Goal: Task Accomplishment & Management: Use online tool/utility

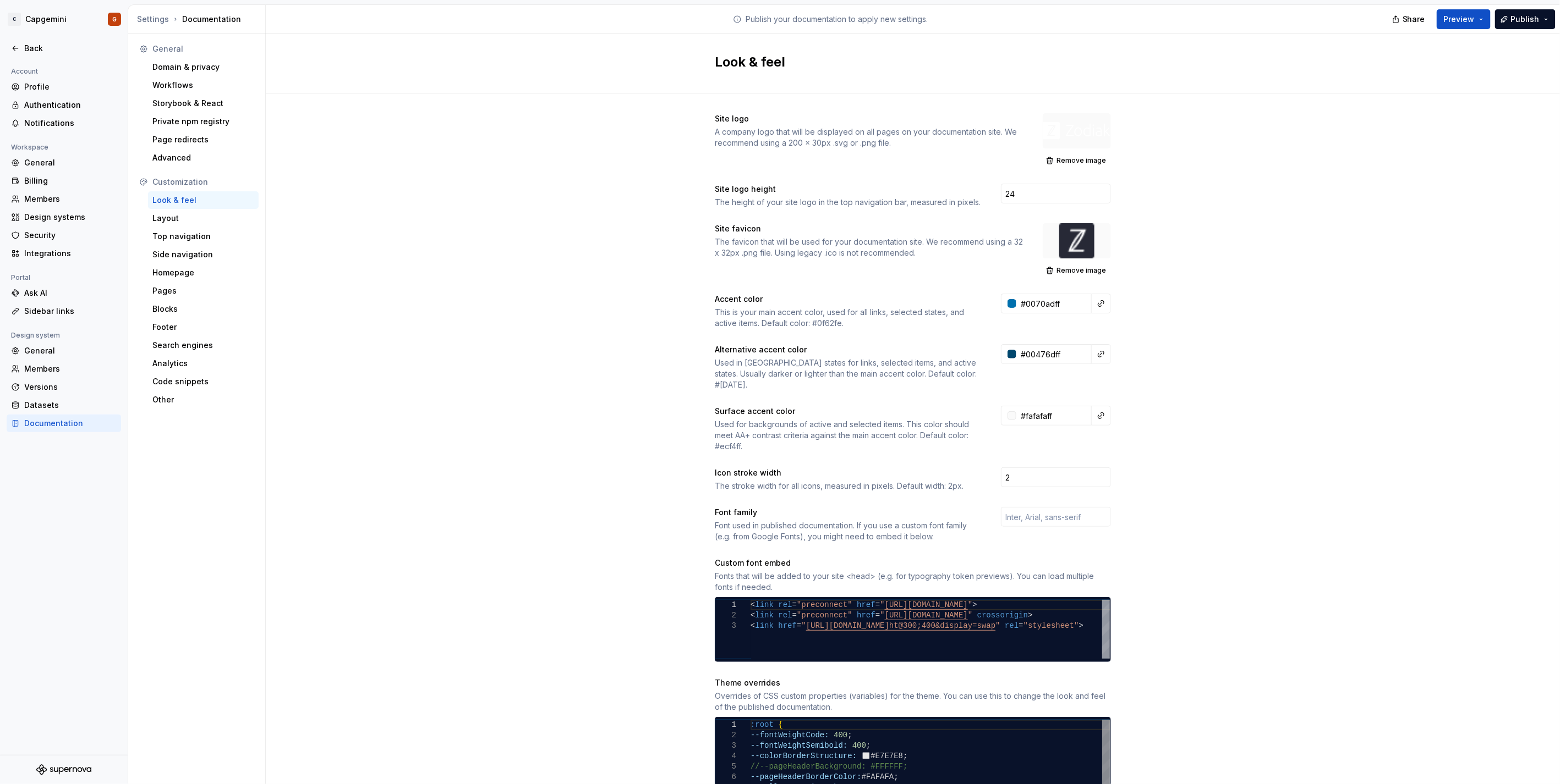
scroll to position [475, 0]
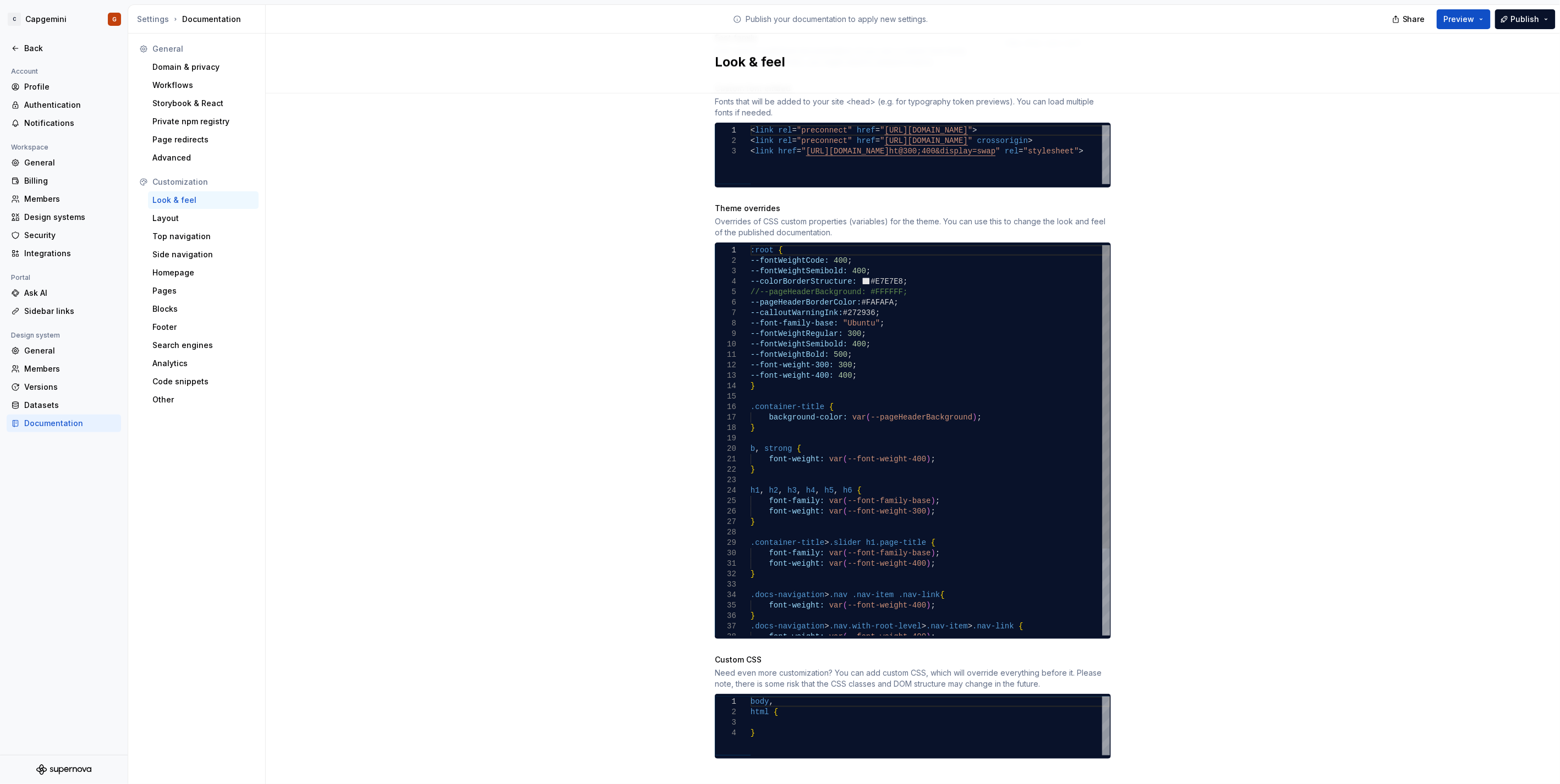
click at [853, 360] on div ":root { --fontWeightCode: 400 ; --fontWeightSemibold: 400 ; --colorBorderStruct…" at bounding box center [930, 496] width 359 height 502
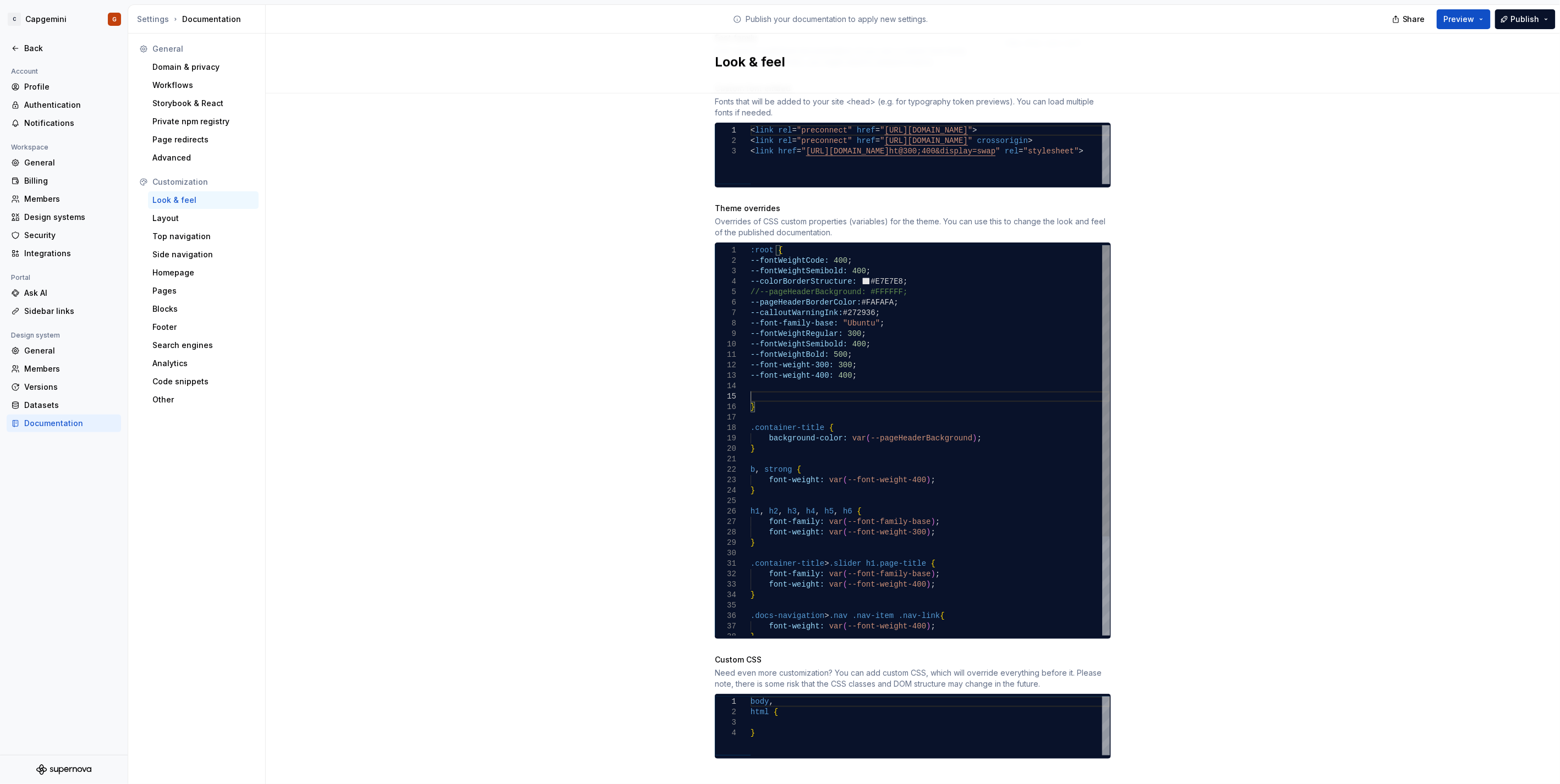
scroll to position [53, 0]
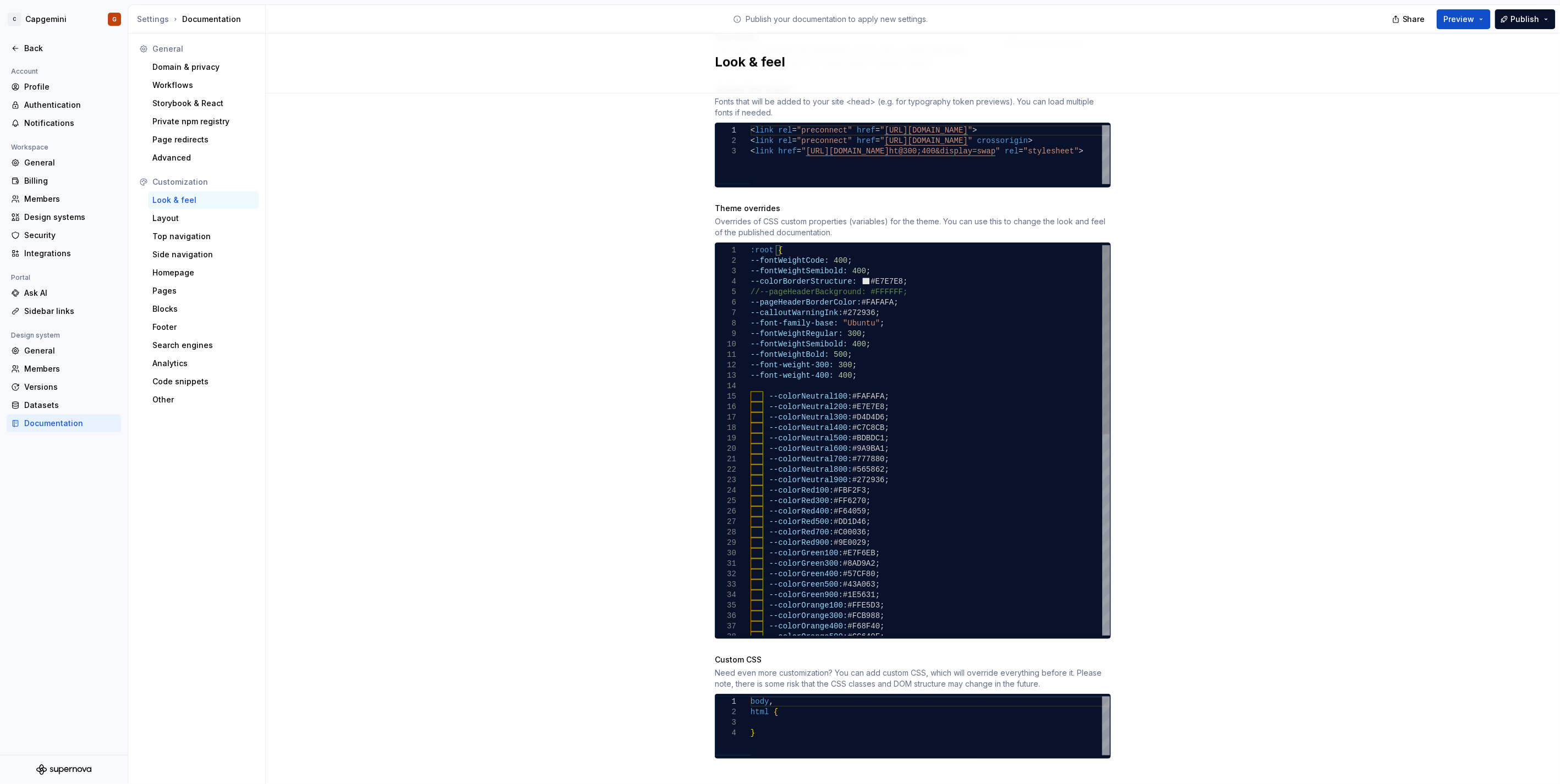
click at [851, 372] on div "--colorOrange400: #F68F40 ; --colorOrange500: #CC640F ; --colorGreen900: #1E563…" at bounding box center [930, 647] width 359 height 805
click at [801, 386] on div "--colorOrange400: #F68F40 ; --colorOrange500: #CC640F ; --colorGreen900: #1E563…" at bounding box center [930, 647] width 359 height 805
click at [761, 391] on div "--colorOrange400: #F68F40 ; --colorOrange500: #CC640F ; --colorGreen900: #1E563…" at bounding box center [930, 647] width 359 height 805
click at [760, 384] on div "--colorOrange400: #F68F40 ; --colorOrange500: #CC640F ; --colorGreen900: #1E563…" at bounding box center [930, 647] width 359 height 805
click at [751, 387] on div "--colorOrange400: #F68F40 ; --colorOrange500: #CC640F ; --colorGreen900: #1E563…" at bounding box center [930, 647] width 359 height 805
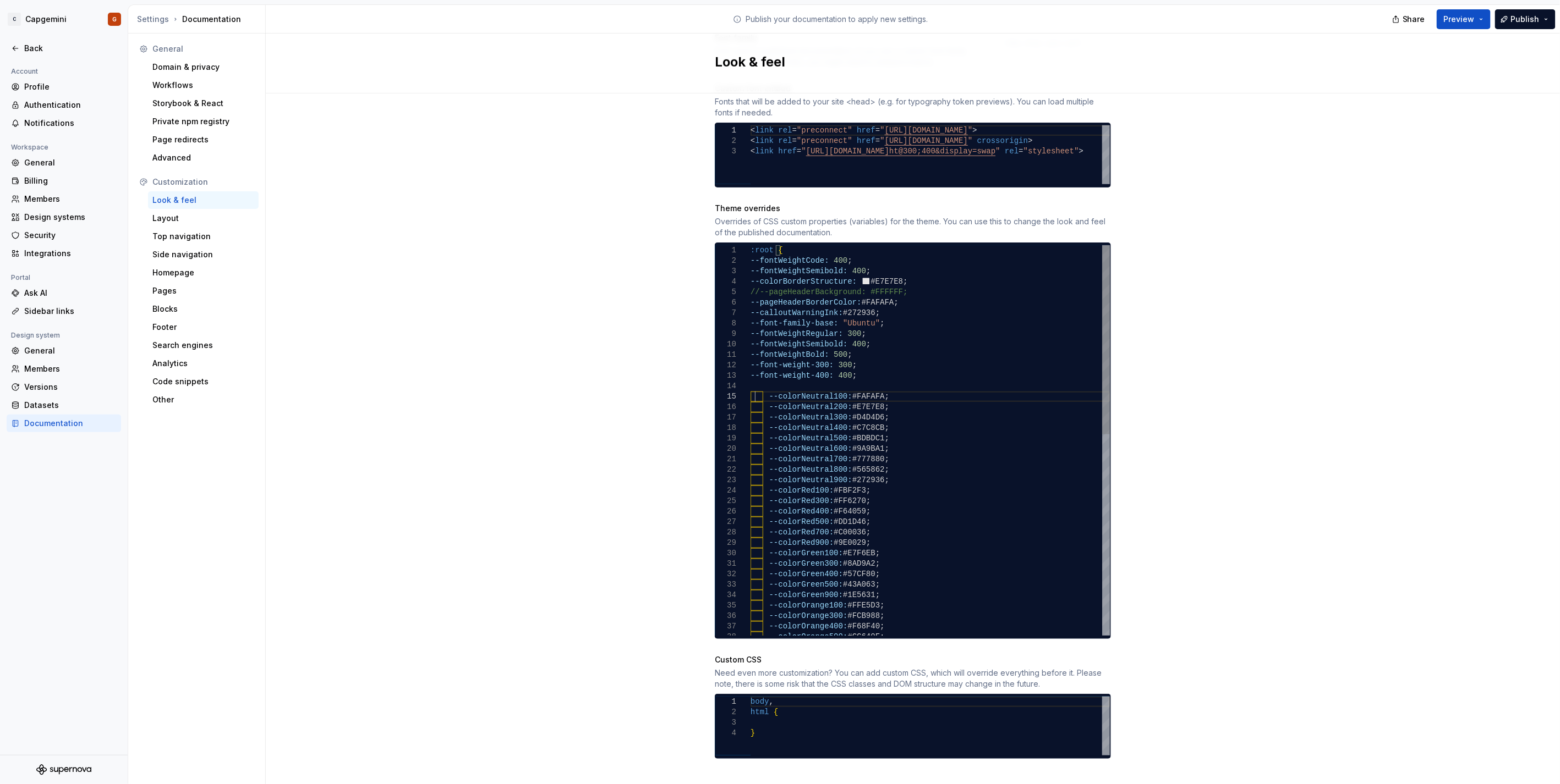
click at [761, 386] on div "--colorOrange400: #F68F40 ; --colorOrange500: #CC640F ; --colorGreen900: #1E563…" at bounding box center [930, 647] width 359 height 805
click at [764, 386] on div "--colorOrange400: #F68F40 ; --colorOrange500: #CC640F ; --colorGreen900: #1E563…" at bounding box center [930, 647] width 359 height 805
click at [764, 395] on div "--colorOrange400: #F68F40 ; --colorOrange500: #CC640F ; --colorGreen900: #1E563…" at bounding box center [930, 647] width 359 height 805
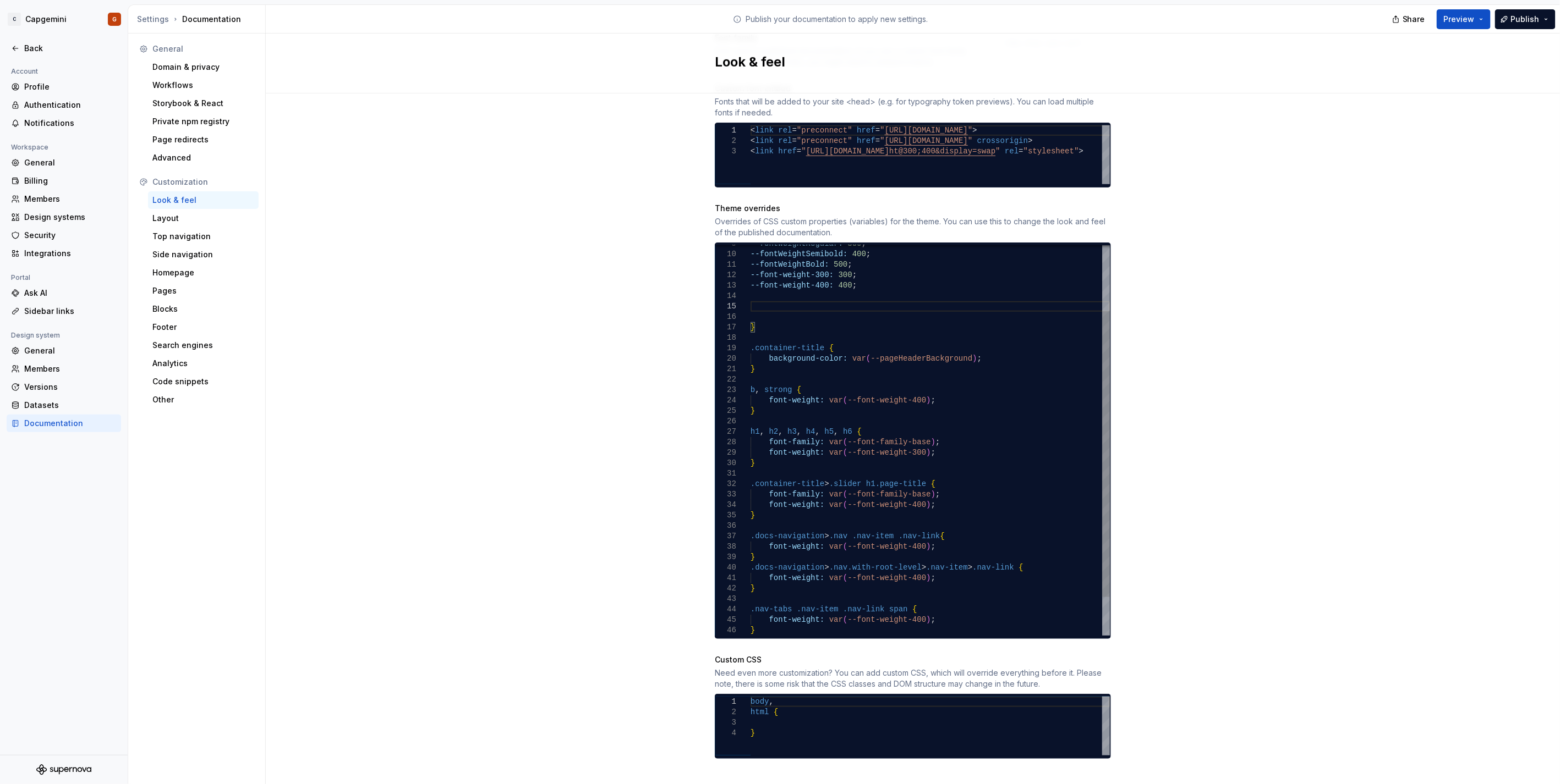
click at [792, 310] on div "--fontWeightBold: 500 ; --font-weight-300: 300 ; --font-weight-400: 400 ; --fon…" at bounding box center [930, 421] width 359 height 533
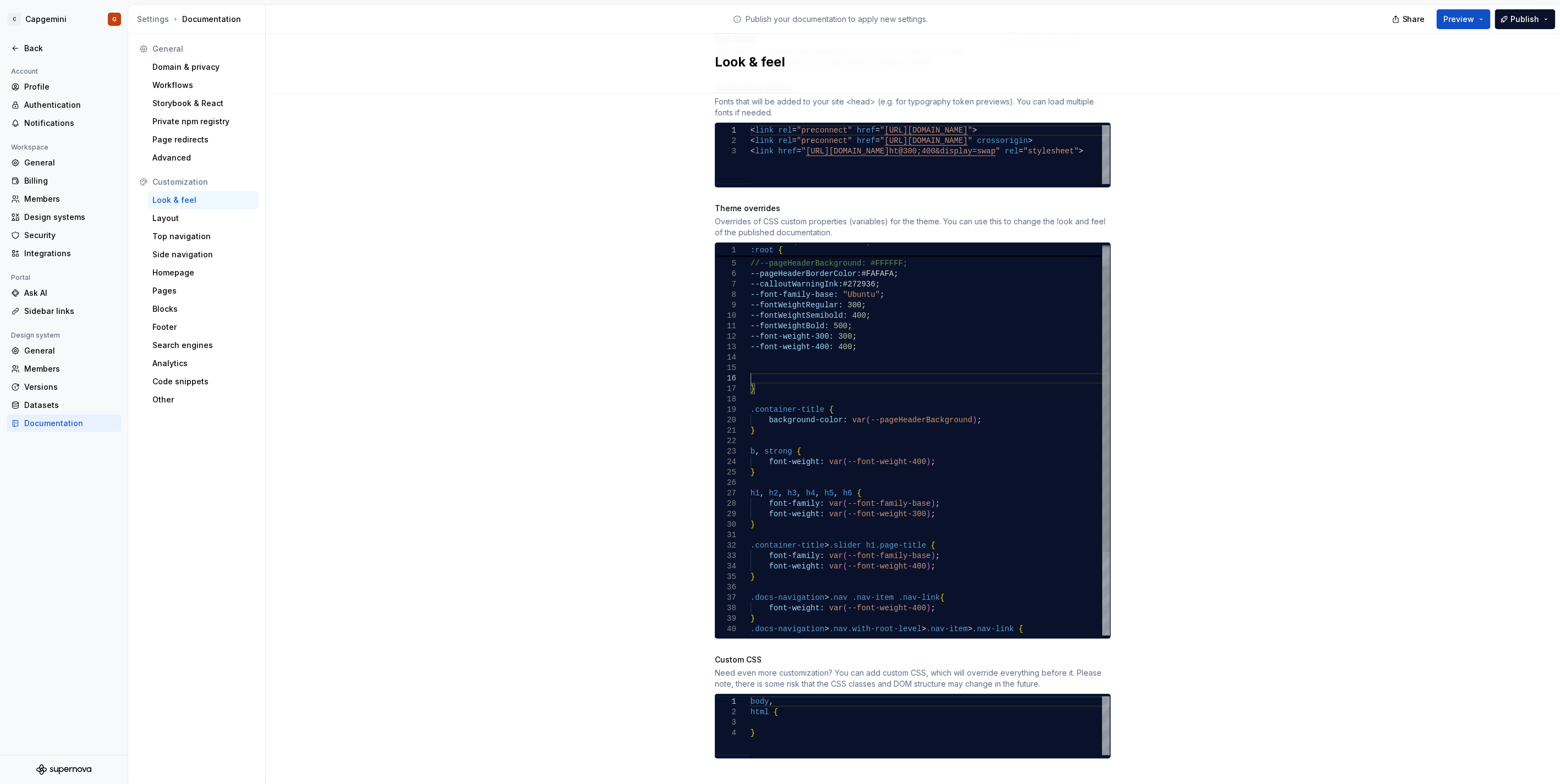
click at [781, 359] on div "--fontWeightBold: 500 ; --font-weight-300: 300 ; --font-weight-400: 400 ; --fon…" at bounding box center [930, 484] width 359 height 533
click at [795, 245] on div "--fontWeightBold: 500 ; --font-weight-300: 300 ; --font-weight-400: 400 ; --fon…" at bounding box center [930, 501] width 359 height 512
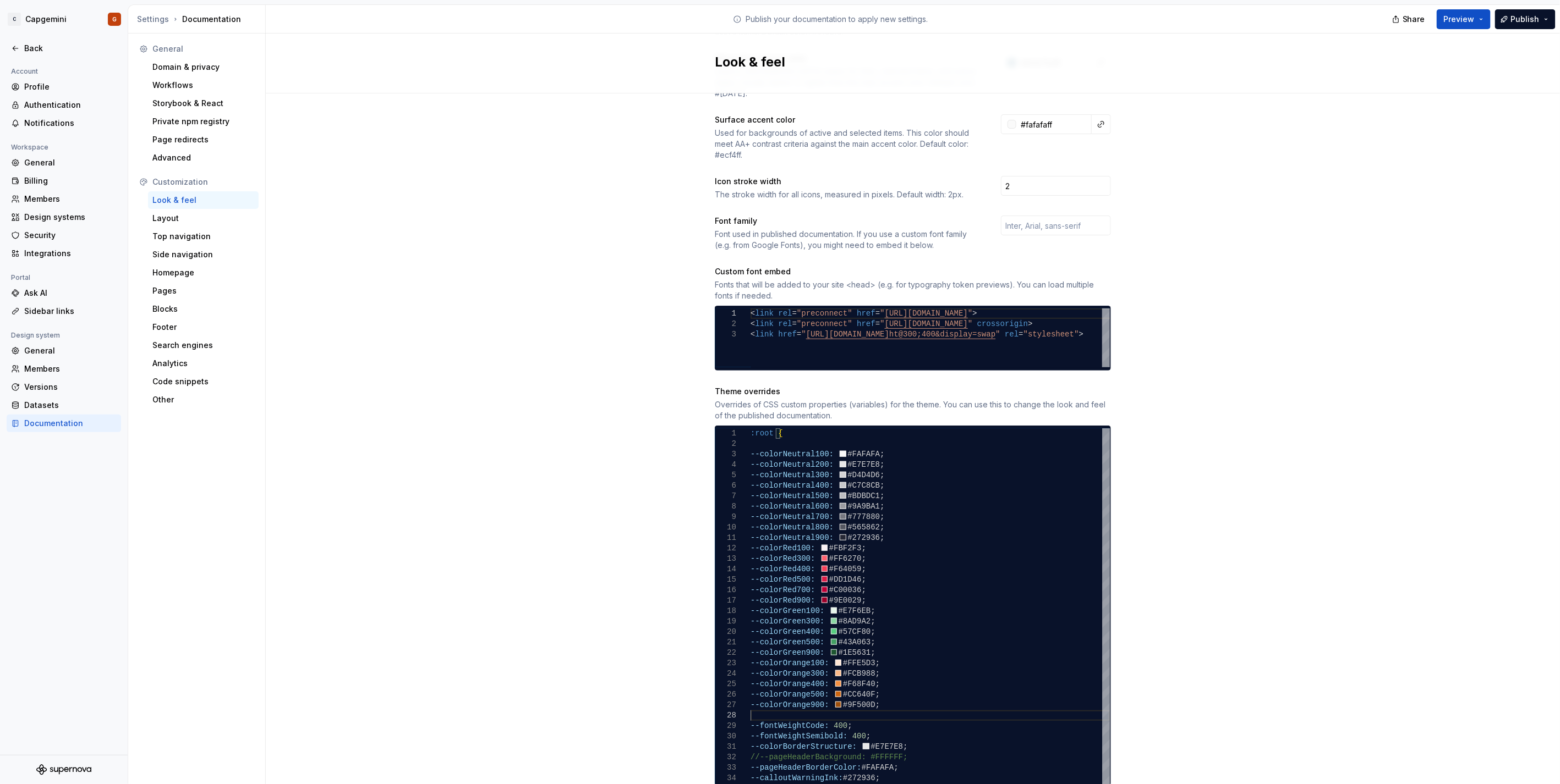
scroll to position [475, 0]
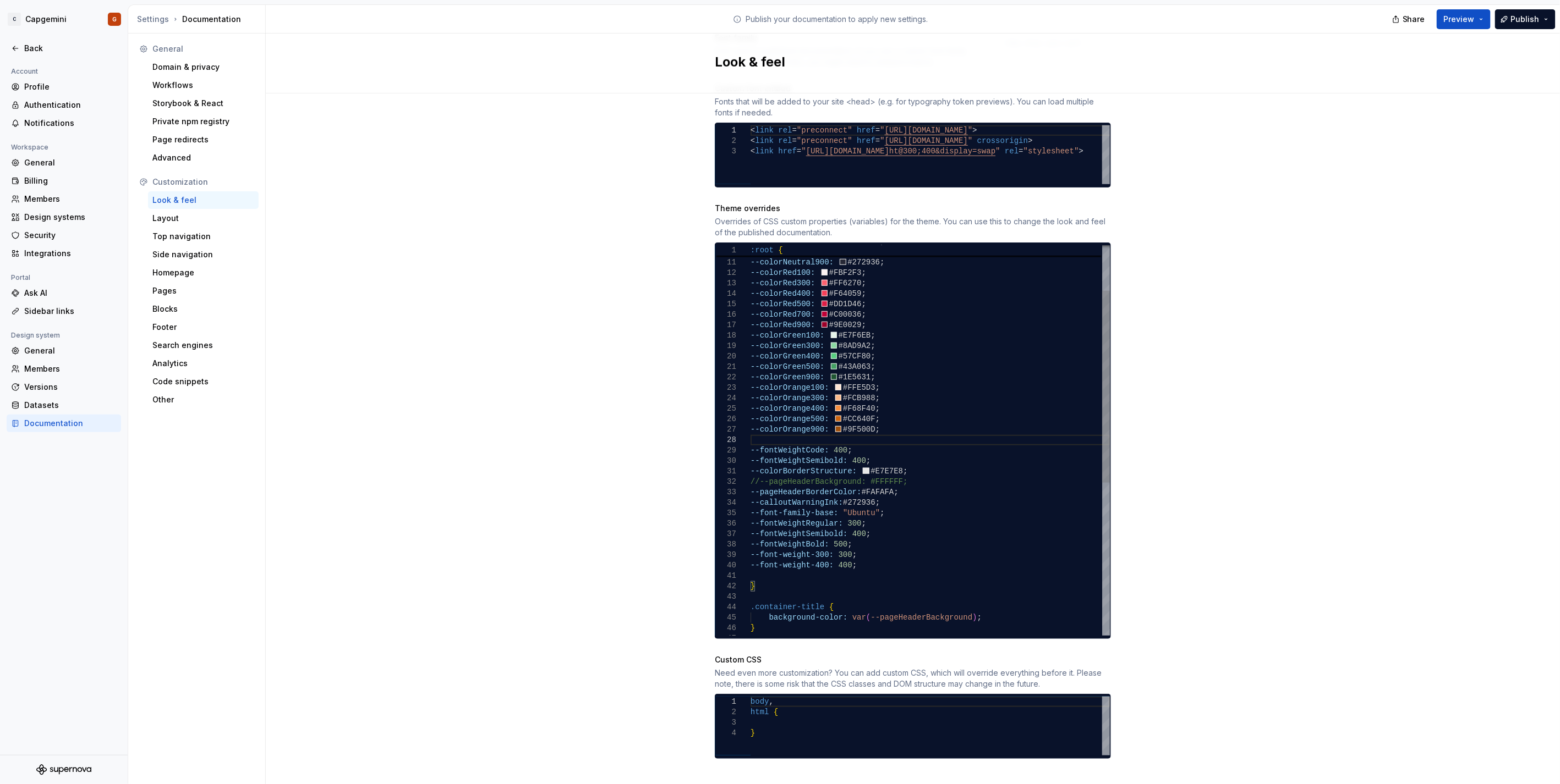
click at [751, 463] on div "--fontWeightBold: 500 ; --fontWeightRegular: 300 ; --fontWeightSemibold: 400 ; …" at bounding box center [930, 549] width 359 height 794
click at [751, 488] on span "--pageHeaderBorderColor:" at bounding box center [806, 492] width 111 height 9
click at [745, 488] on div "33" at bounding box center [733, 493] width 36 height 11
click at [751, 481] on div "--fontWeightBold: 500 ; --fontWeightRegular: 300 ; --fontWeightSemibold: 400 ; …" at bounding box center [930, 549] width 359 height 794
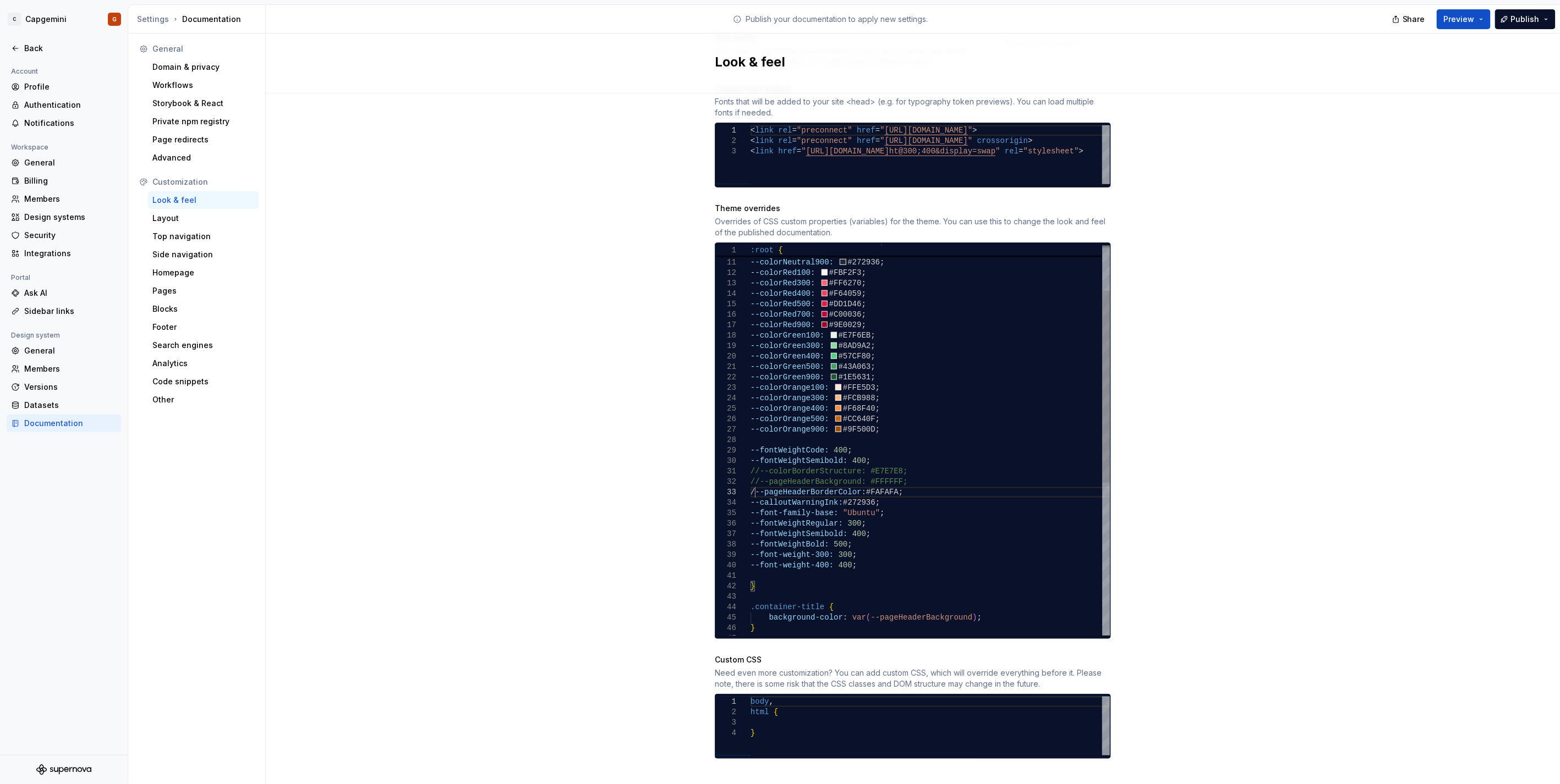
scroll to position [21, 7]
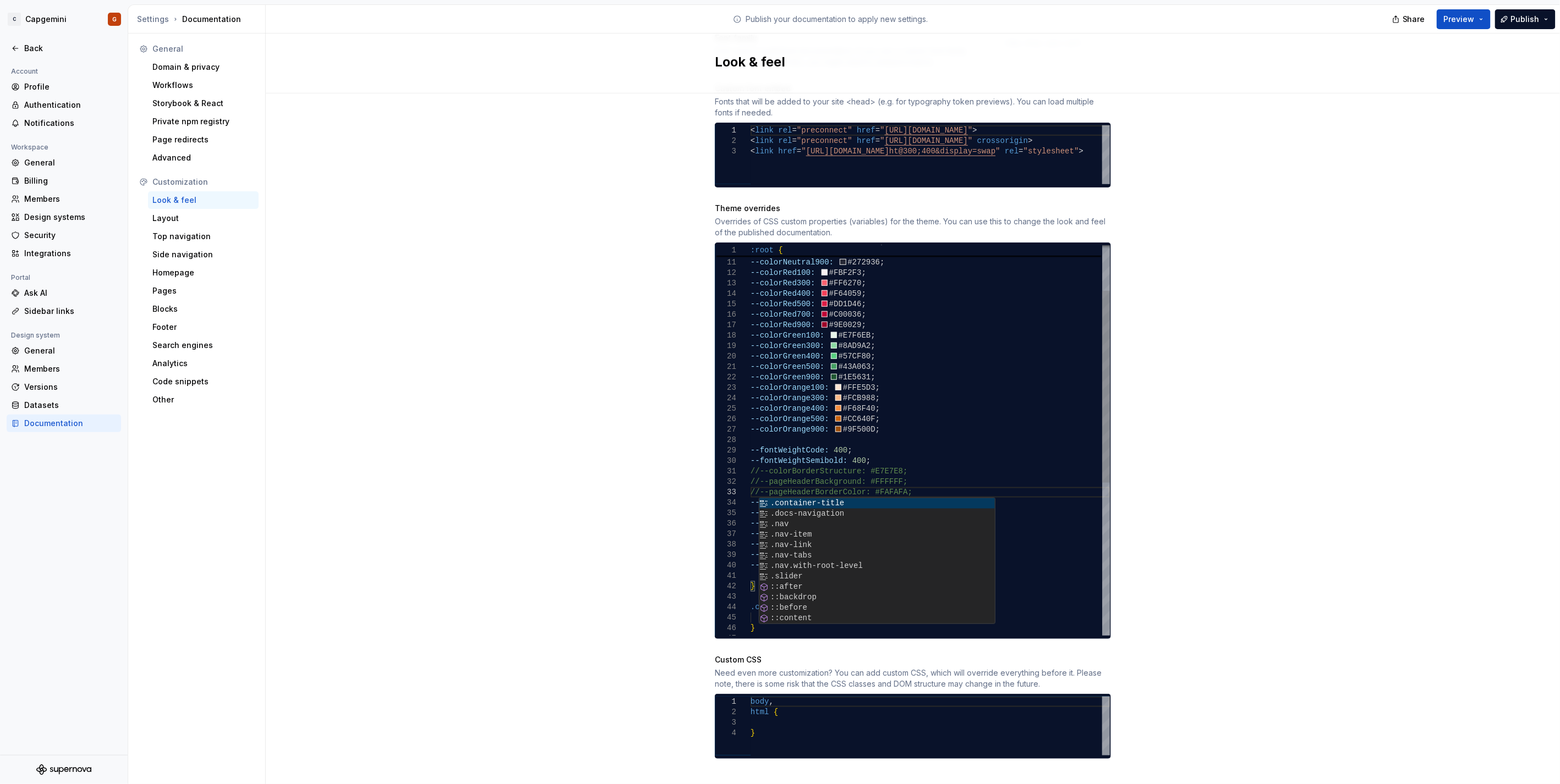
click at [764, 465] on div "--fontWeightBold: 500 ; --fontWeightRegular: 300 ; --fontWeightSemibold: 400 ; …" at bounding box center [930, 549] width 359 height 794
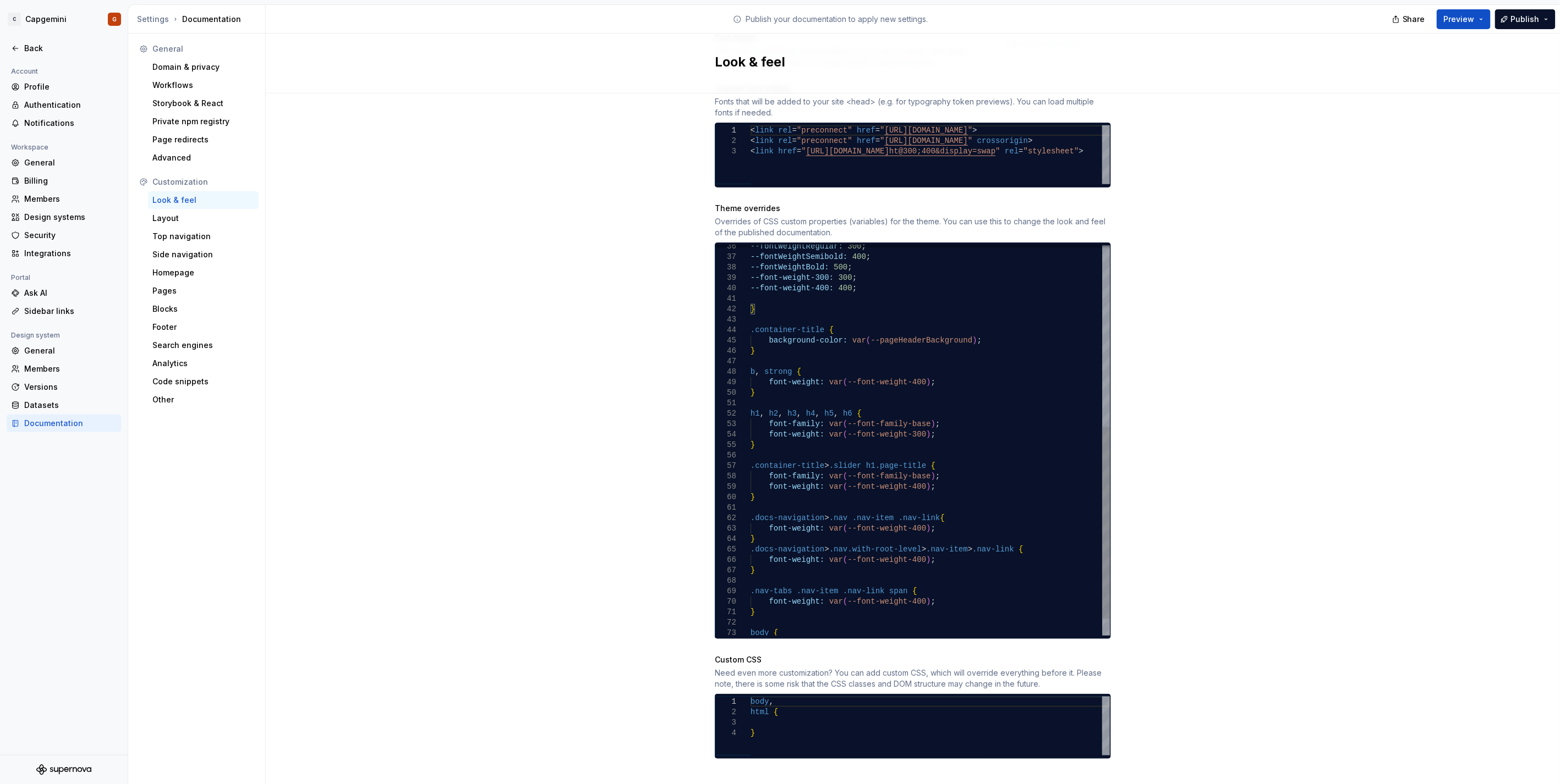
click at [761, 332] on div "--fontWeightBold: 500 ; --fontWeightRegular: 300 ; --fontWeightSemibold: 400 ; …" at bounding box center [930, 273] width 359 height 794
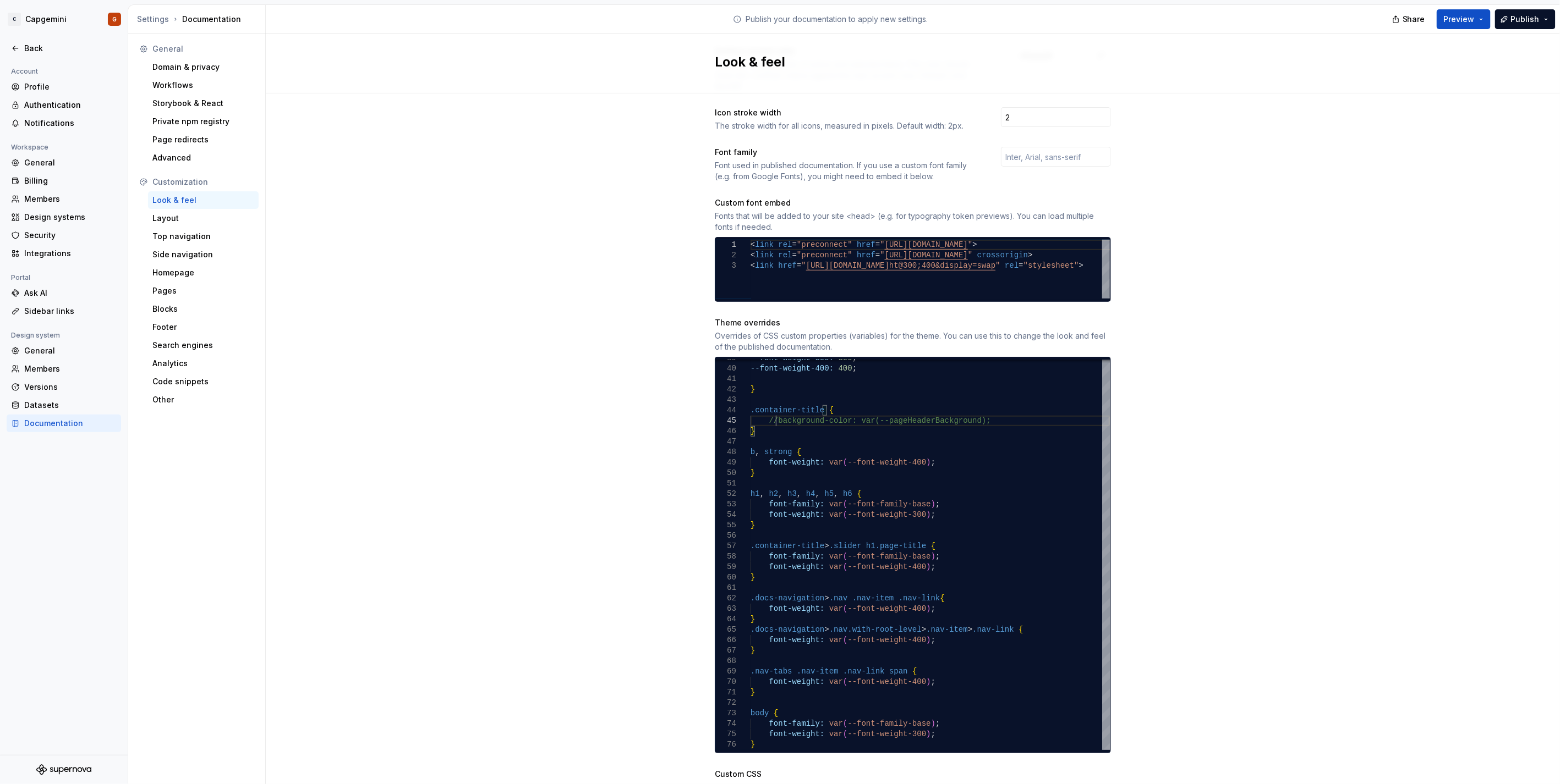
scroll to position [230, 0]
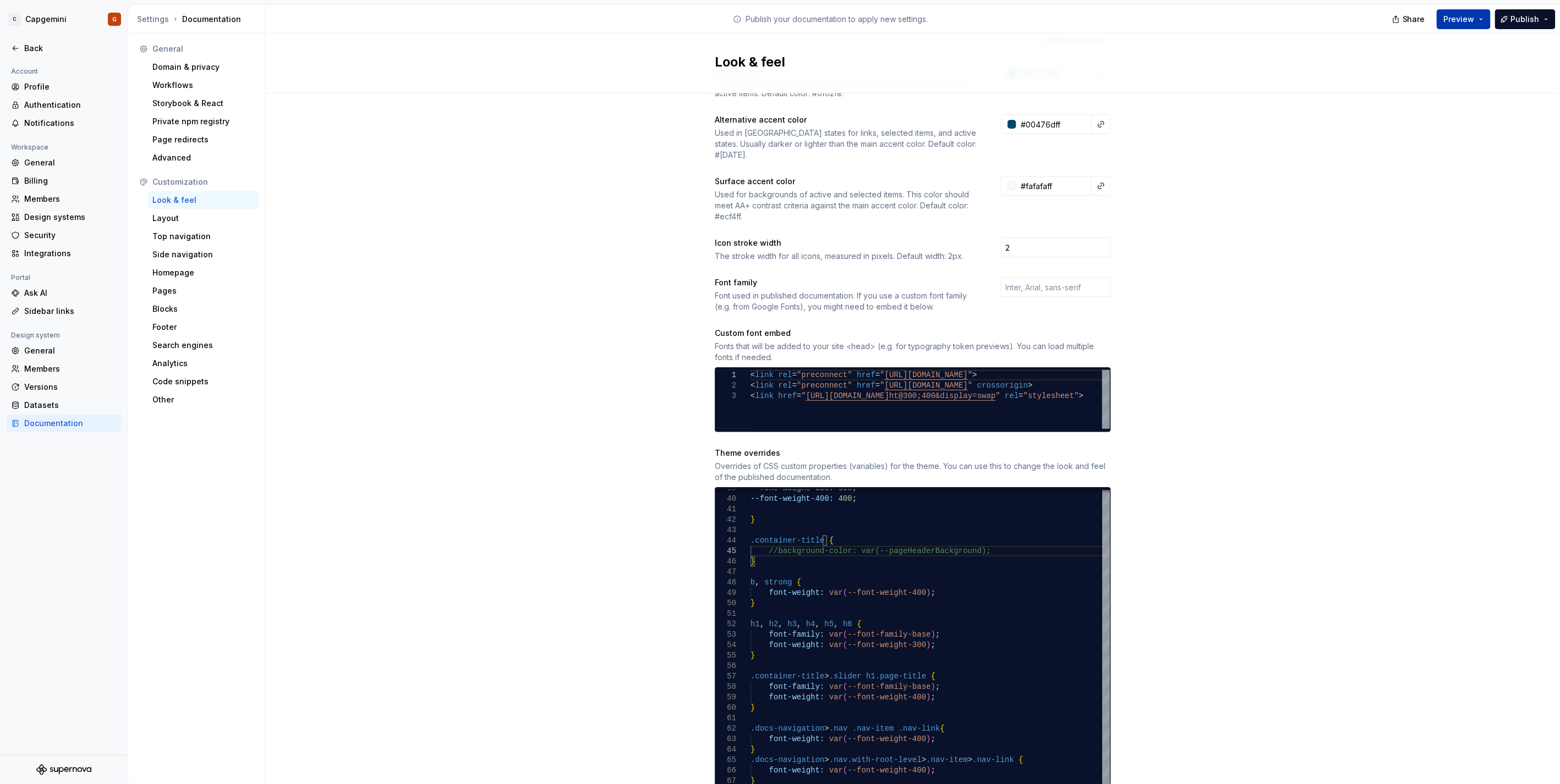
click at [1467, 14] on span "Preview" at bounding box center [1459, 19] width 31 height 11
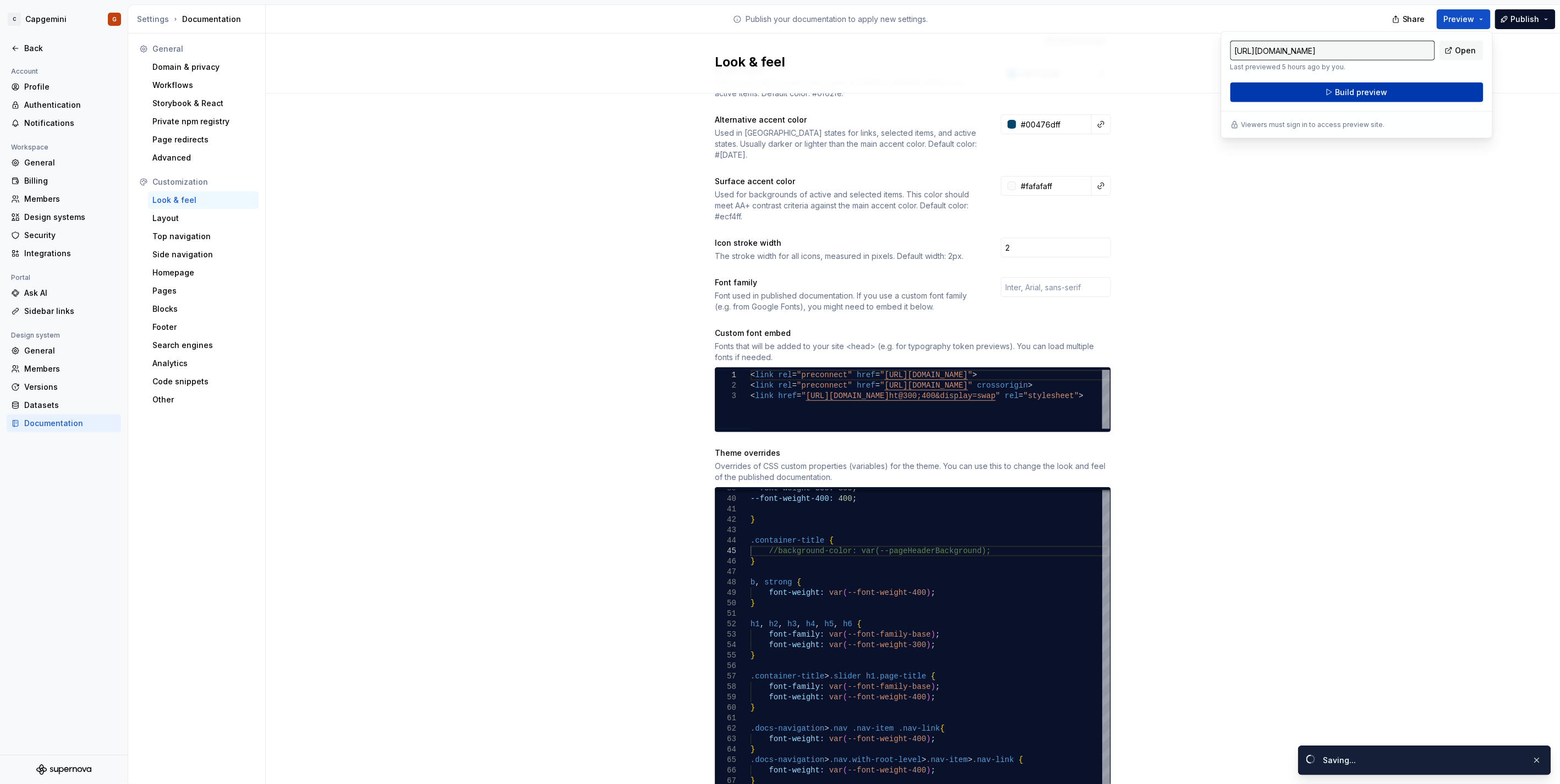
drag, startPoint x: 1467, startPoint y: 14, endPoint x: 1392, endPoint y: 89, distance: 106.1
click at [1392, 89] on button "Build preview" at bounding box center [1357, 92] width 253 height 20
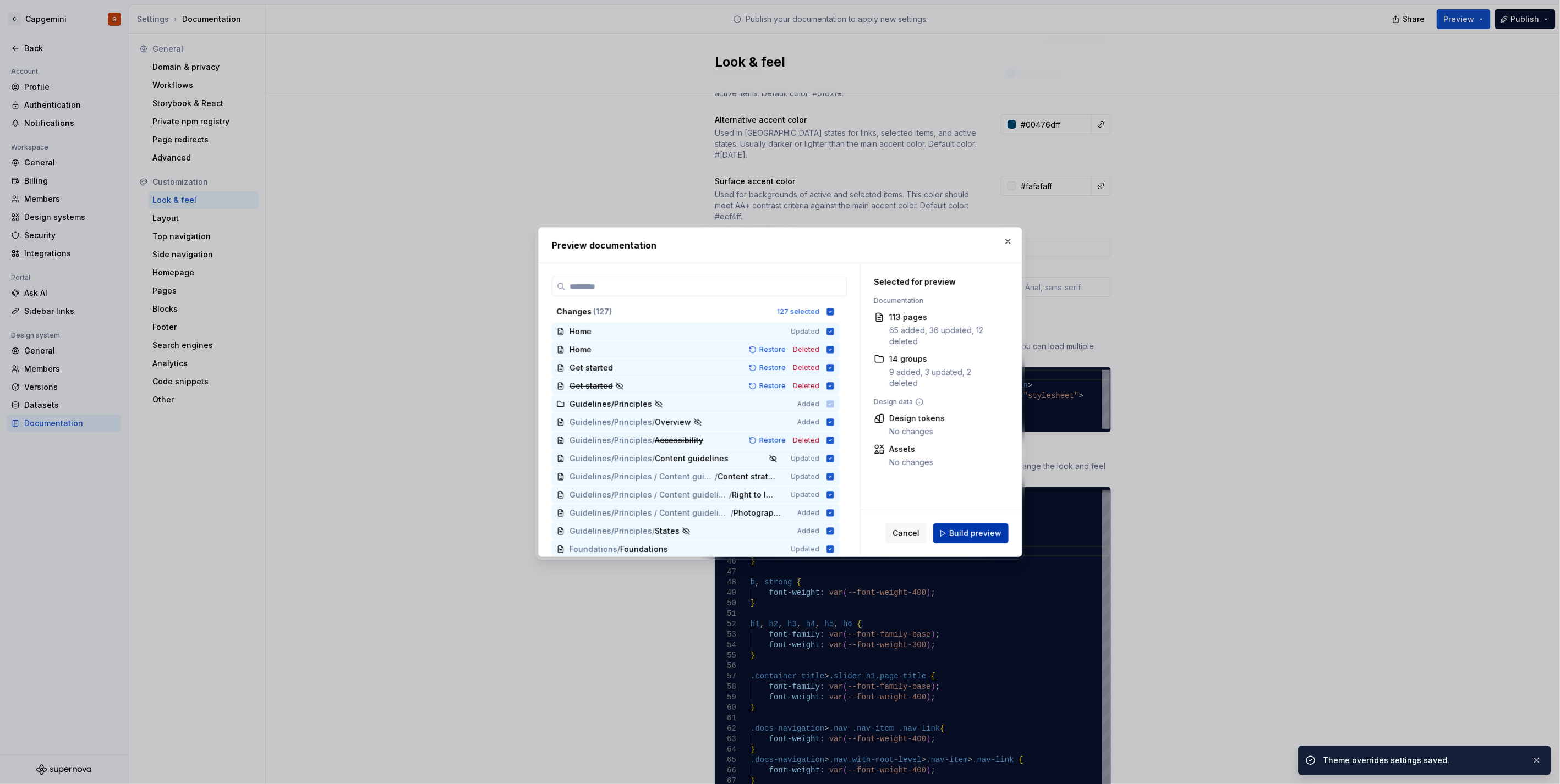
click at [970, 529] on span "Build preview" at bounding box center [975, 533] width 53 height 11
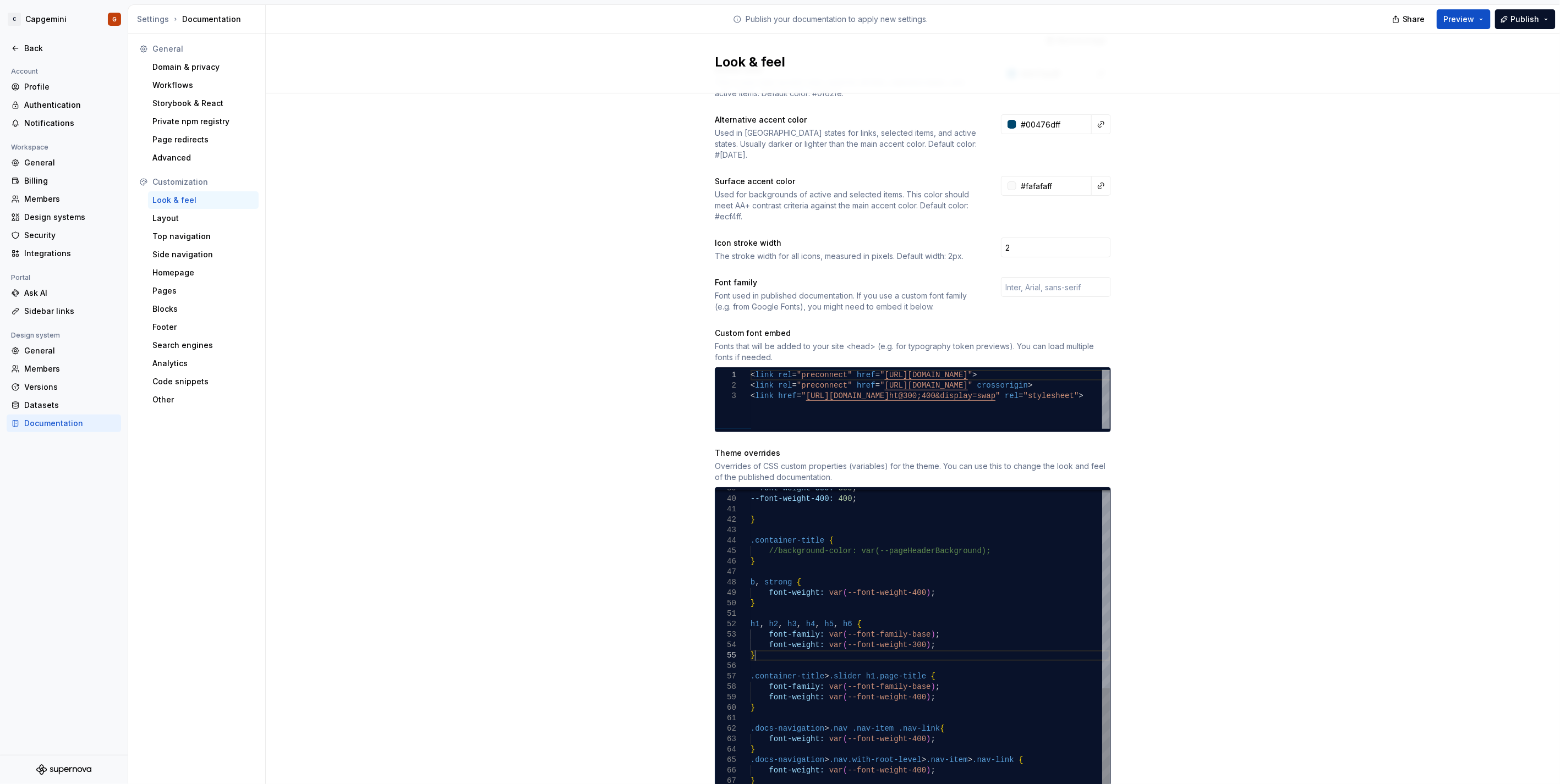
click at [928, 642] on div "--font-weight-300: 300 ; --font-weight-400: 400 ; } .container-title { //backgr…" at bounding box center [930, 483] width 359 height 794
click at [902, 627] on div "--font-weight-300: 300 ; --font-weight-400: 400 ; } .container-title { //backgr…" at bounding box center [930, 483] width 359 height 794
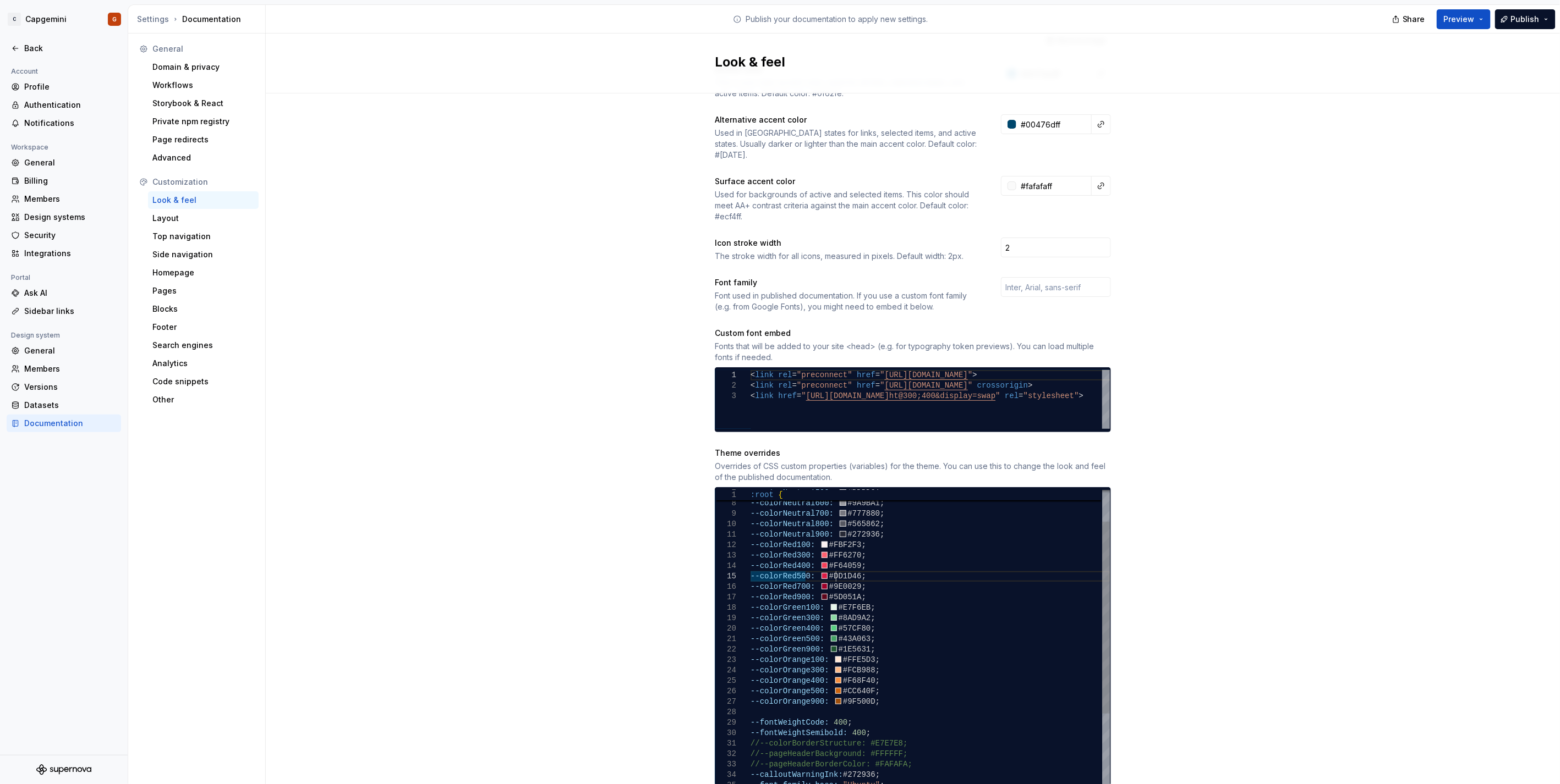
click at [1472, 22] on span "Preview" at bounding box center [1459, 19] width 31 height 11
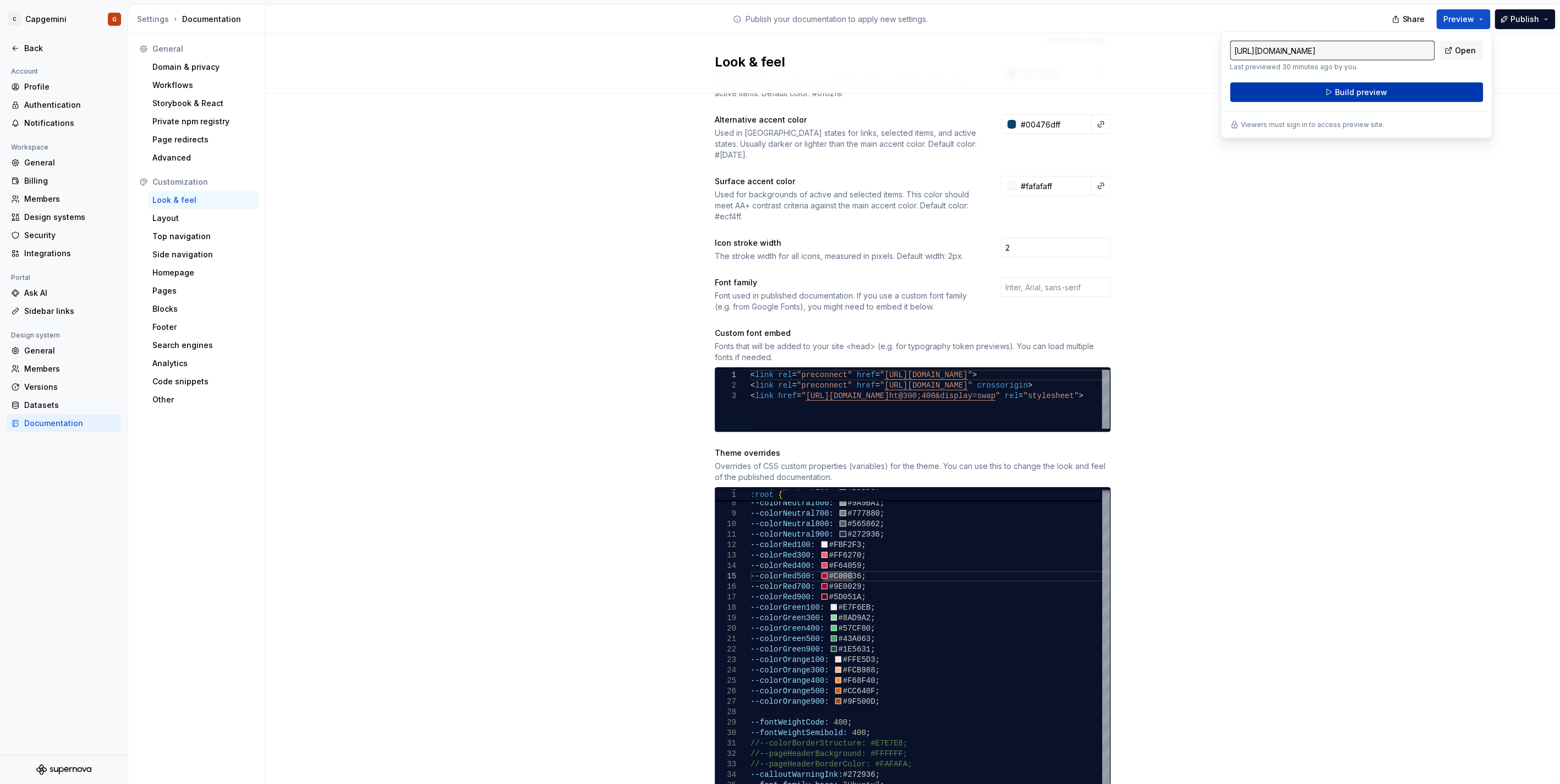
drag, startPoint x: 1472, startPoint y: 22, endPoint x: 1395, endPoint y: 92, distance: 104.1
click at [1395, 92] on button "Build preview" at bounding box center [1357, 92] width 253 height 20
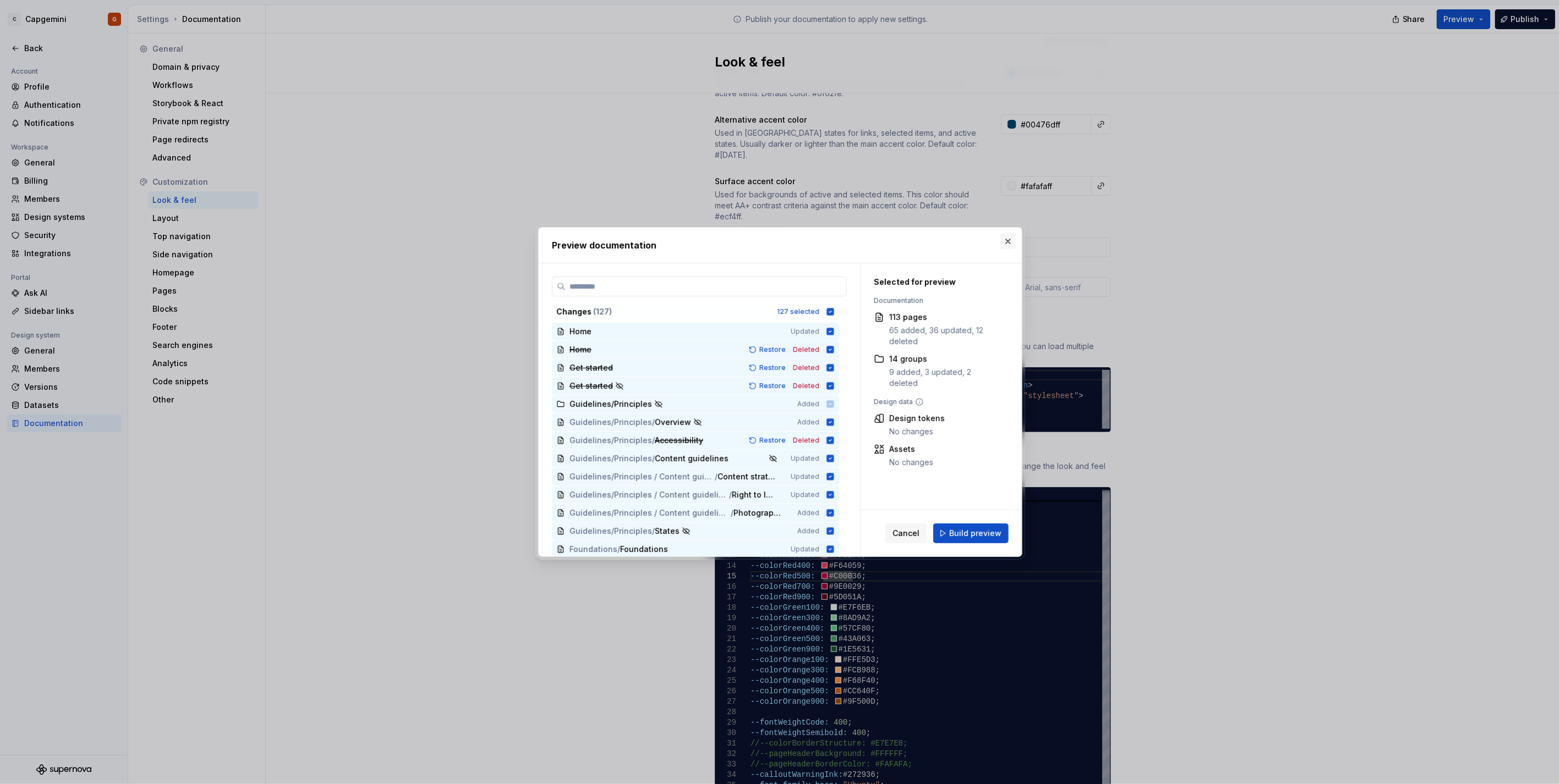
click at [1013, 240] on button "button" at bounding box center [1009, 242] width 16 height 16
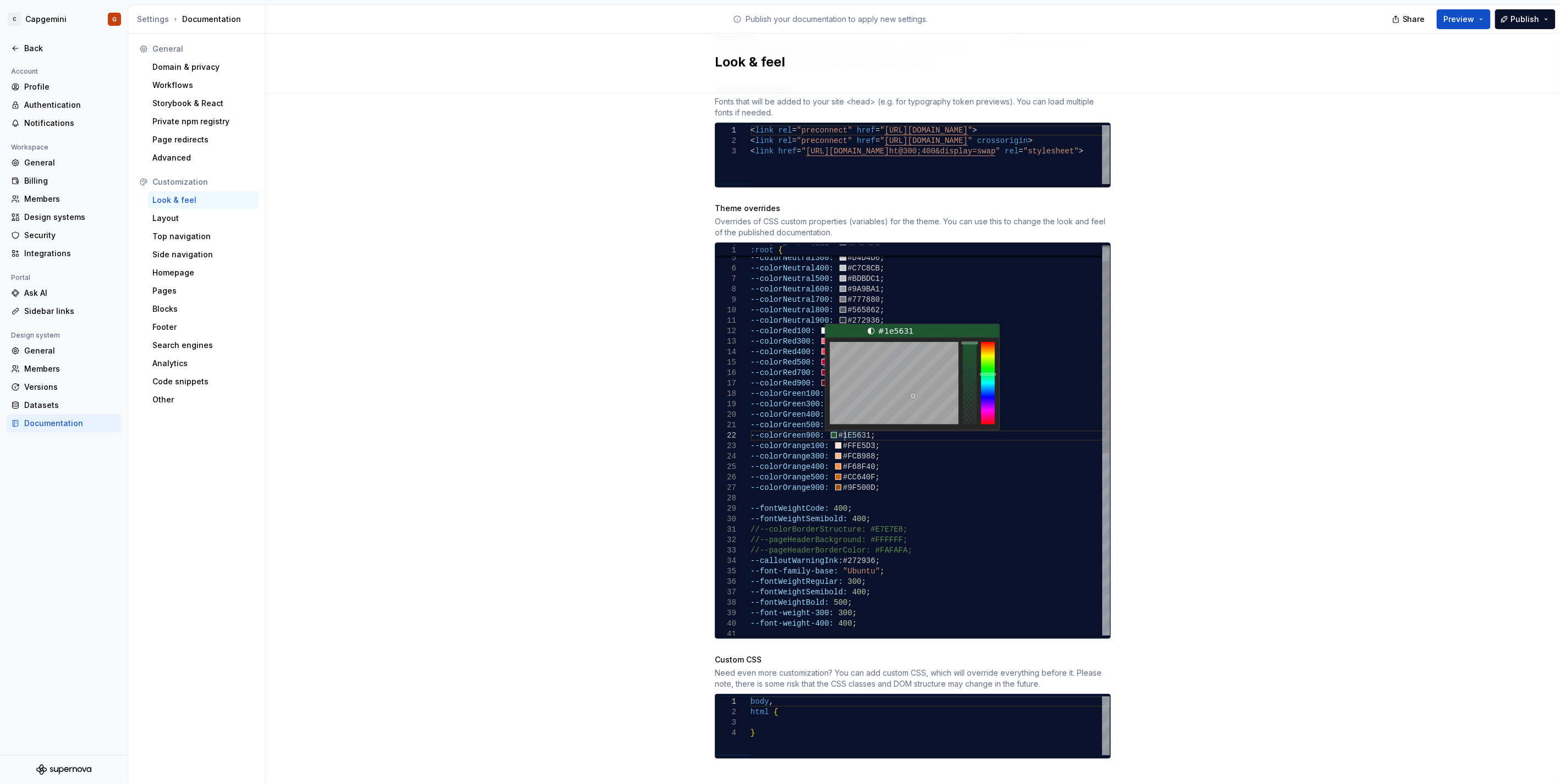
scroll to position [42, 92]
click at [840, 425] on div "--font-weight-300: 300 ; --font-weight-400: 400 ; --fontWeightRegular: 300 ; --…" at bounding box center [930, 608] width 359 height 794
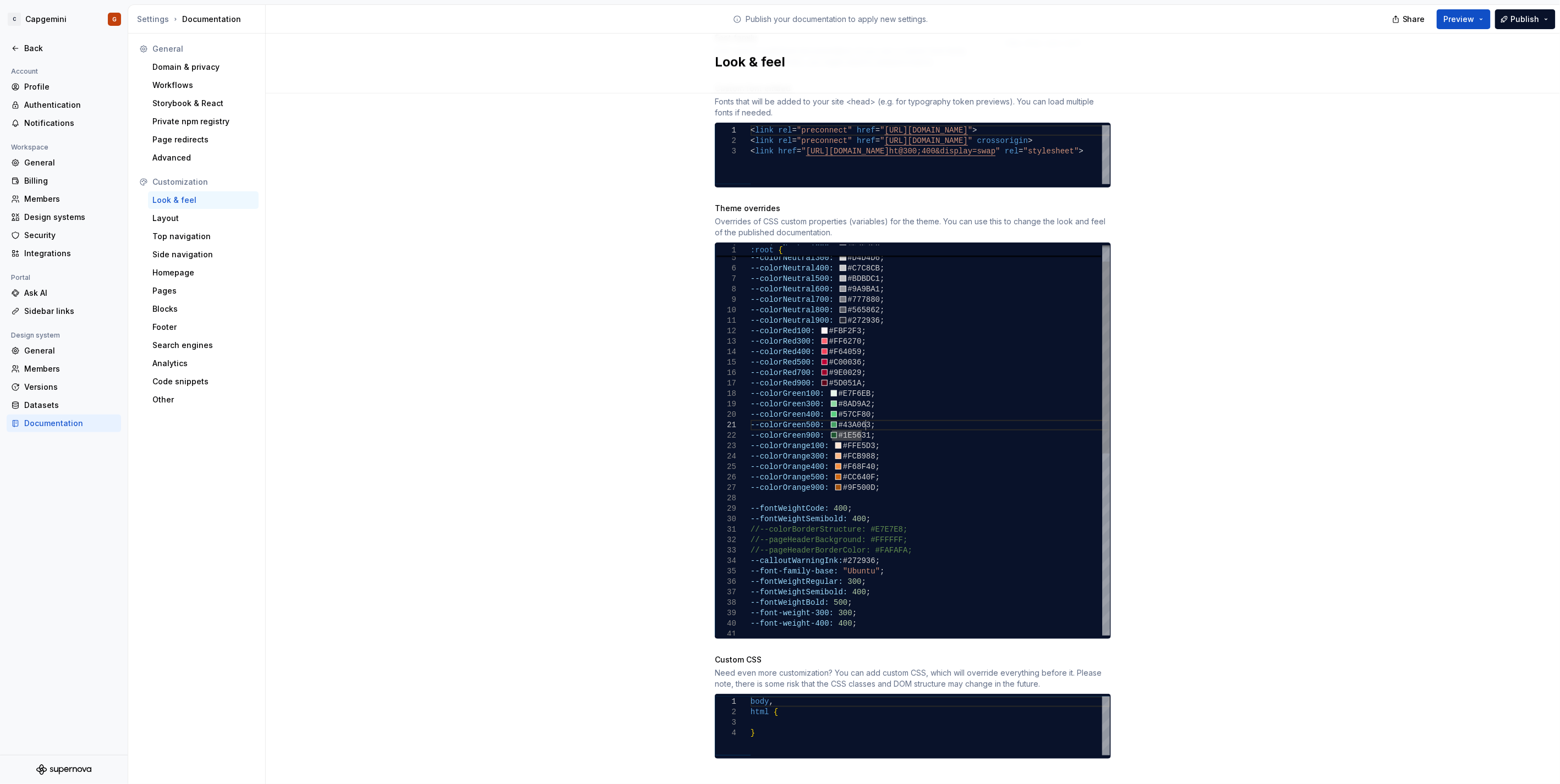
click at [868, 412] on div "--font-weight-300: 300 ; --font-weight-400: 400 ; --fontWeightRegular: 300 ; --…" at bounding box center [930, 608] width 359 height 794
click at [1475, 21] on span "Preview" at bounding box center [1459, 19] width 31 height 11
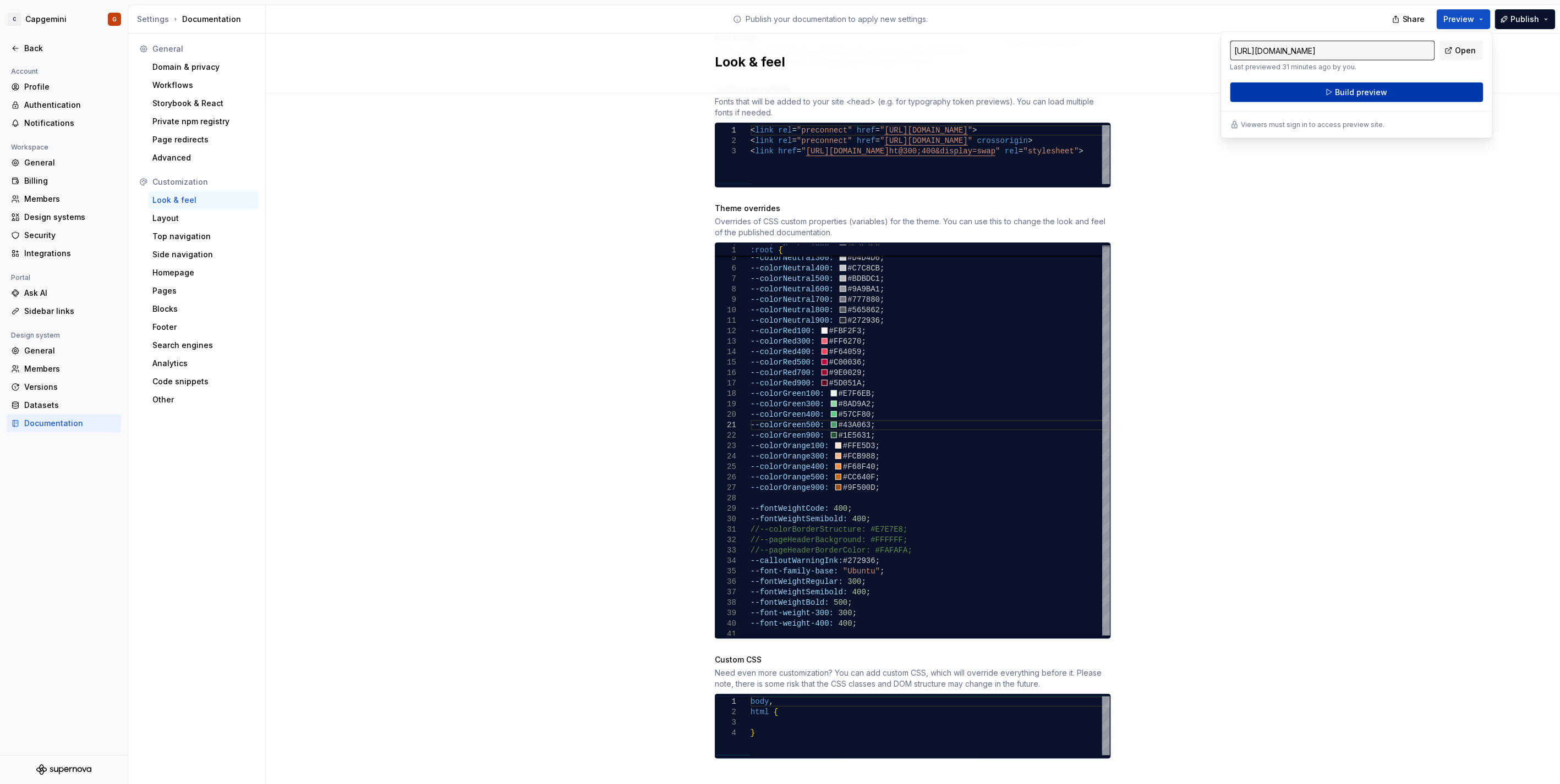
click at [1384, 99] on button "Build preview" at bounding box center [1357, 92] width 253 height 20
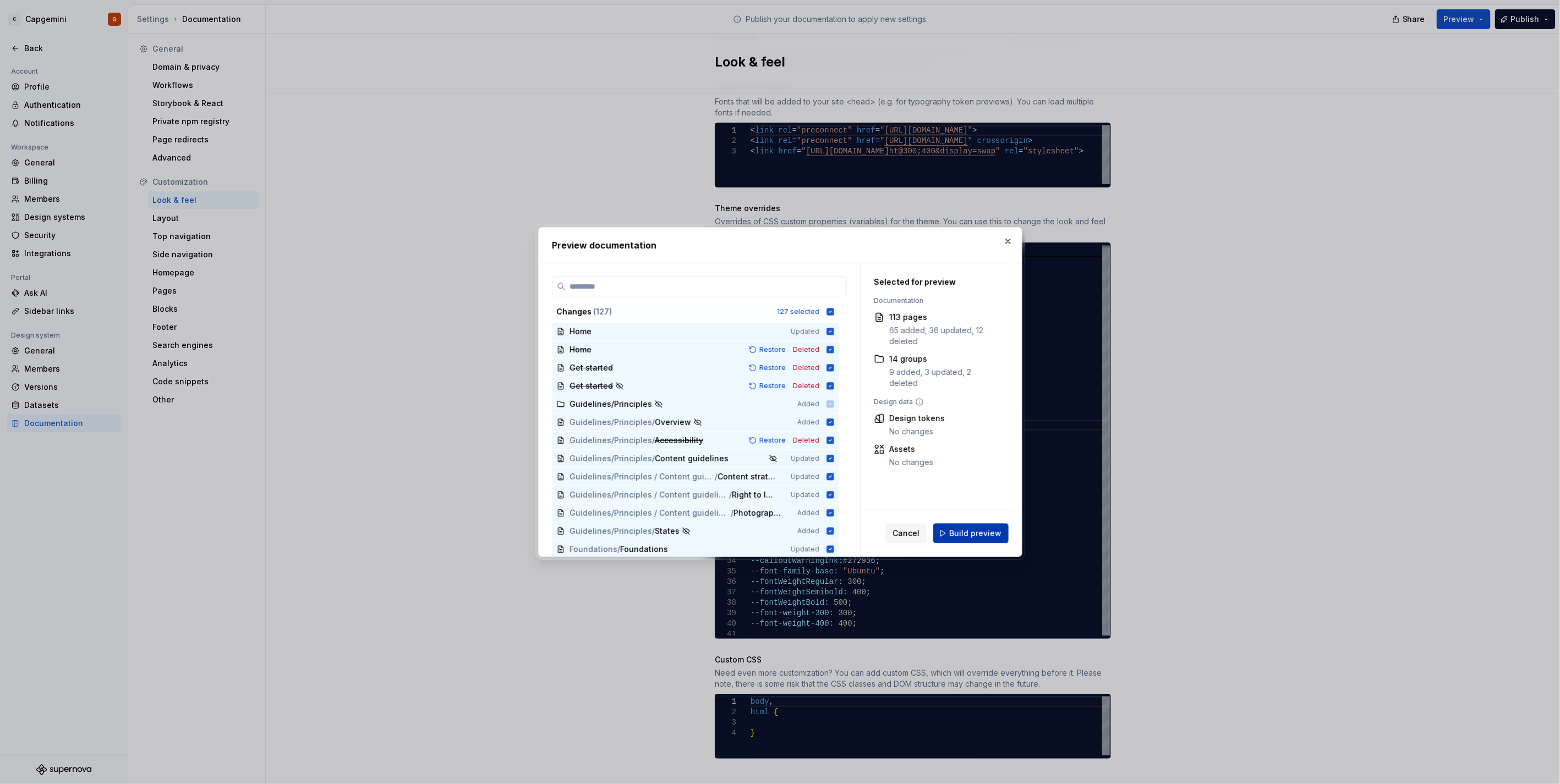
click at [967, 543] on div "Cancel Build preview" at bounding box center [947, 533] width 123 height 20
click at [967, 535] on span "Build preview" at bounding box center [975, 533] width 53 height 11
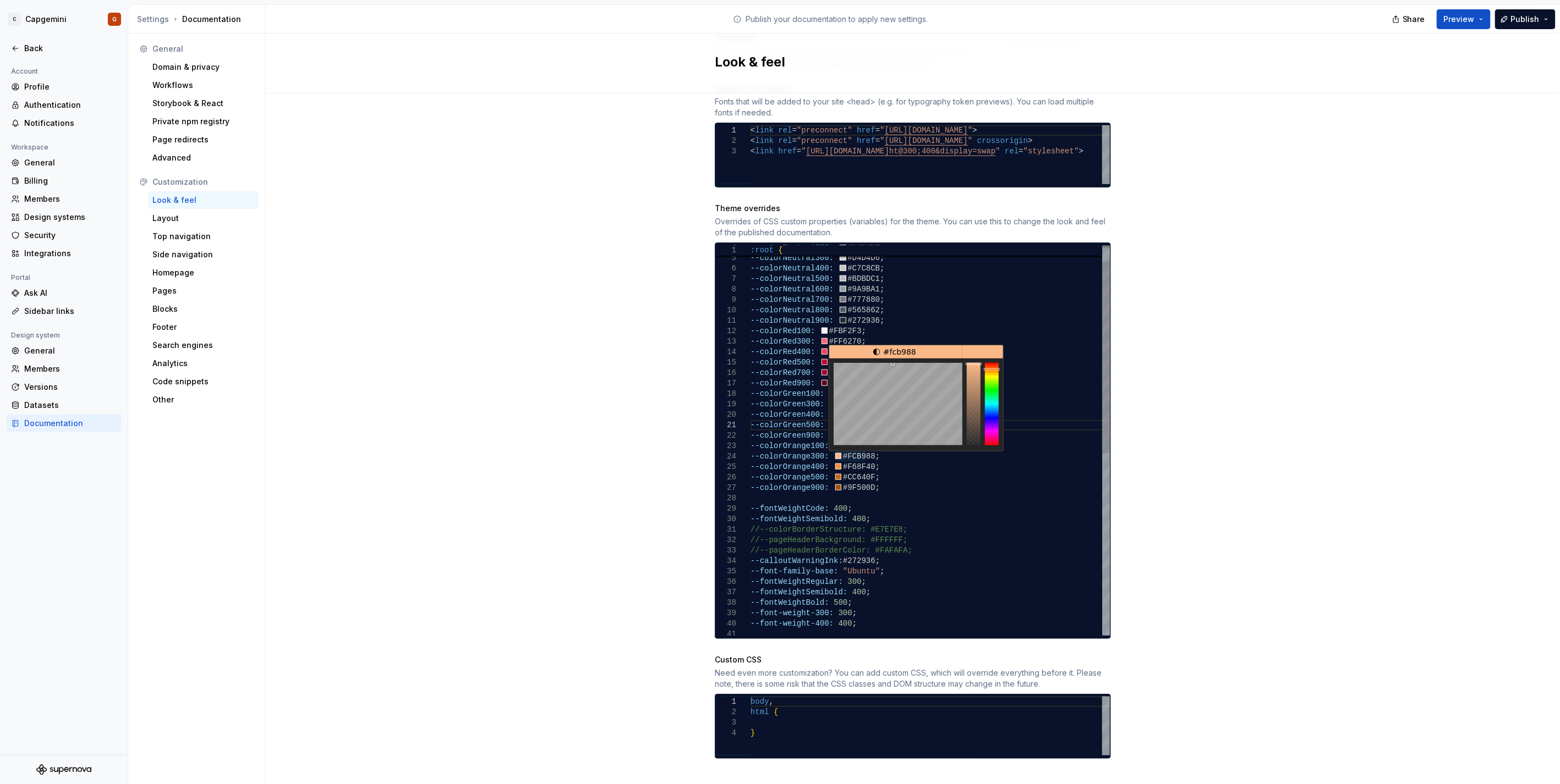
click at [794, 435] on div "--font-weight-300: 300 ; --font-weight-400: 400 ; --fontWeightRegular: 300 ; --…" at bounding box center [930, 608] width 359 height 794
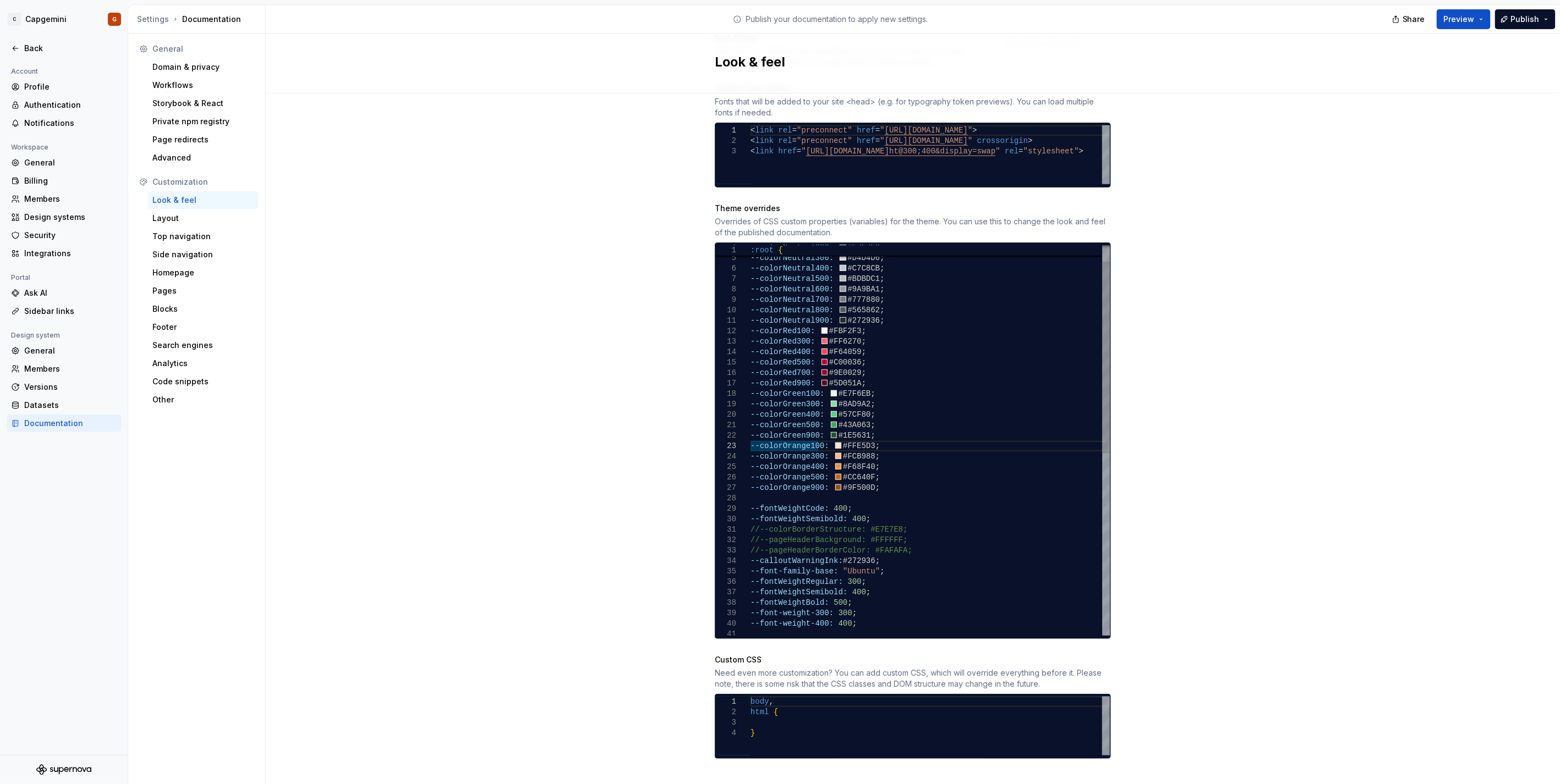
click at [836, 424] on div "--font-weight-300: 300 ; --font-weight-400: 400 ; --fontWeightRegular: 300 ; --…" at bounding box center [930, 608] width 359 height 794
click at [840, 416] on div "--font-weight-300: 300 ; --font-weight-400: 400 ; --fontWeightRegular: 300 ; --…" at bounding box center [930, 608] width 359 height 794
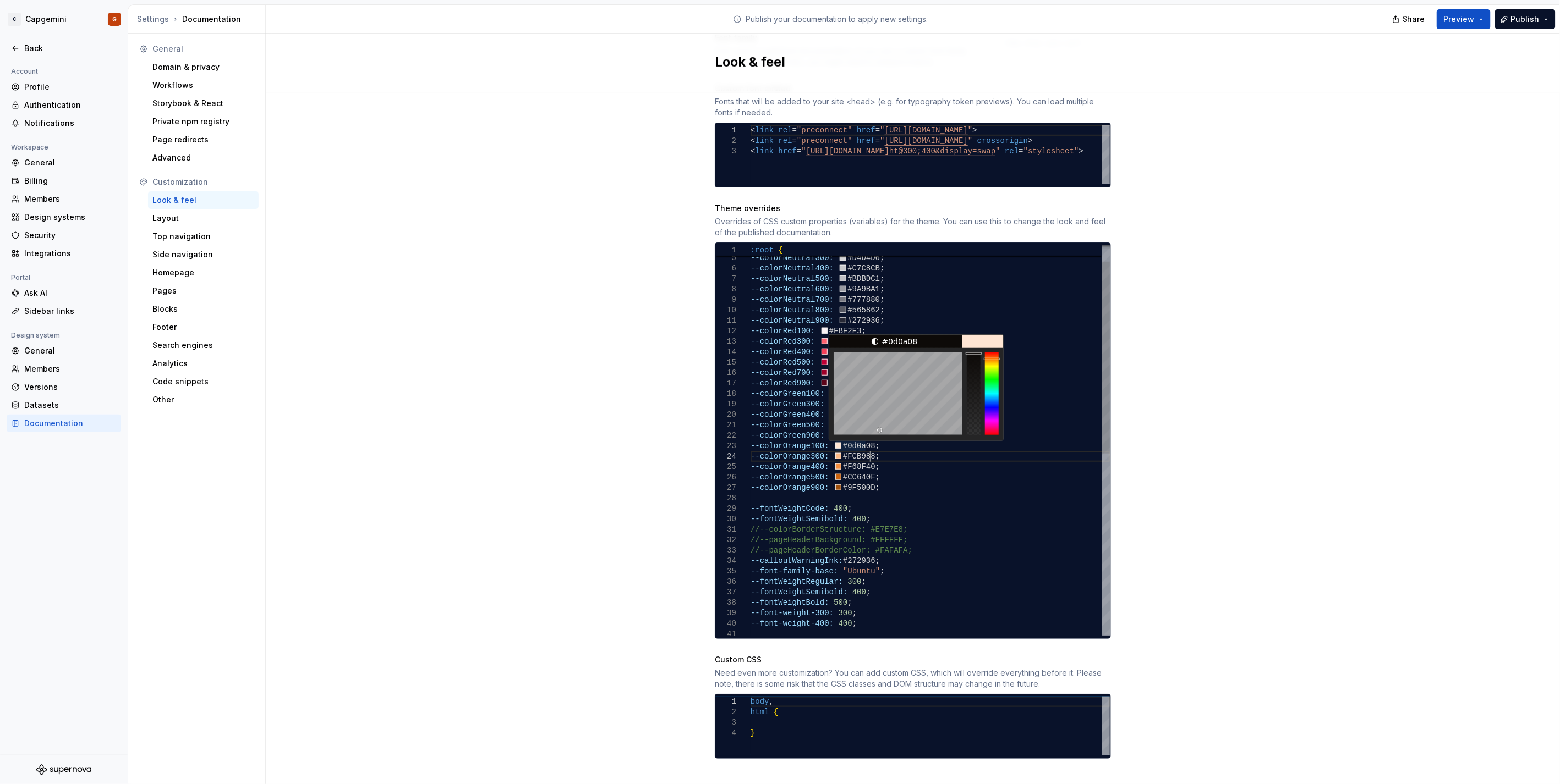
click at [887, 447] on div "--font-weight-300: 300 ; --font-weight-400: 400 ; --fontWeightRegular: 300 ; --…" at bounding box center [930, 608] width 359 height 794
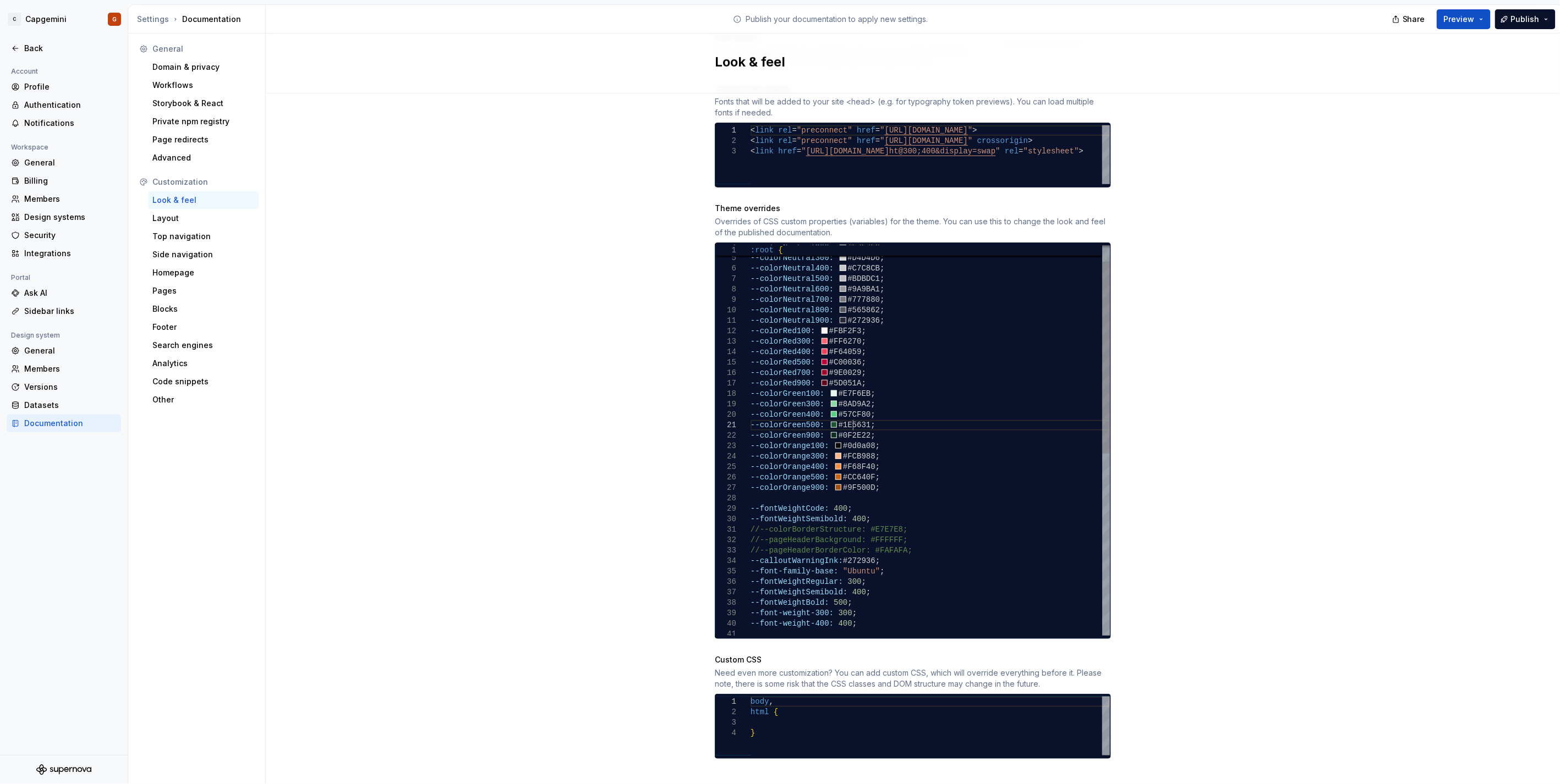
click at [848, 412] on div "--font-weight-300: 300 ; --font-weight-400: 400 ; --fontWeightRegular: 300 ; --…" at bounding box center [930, 608] width 359 height 794
click at [834, 400] on div "--font-weight-300: 300 ; --font-weight-400: 400 ; --fontWeightRegular: 300 ; --…" at bounding box center [930, 608] width 359 height 794
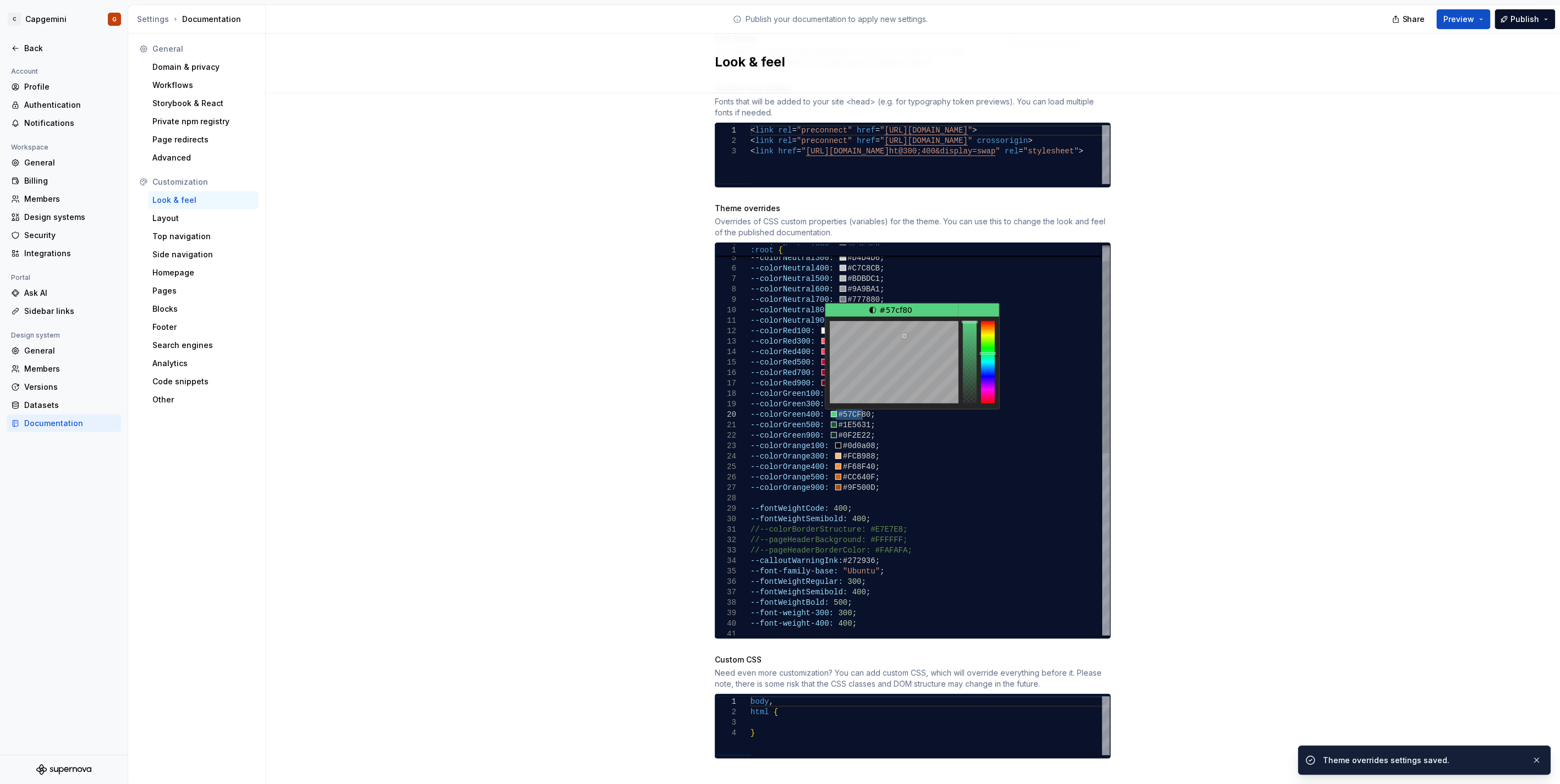
click at [834, 400] on div "--font-weight-300: 300 ; --font-weight-400: 400 ; --fontWeightRegular: 300 ; --…" at bounding box center [930, 608] width 359 height 794
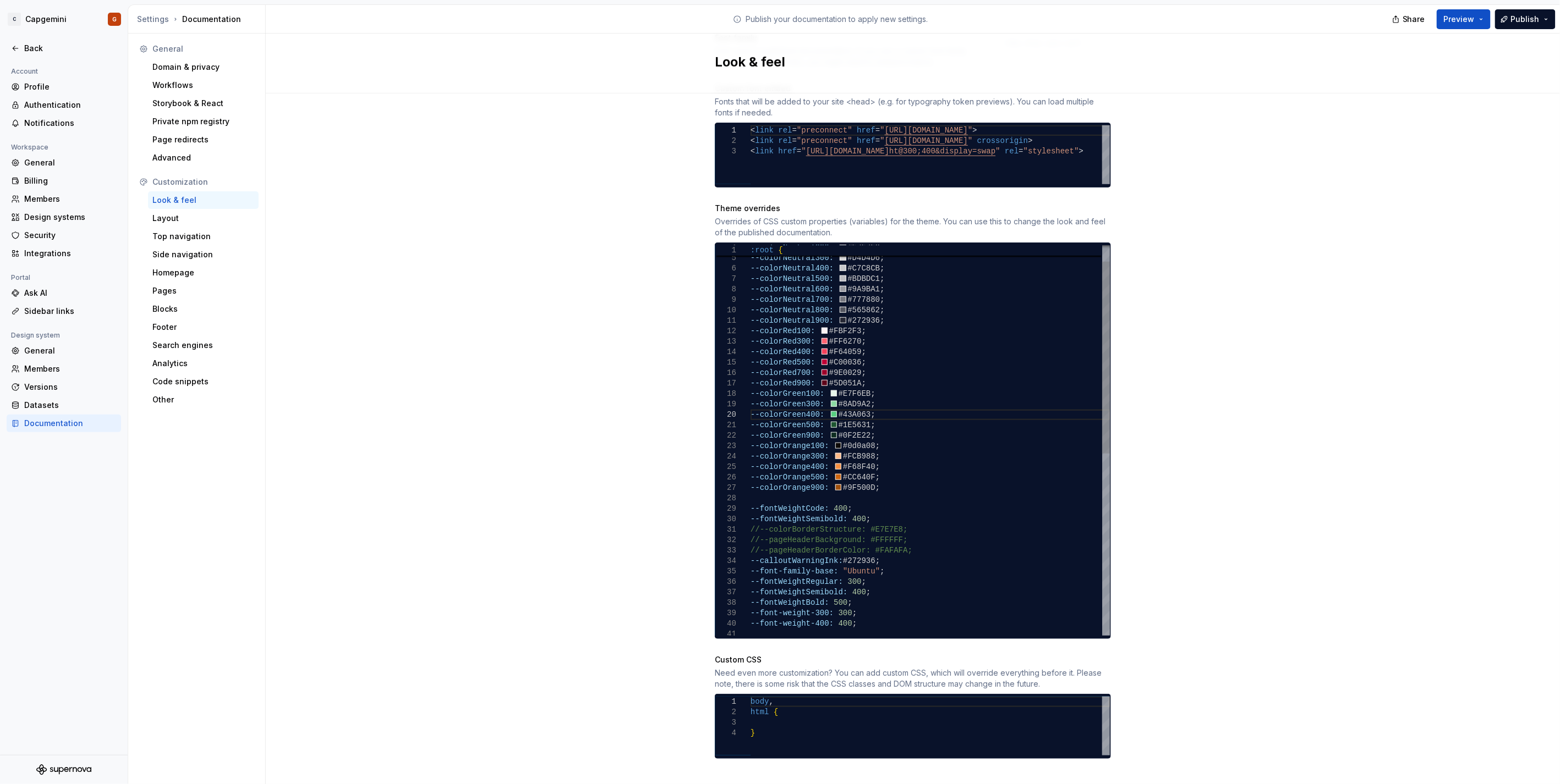
click at [892, 470] on div "--font-weight-300: 300 ; --font-weight-400: 400 ; --fontWeightRegular: 300 ; --…" at bounding box center [930, 608] width 359 height 794
click at [871, 405] on div "--font-weight-300: 300 ; --font-weight-400: 400 ; --fontWeightRegular: 300 ; --…" at bounding box center [930, 608] width 359 height 794
click at [843, 393] on div "--font-weight-300: 300 ; --font-weight-400: 400 ; --fontWeightRegular: 300 ; --…" at bounding box center [930, 608] width 359 height 794
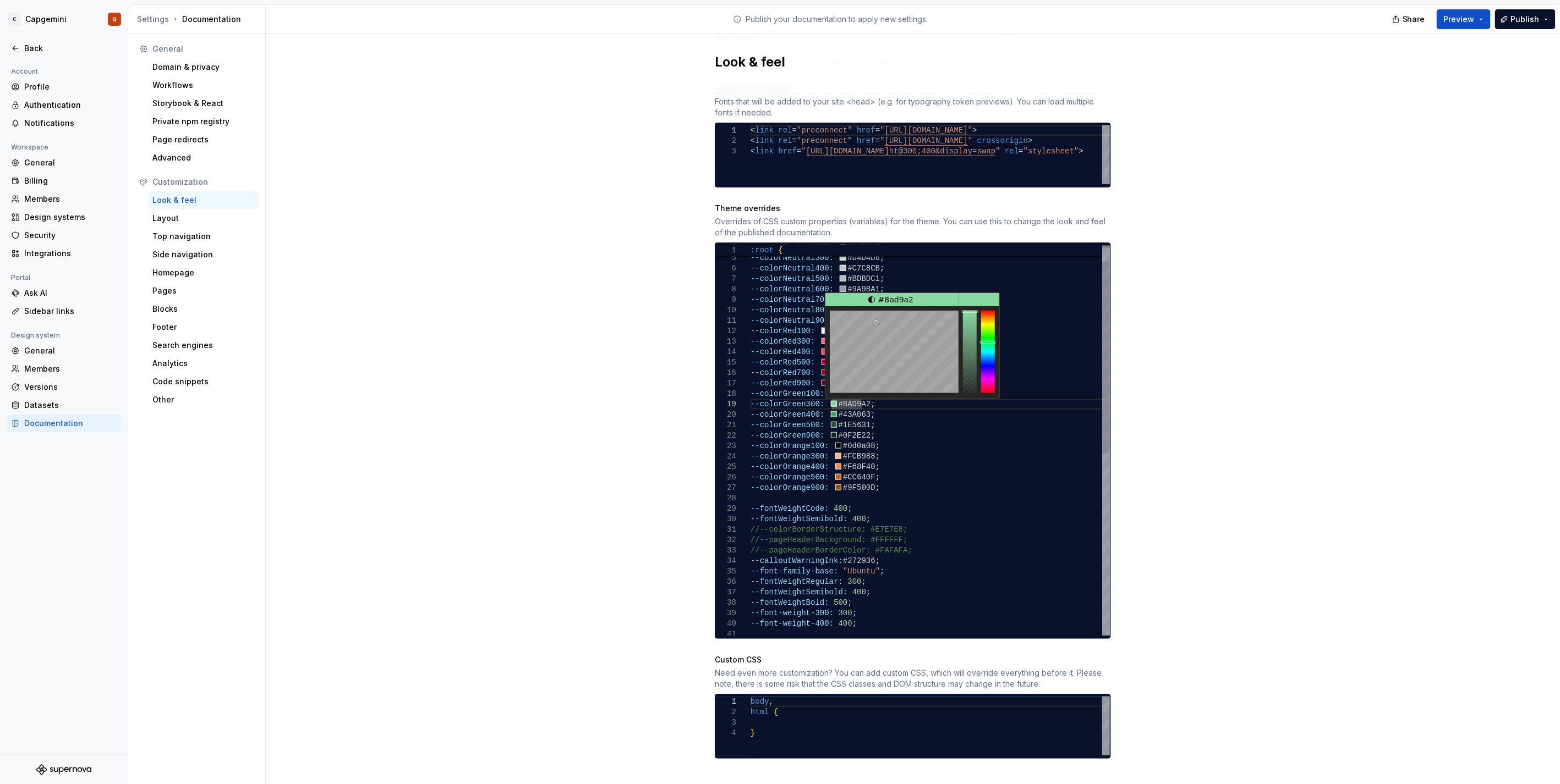
click at [840, 393] on div "--font-weight-300: 300 ; --font-weight-400: 400 ; --fontWeightRegular: 300 ; --…" at bounding box center [930, 608] width 359 height 794
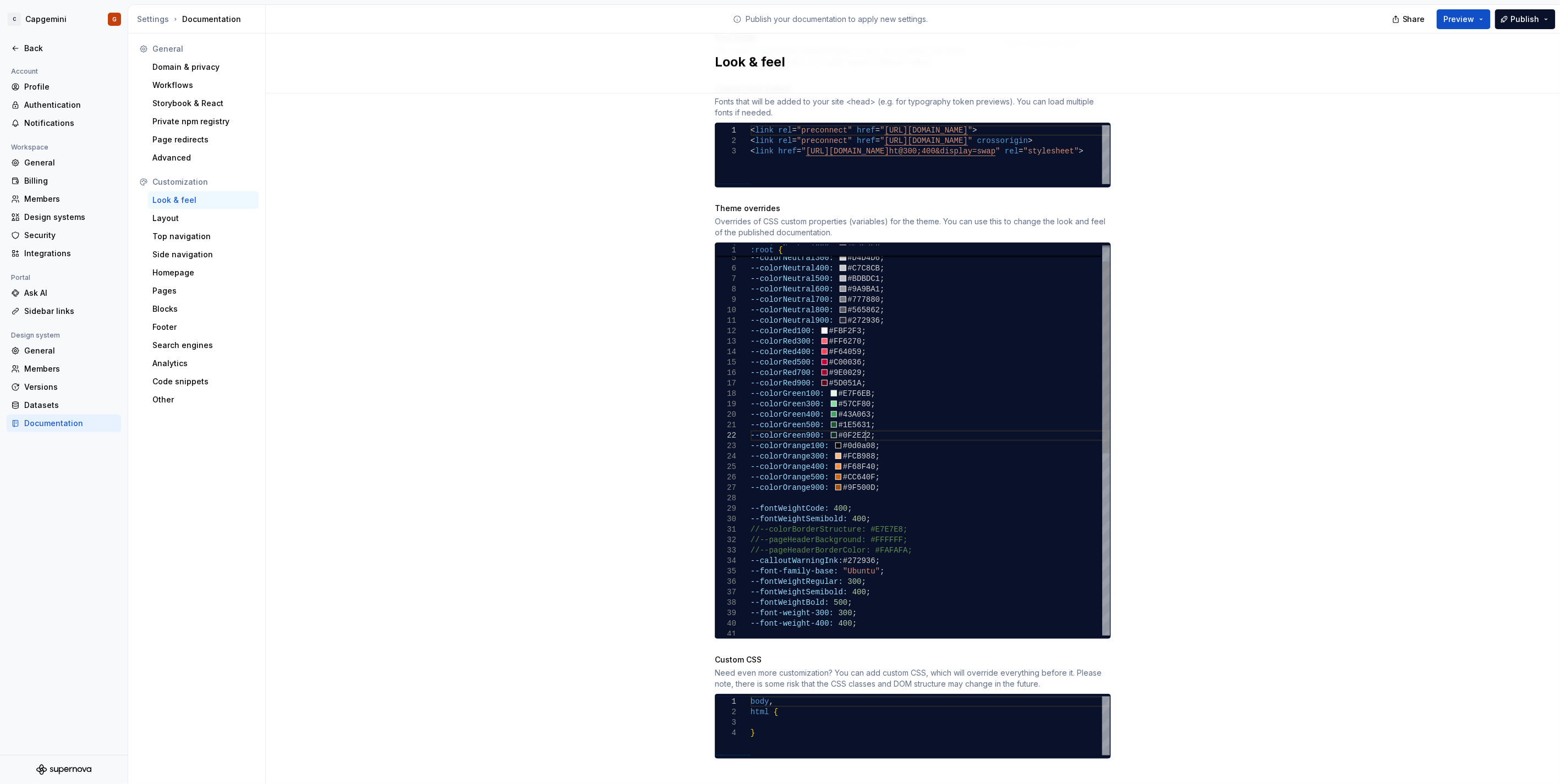
click at [899, 429] on div "--font-weight-300: 300 ; --font-weight-400: 400 ; --fontWeightRegular: 300 ; --…" at bounding box center [930, 608] width 359 height 794
click at [1440, 18] on button "Preview" at bounding box center [1464, 19] width 54 height 20
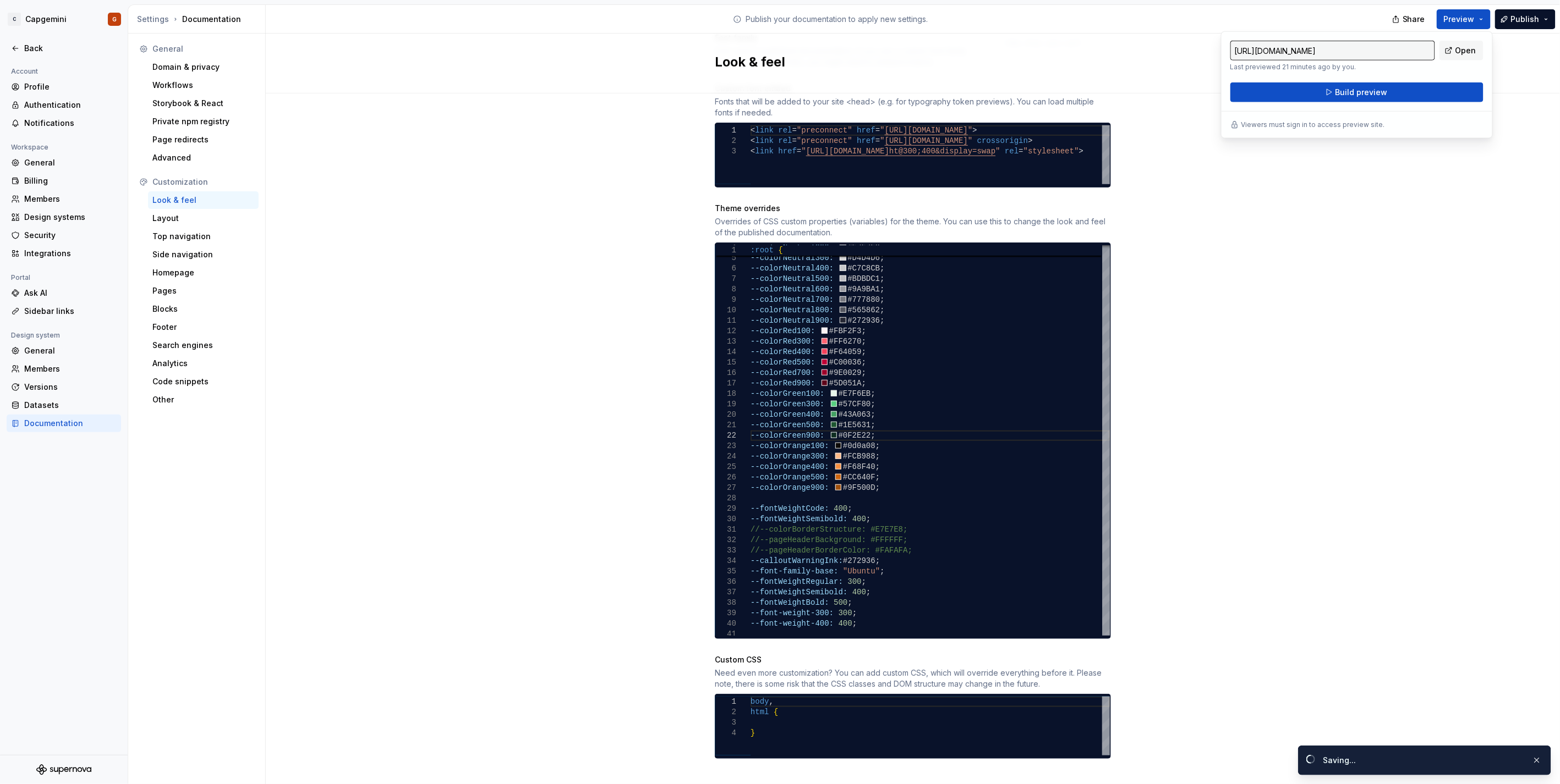
drag, startPoint x: 1440, startPoint y: 18, endPoint x: 1374, endPoint y: 81, distance: 91.2
click at [1374, 81] on div "[URL][DOMAIN_NAME] Last previewed 21 minutes ago by you. Open Build preview" at bounding box center [1357, 71] width 253 height 61
click at [1367, 87] on span "Build preview" at bounding box center [1361, 92] width 53 height 11
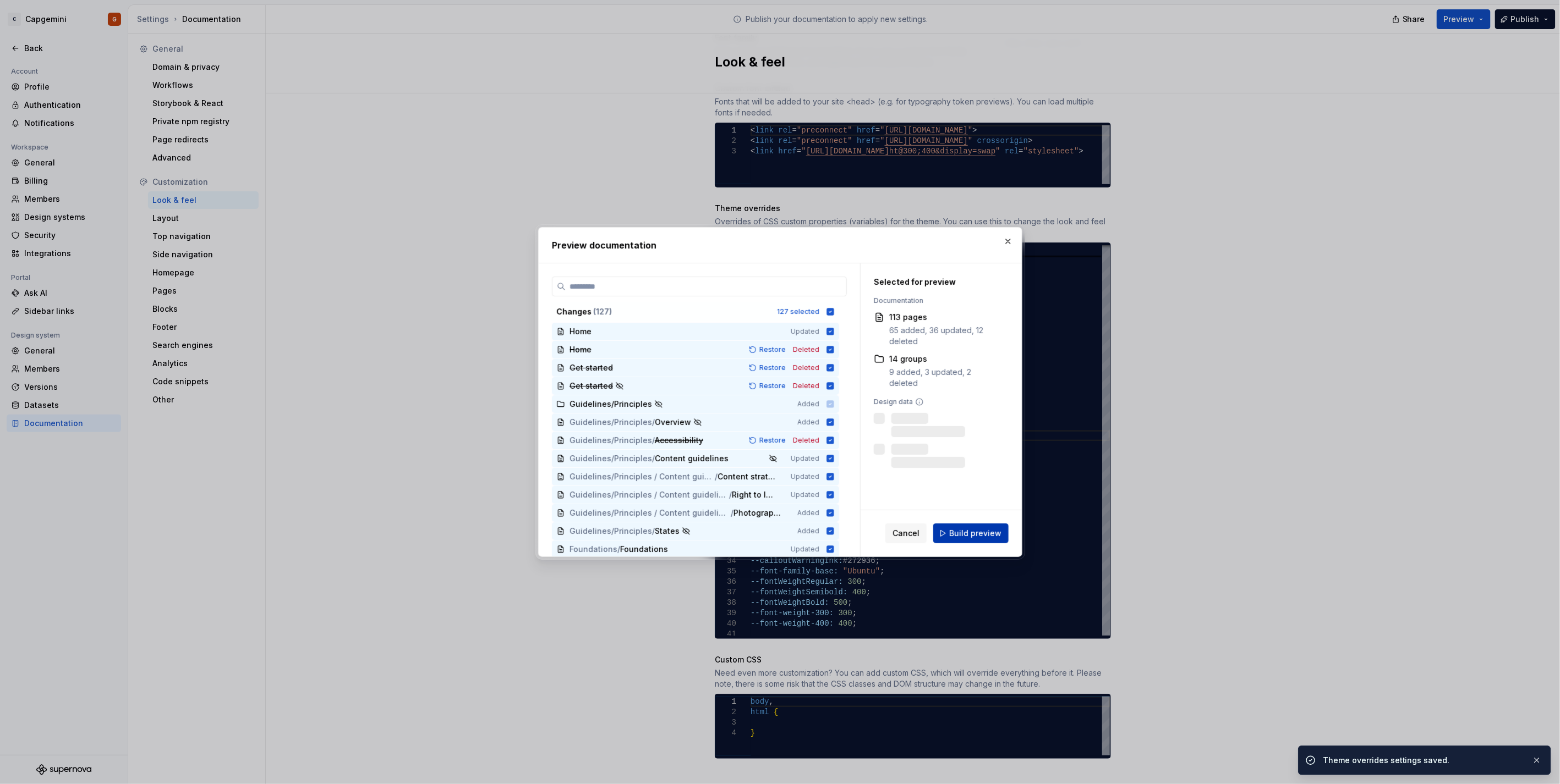
click at [986, 529] on span "Build preview" at bounding box center [975, 533] width 53 height 11
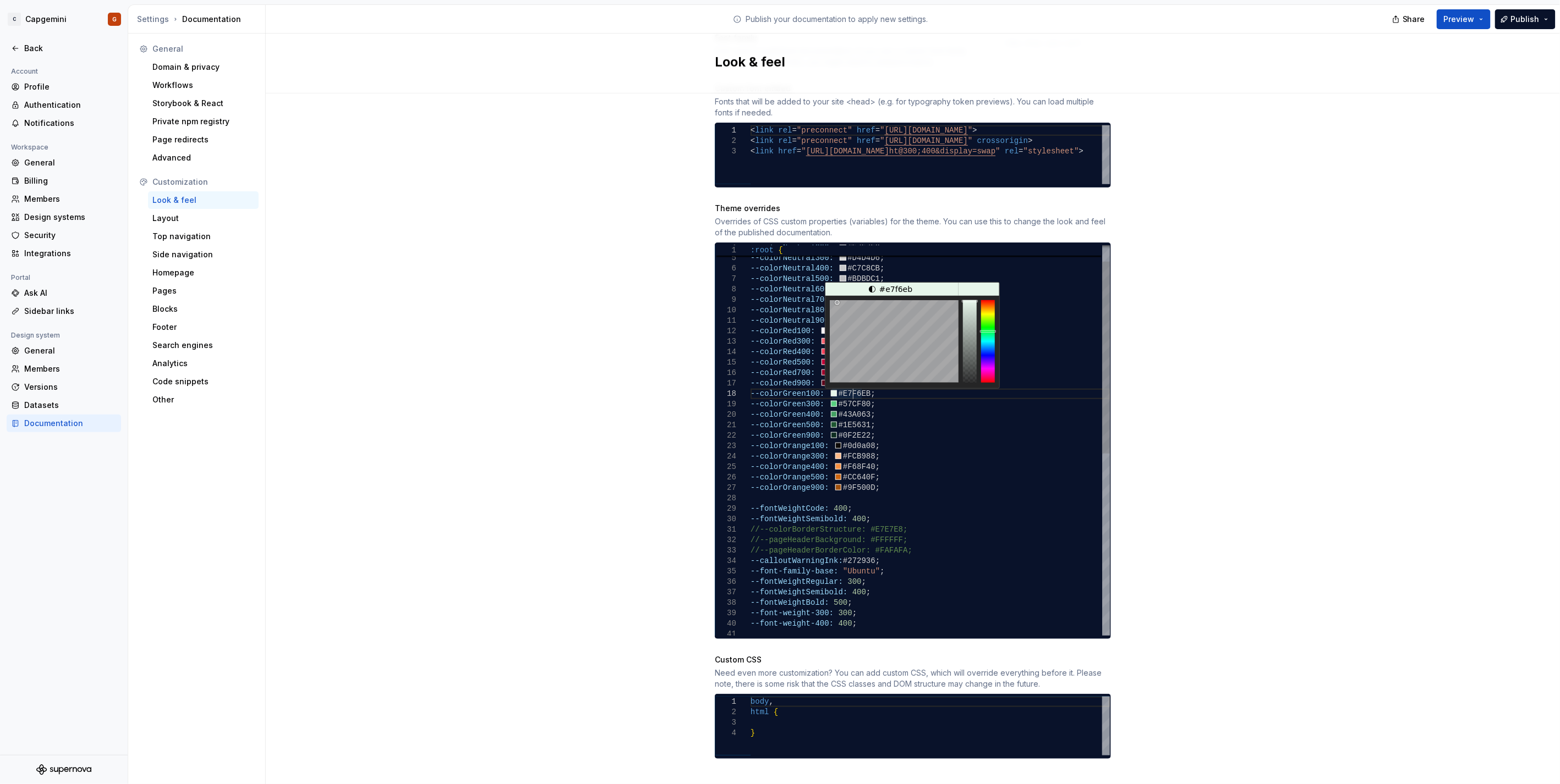
click at [848, 383] on div "--font-weight-300: 300 ; --font-weight-400: 400 ; --fontWeightRegular: 300 ; --…" at bounding box center [930, 608] width 359 height 794
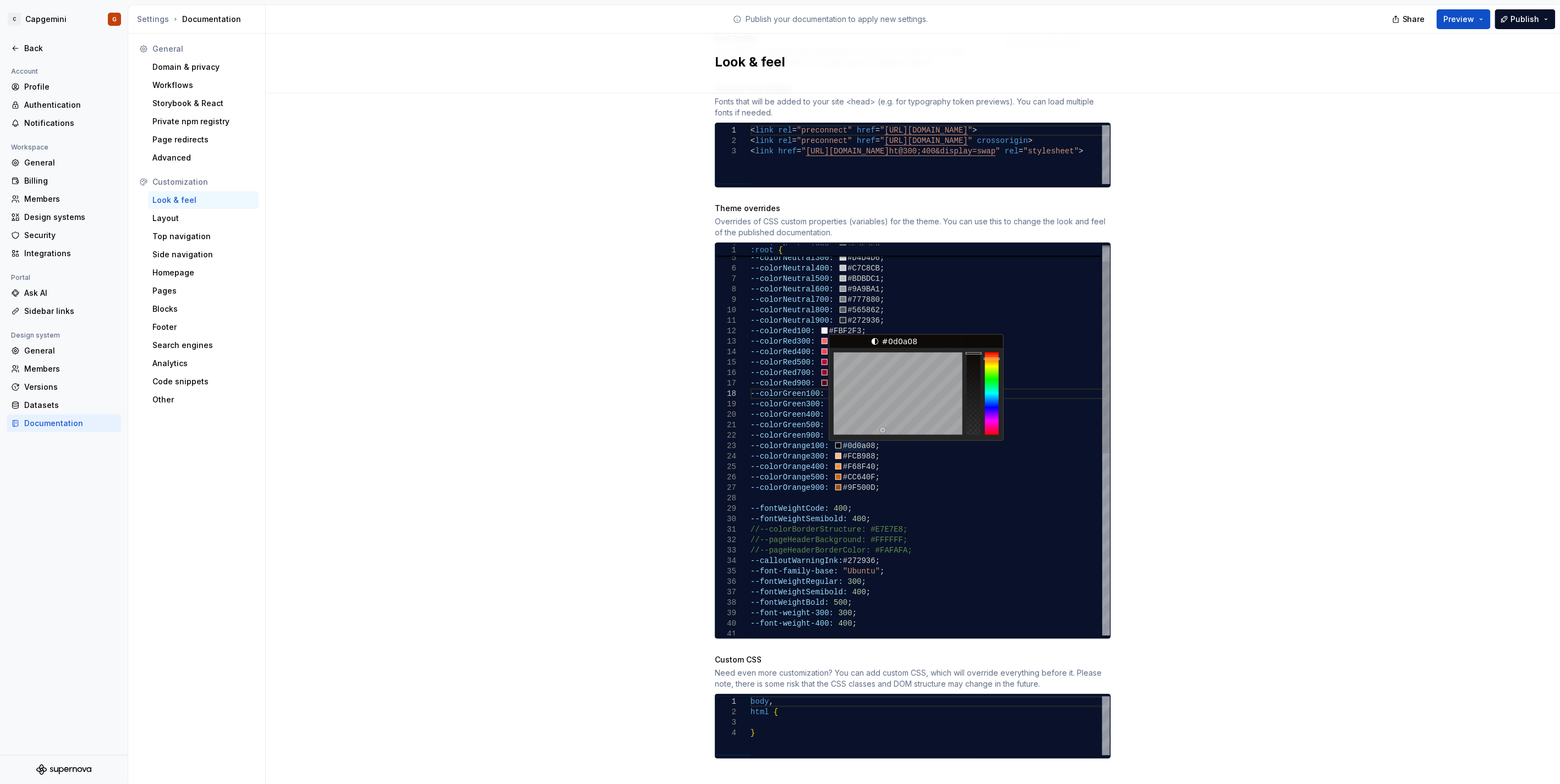
click at [853, 433] on div "--font-weight-300: 300 ; --font-weight-400: 400 ; --fontWeightRegular: 300 ; --…" at bounding box center [930, 608] width 359 height 794
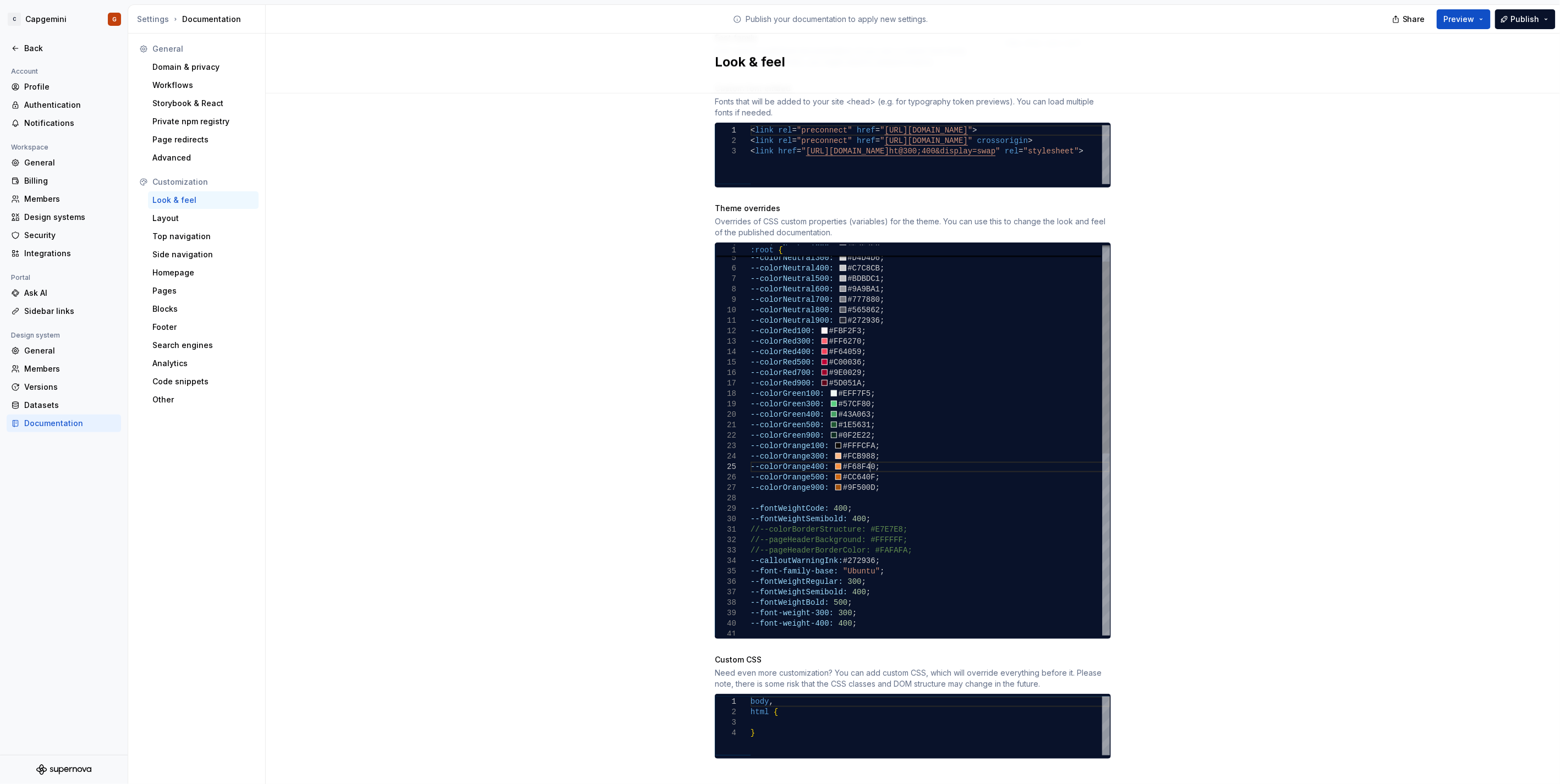
click at [873, 456] on div "--font-weight-300: 300 ; --font-weight-400: 400 ; --fontWeightRegular: 300 ; --…" at bounding box center [930, 608] width 359 height 794
click at [1457, 17] on span "Preview" at bounding box center [1459, 19] width 31 height 11
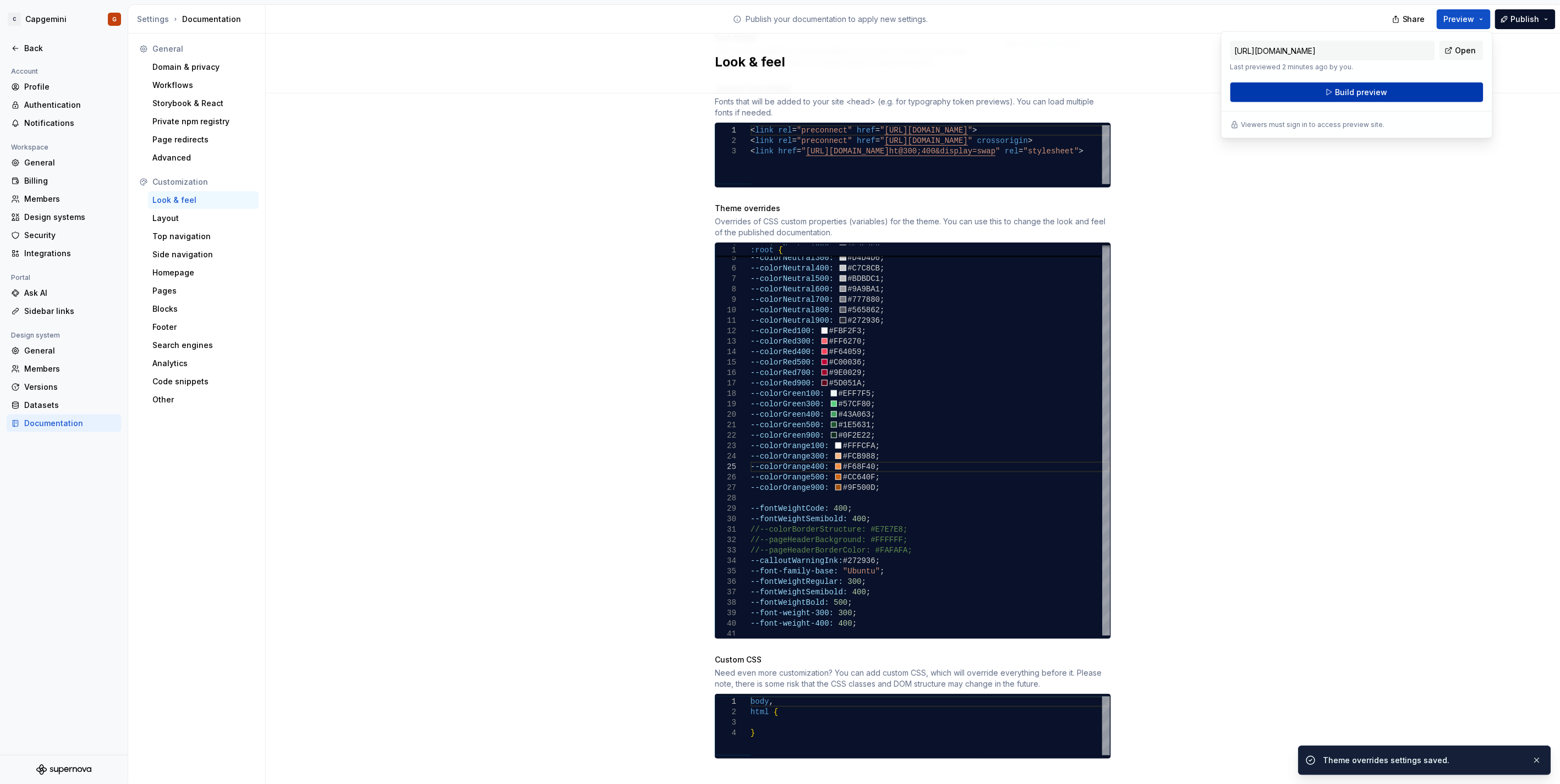
drag, startPoint x: 1457, startPoint y: 17, endPoint x: 1383, endPoint y: 97, distance: 109.0
click at [1383, 97] on span "Build preview" at bounding box center [1361, 92] width 53 height 11
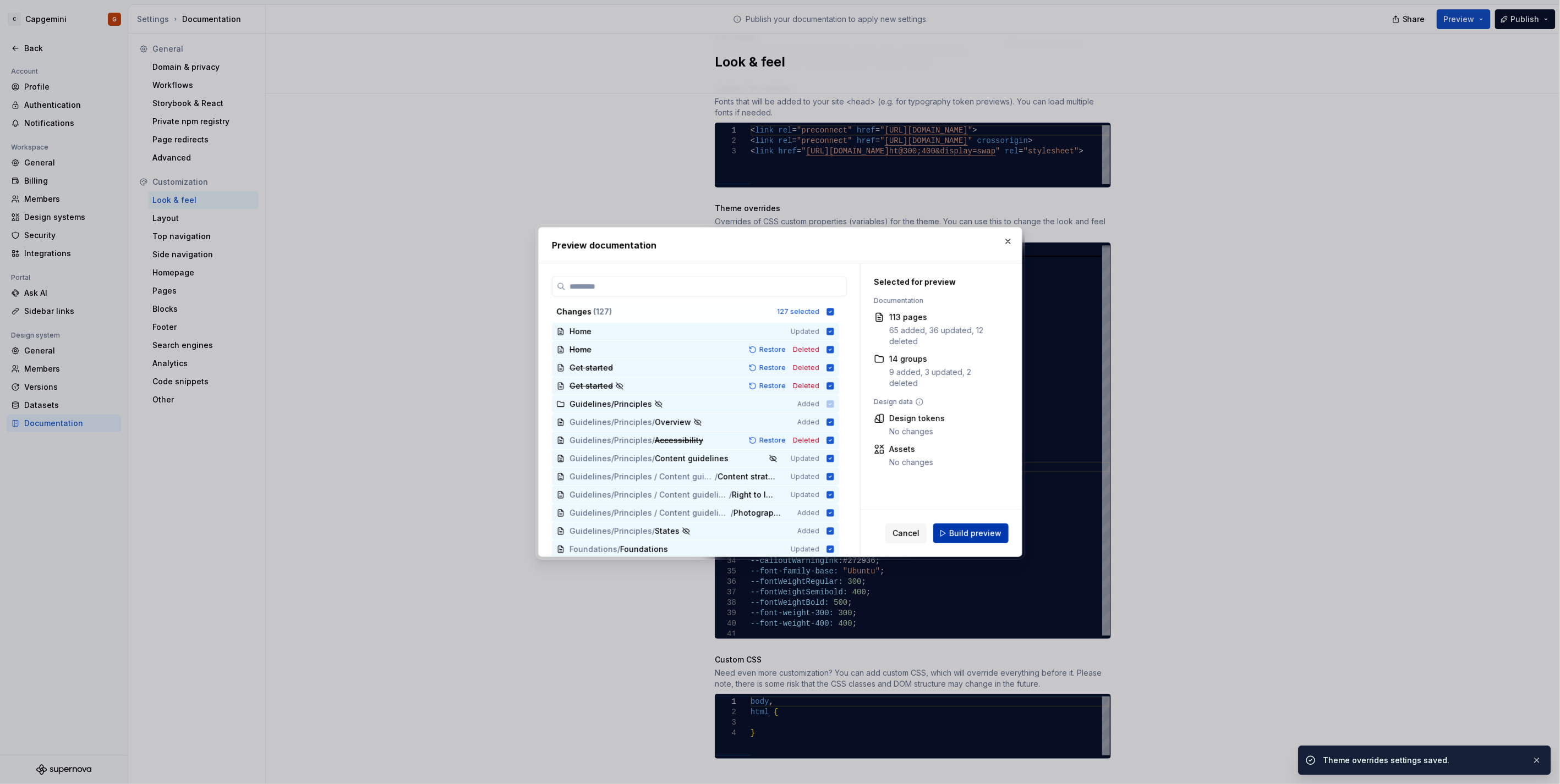
click at [965, 542] on button "Build preview" at bounding box center [971, 533] width 75 height 20
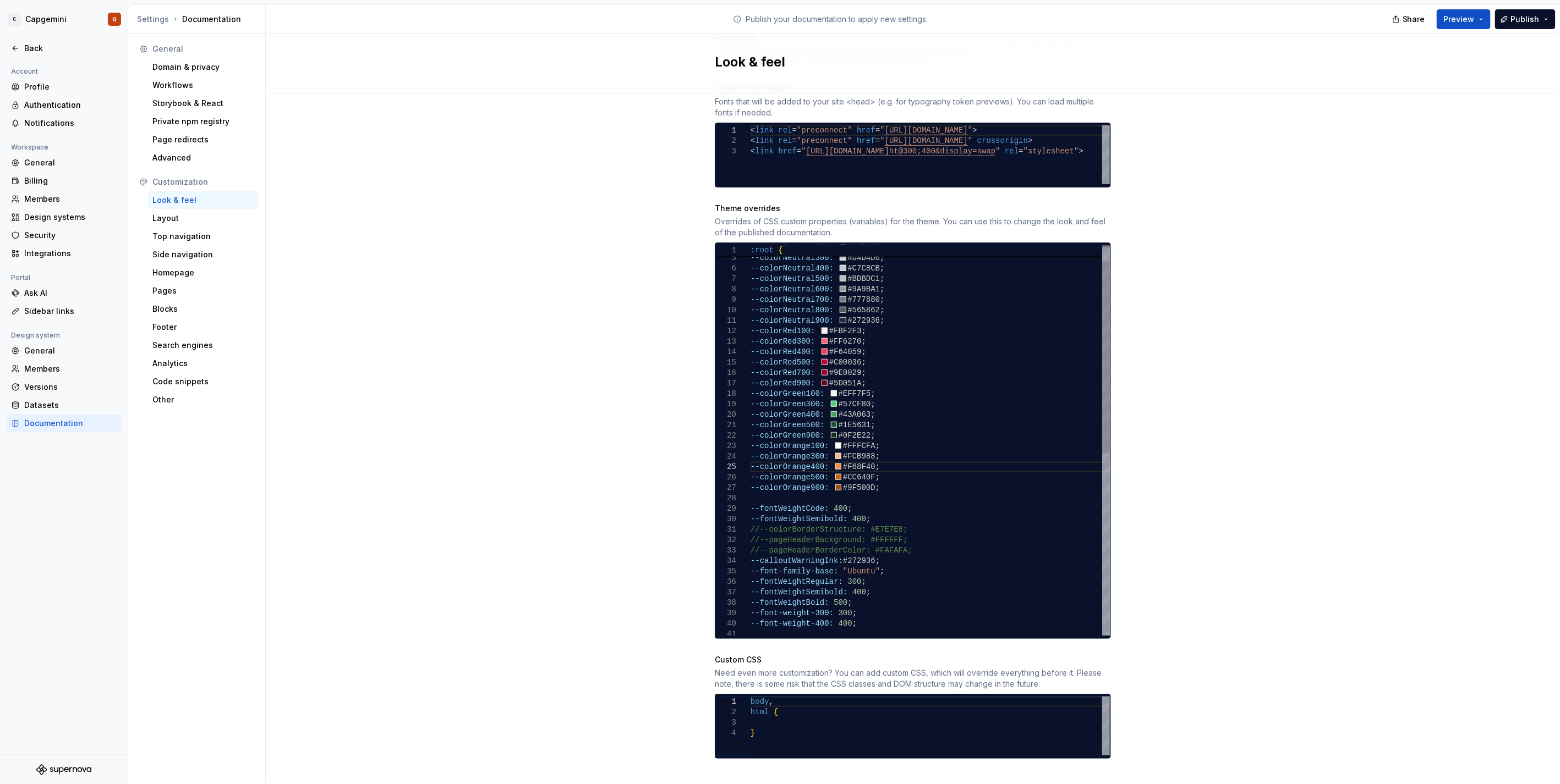
click at [872, 370] on div "--font-weight-300: 300 ; --font-weight-400: 400 ; --fontWeightRegular: 300 ; --…" at bounding box center [930, 608] width 359 height 794
click at [834, 343] on div "--font-weight-300: 300 ; --font-weight-400: 400 ; --fontWeightRegular: 300 ; --…" at bounding box center [930, 608] width 359 height 794
click at [830, 360] on div "--font-weight-300: 300 ; --font-weight-400: 400 ; --fontWeightRegular: 300 ; --…" at bounding box center [930, 608] width 359 height 794
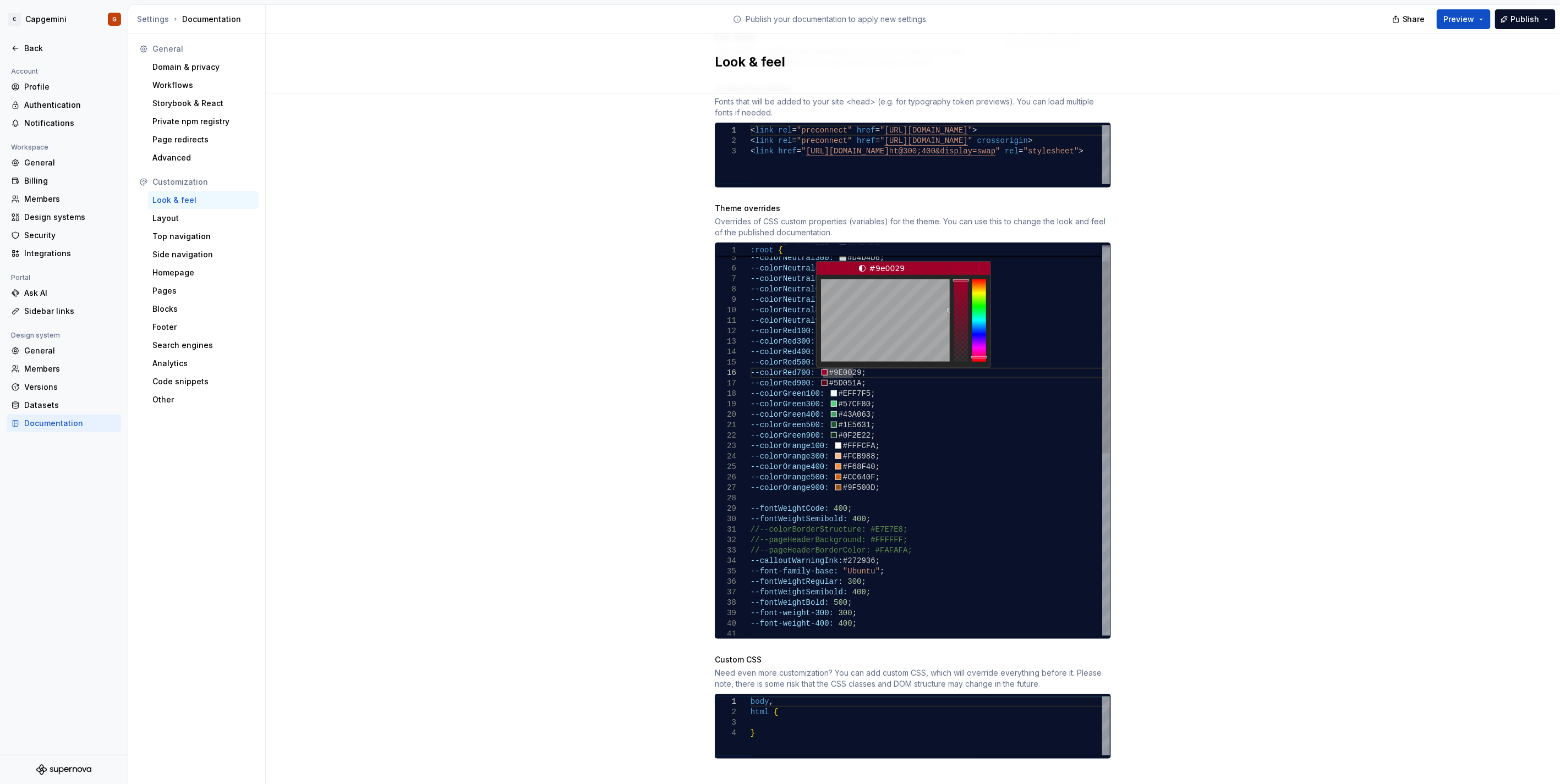
click at [830, 360] on div "--font-weight-300: 300 ; --font-weight-400: 400 ; --fontWeightRegular: 300 ; --…" at bounding box center [930, 608] width 359 height 794
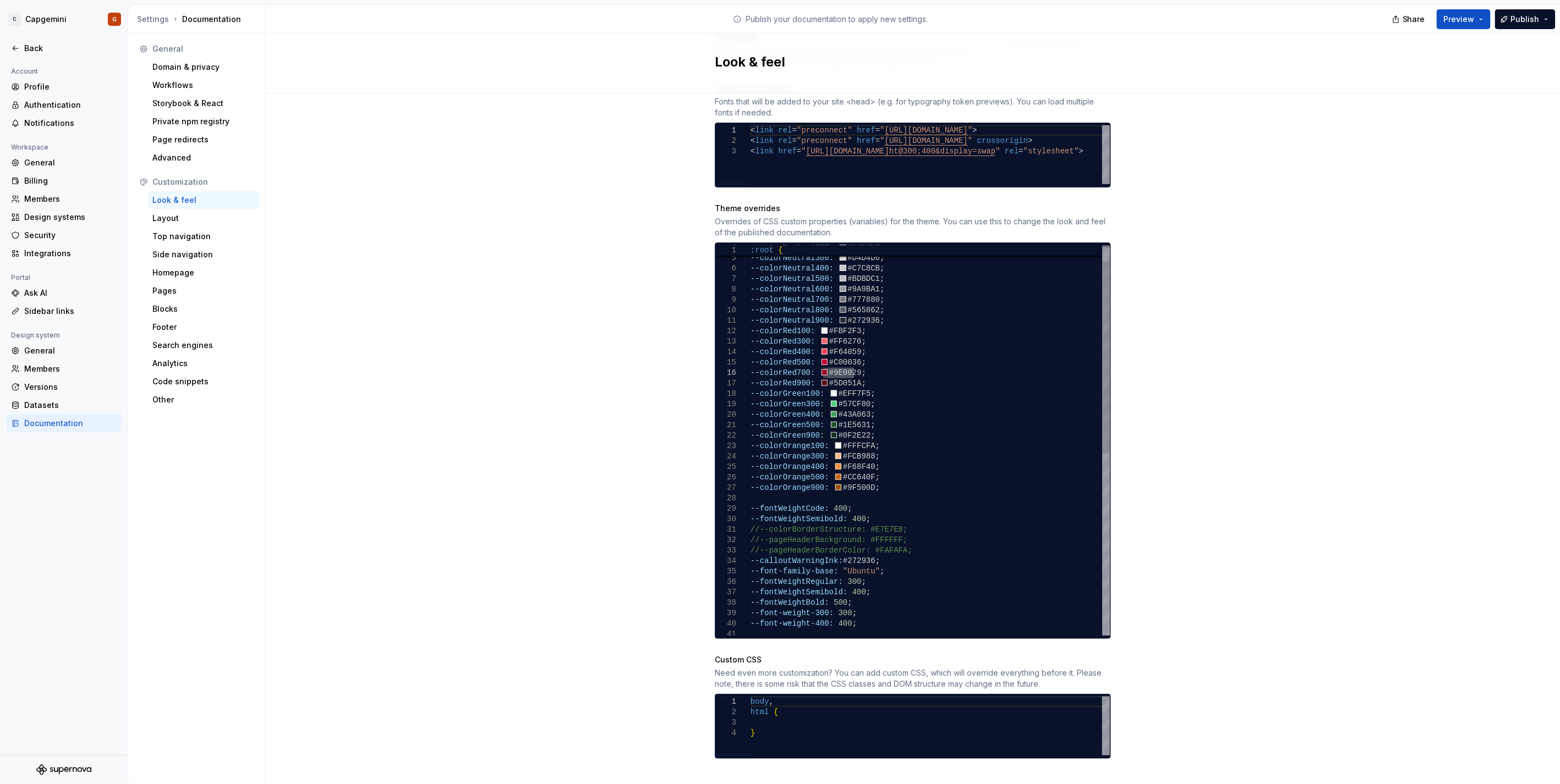
click at [827, 354] on div "--font-weight-300: 300 ; --font-weight-400: 400 ; --fontWeightRegular: 300 ; --…" at bounding box center [930, 608] width 359 height 794
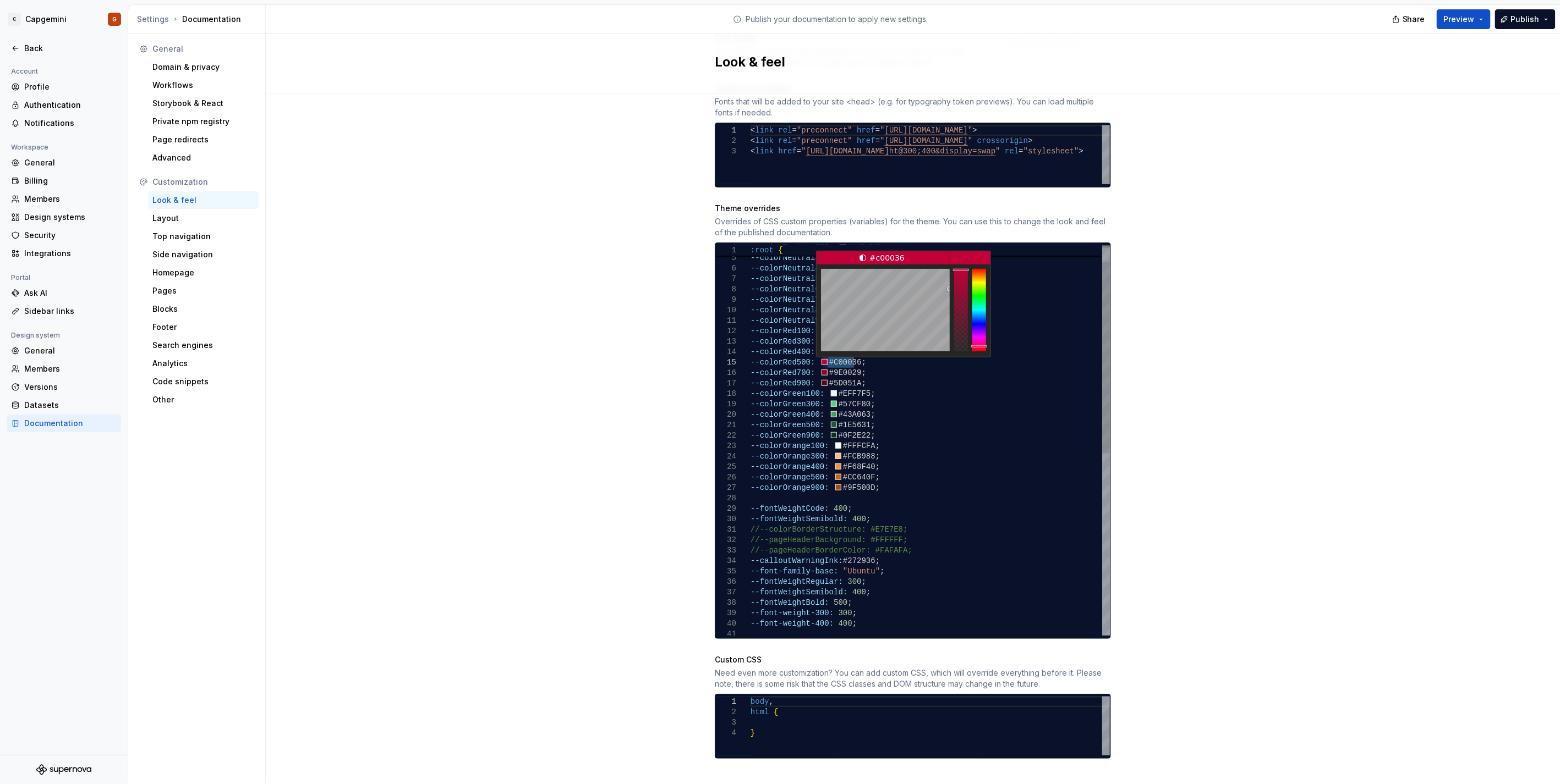
click at [827, 354] on div "--font-weight-300: 300 ; --font-weight-400: 400 ; --fontWeightRegular: 300 ; --…" at bounding box center [930, 608] width 359 height 794
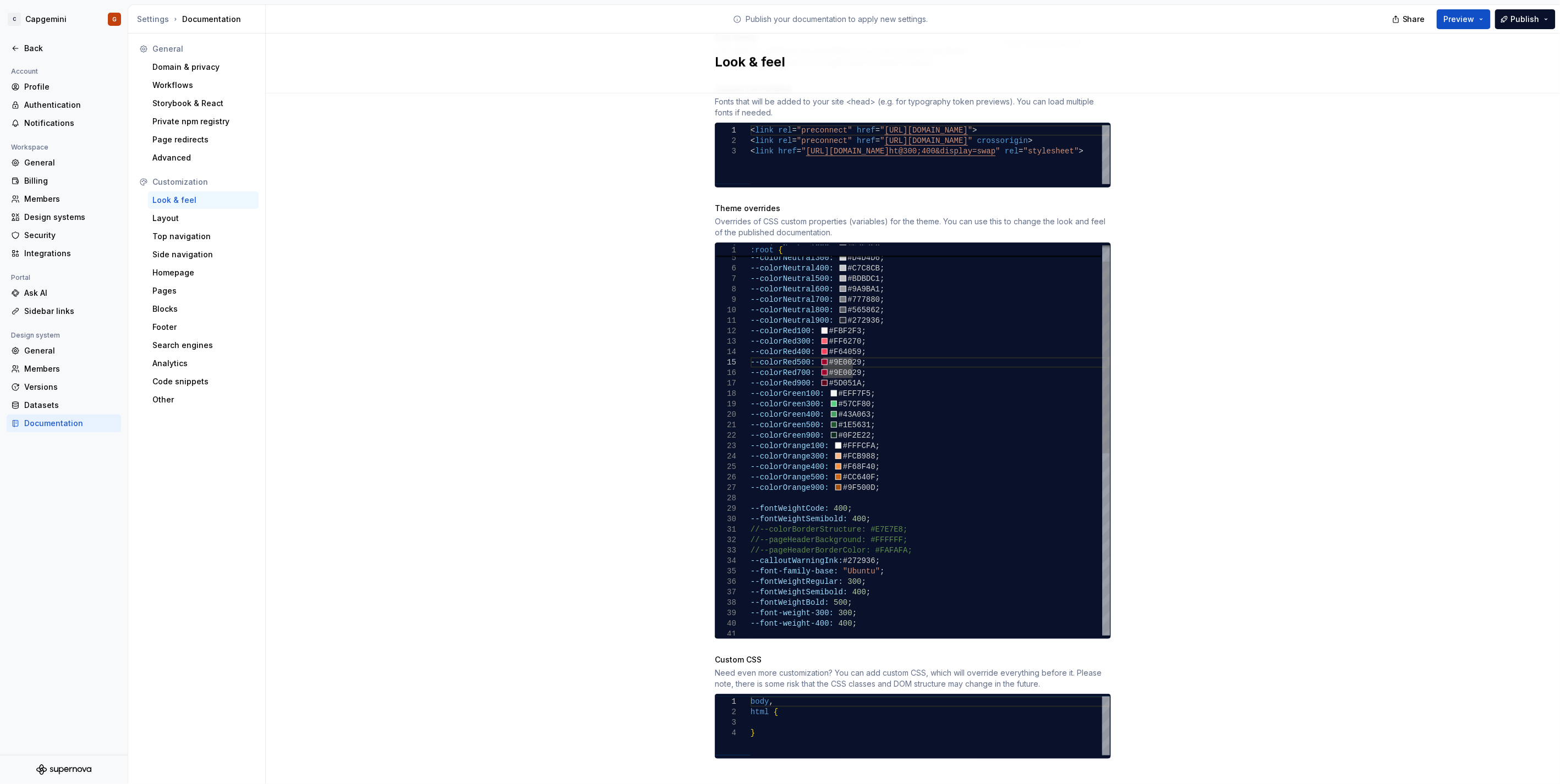
click at [883, 349] on div "--font-weight-300: 300 ; --font-weight-400: 400 ; --fontWeightRegular: 300 ; --…" at bounding box center [930, 608] width 359 height 794
click at [865, 344] on div "--font-weight-300: 300 ; --font-weight-400: 400 ; --fontWeightRegular: 300 ; --…" at bounding box center [930, 608] width 359 height 794
click at [877, 369] on div "--font-weight-300: 300 ; --font-weight-400: 400 ; --fontWeightRegular: 300 ; --…" at bounding box center [930, 608] width 359 height 794
click at [892, 378] on div "--font-weight-300: 300 ; --font-weight-400: 400 ; --fontWeightRegular: 300 ; --…" at bounding box center [930, 608] width 359 height 794
click at [1469, 20] on span "Preview" at bounding box center [1459, 19] width 31 height 11
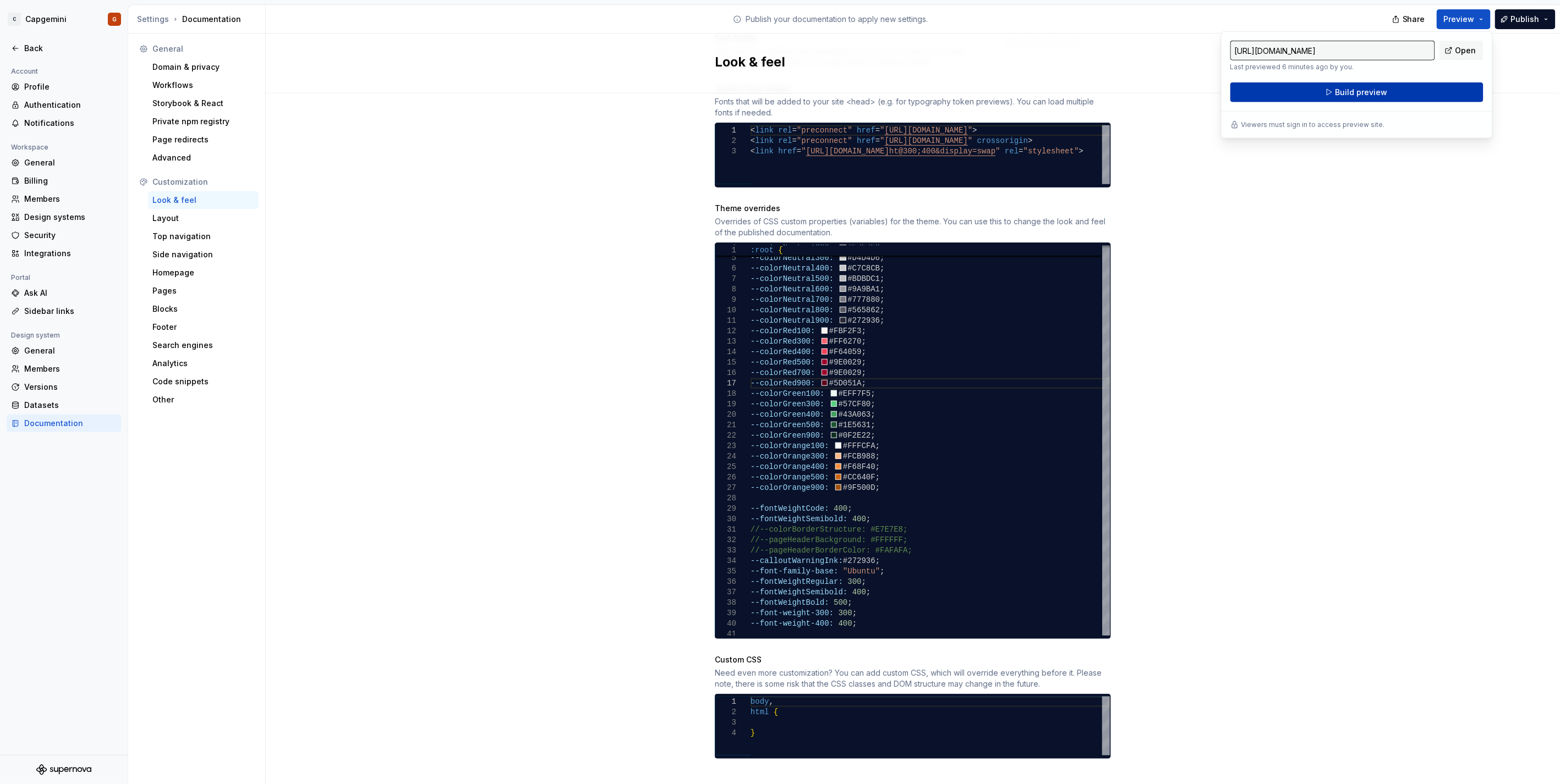
drag, startPoint x: 1470, startPoint y: 20, endPoint x: 1418, endPoint y: 83, distance: 81.7
click at [1418, 83] on button "Build preview" at bounding box center [1357, 92] width 253 height 20
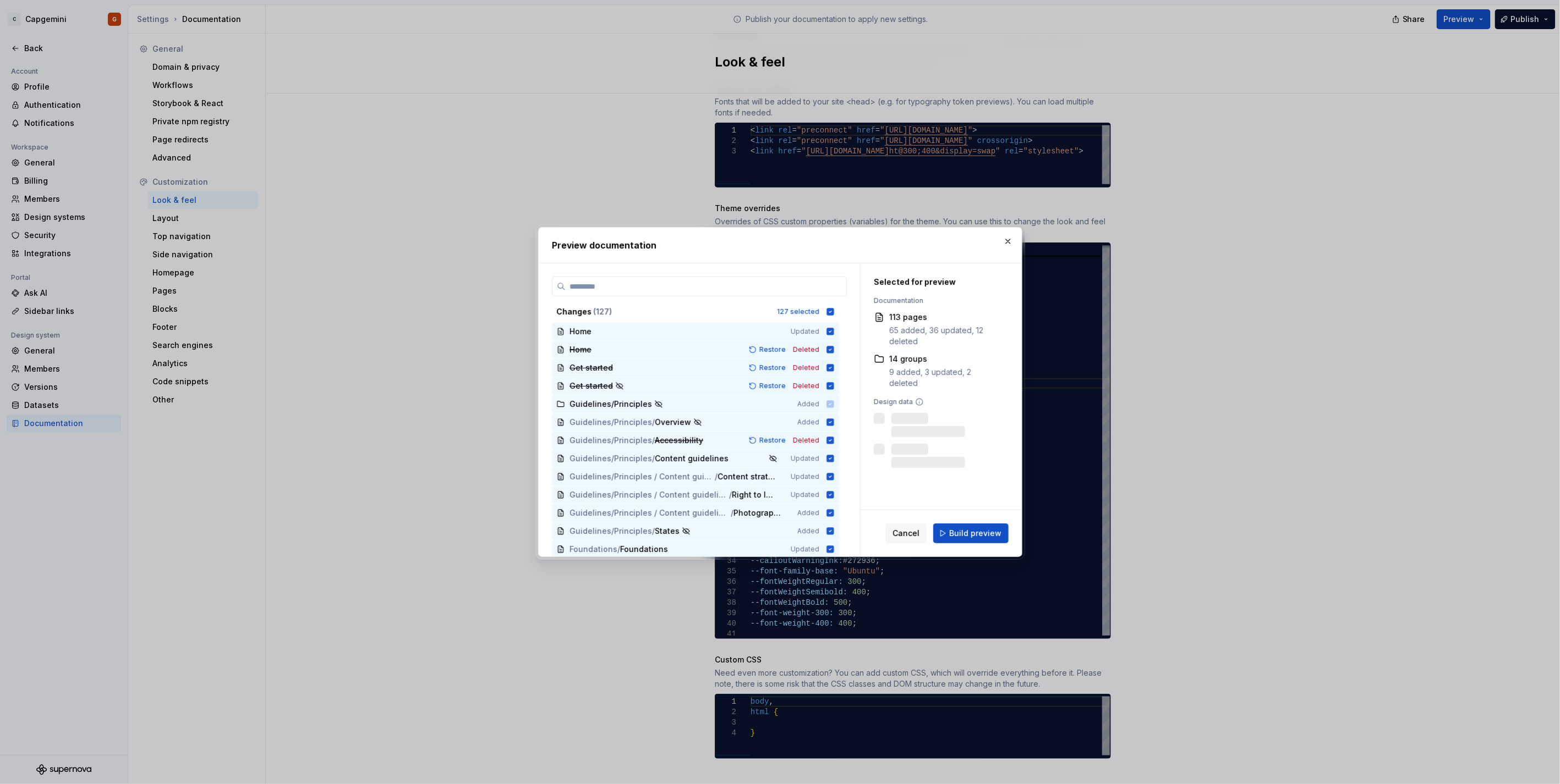
click at [998, 544] on div "Cancel Build preview" at bounding box center [941, 533] width 162 height 47
click at [993, 542] on button "Build preview" at bounding box center [971, 533] width 75 height 20
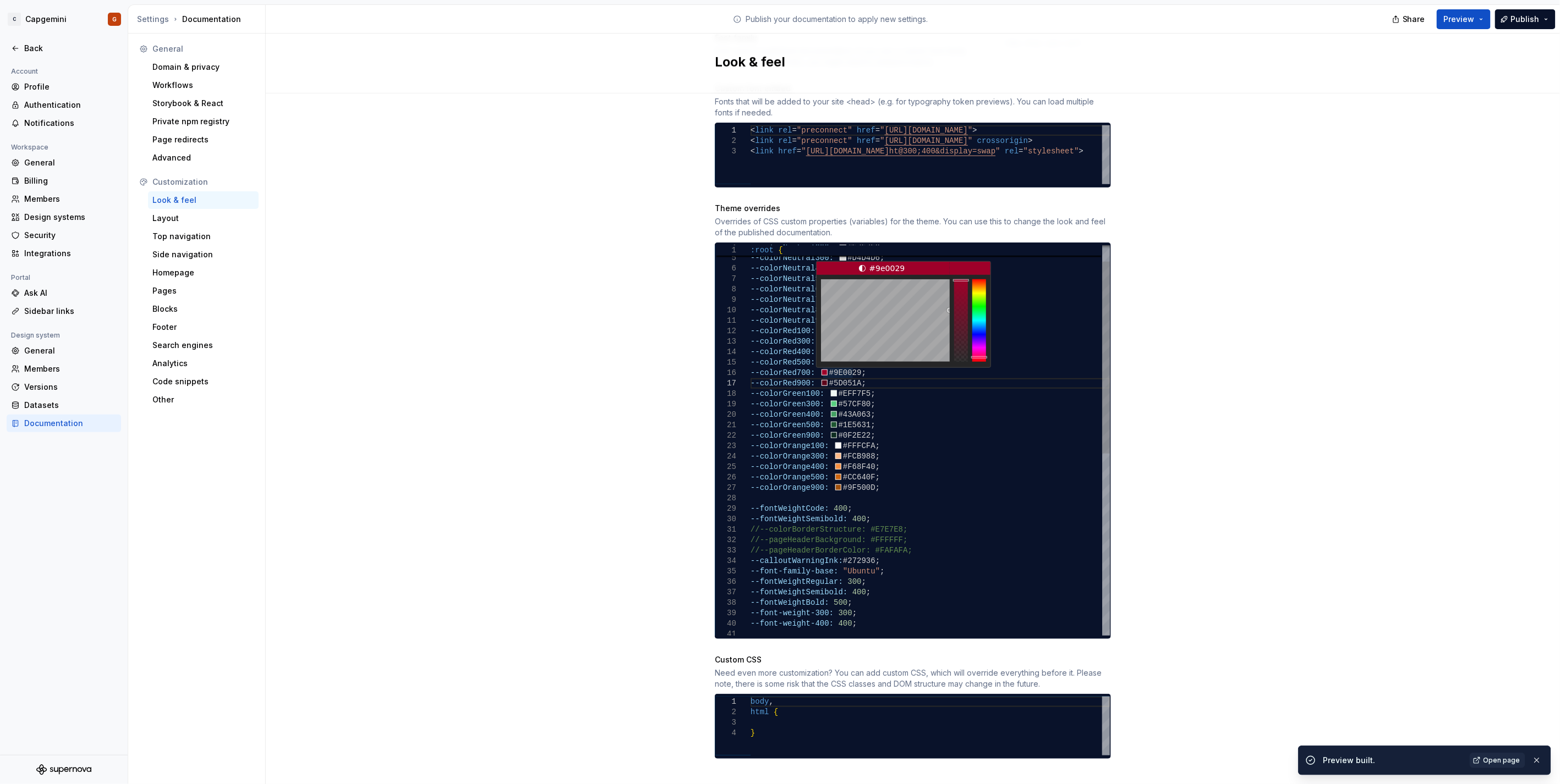
click at [868, 383] on div "--font-weight-300: 300 ; --font-weight-400: 400 ; --fontWeightRegular: 300 ; --…" at bounding box center [930, 608] width 359 height 794
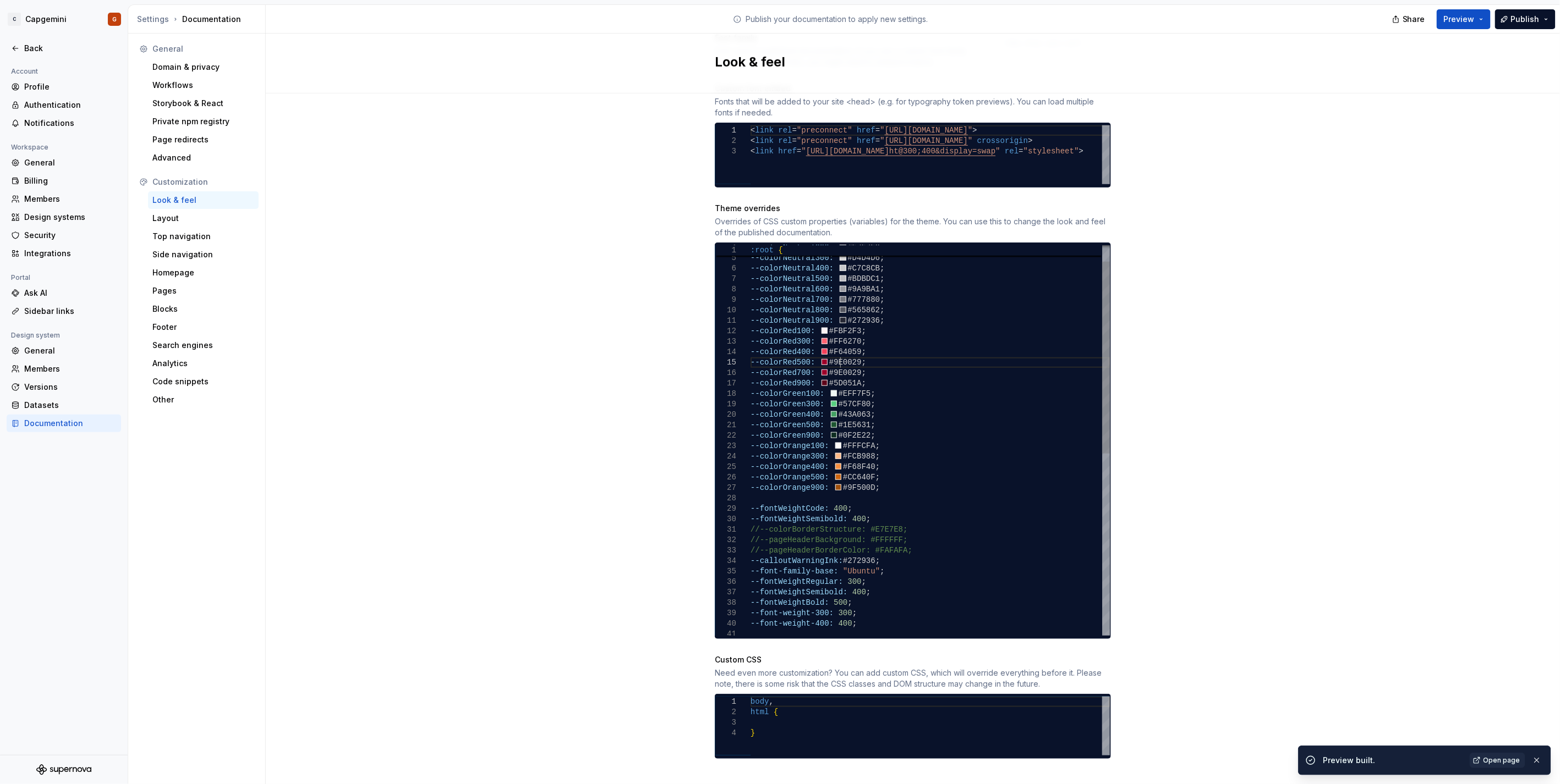
click at [835, 354] on div "--font-weight-300: 300 ; --font-weight-400: 400 ; --fontWeightRegular: 300 ; --…" at bounding box center [930, 608] width 359 height 794
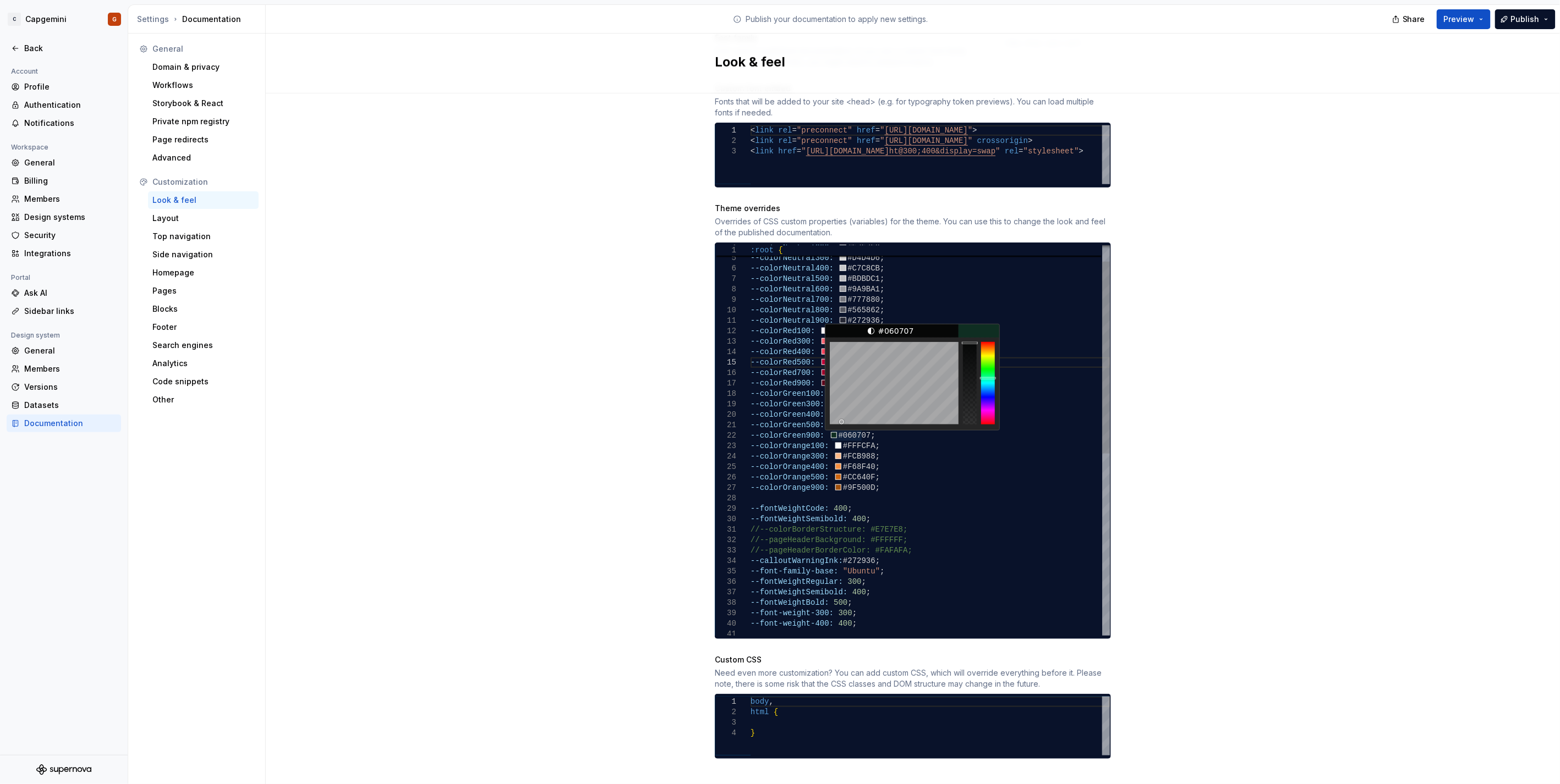
click at [839, 419] on div at bounding box center [841, 421] width 5 height 5
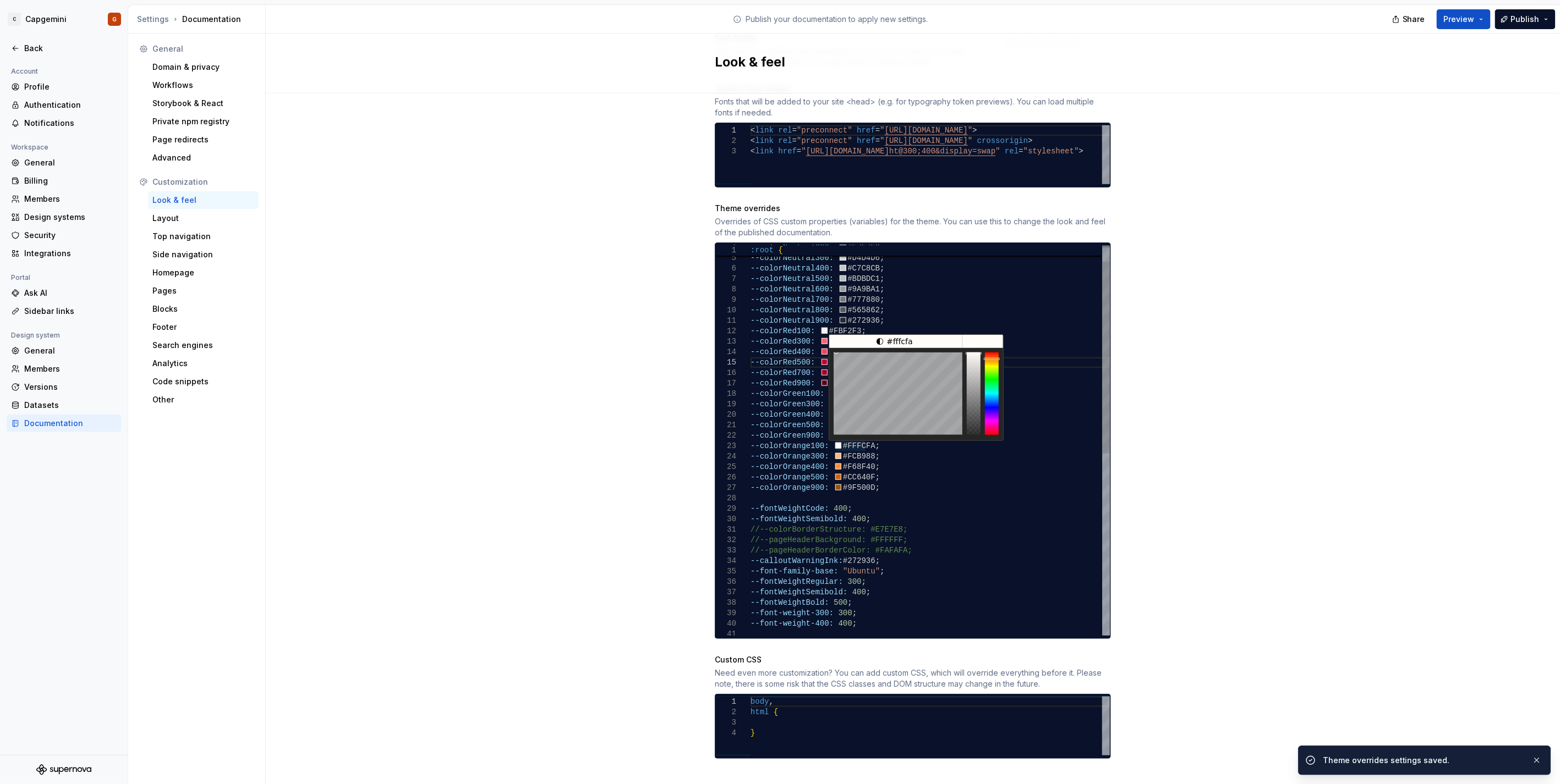
click at [857, 451] on div "--font-weight-300: 300 ; --font-weight-400: 400 ; --fontWeightRegular: 300 ; --…" at bounding box center [930, 608] width 359 height 794
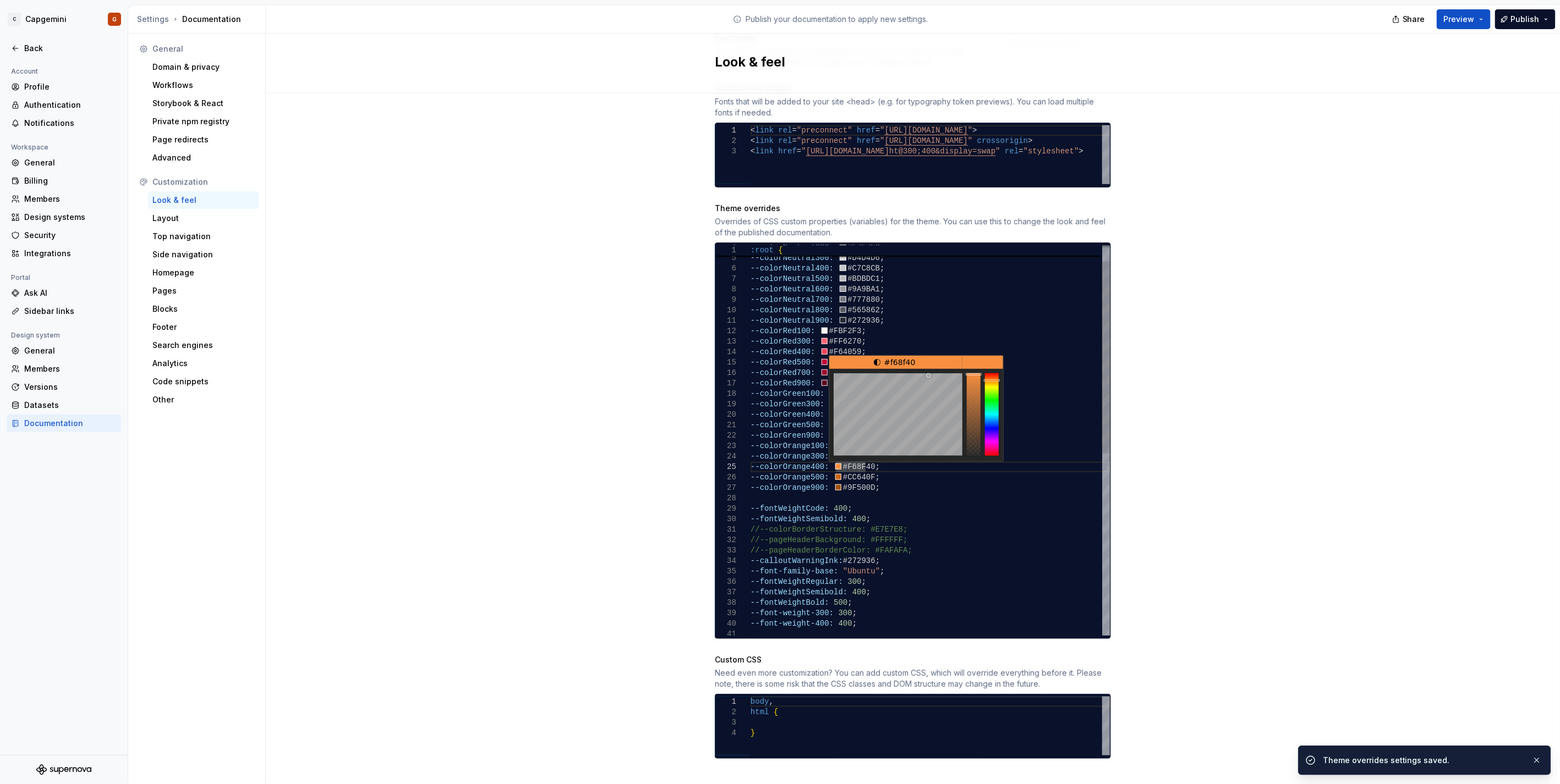
click at [916, 488] on div "--font-weight-300: 300 ; --font-weight-400: 400 ; --fontWeightRegular: 300 ; --…" at bounding box center [930, 608] width 359 height 794
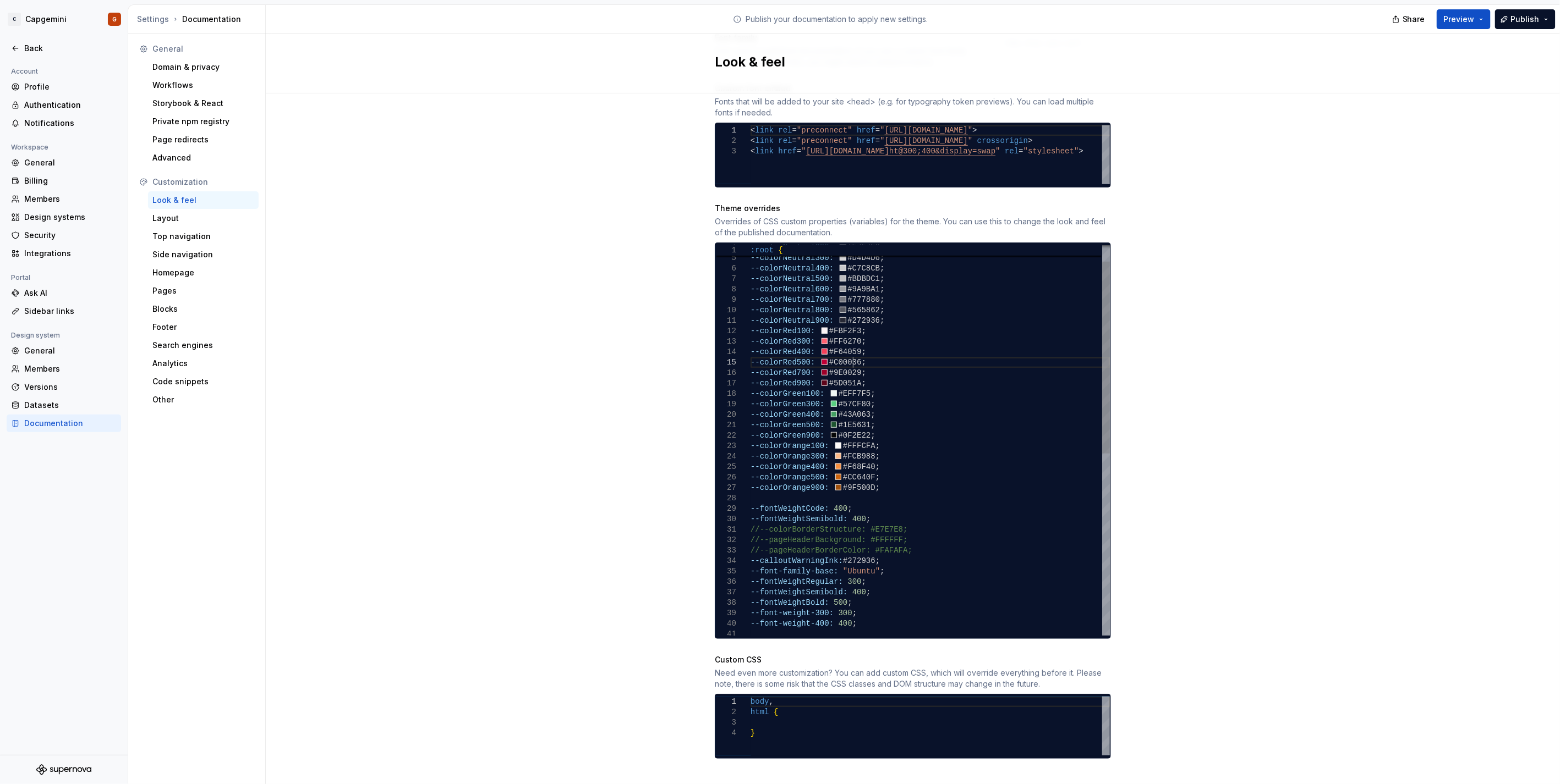
click at [838, 410] on div "--font-weight-300: 300 ; --font-weight-400: 400 ; --fontWeightRegular: 300 ; --…" at bounding box center [930, 608] width 359 height 794
click at [843, 415] on div "--font-weight-300: 300 ; --font-weight-400: 400 ; --fontWeightRegular: 300 ; --…" at bounding box center [930, 608] width 359 height 794
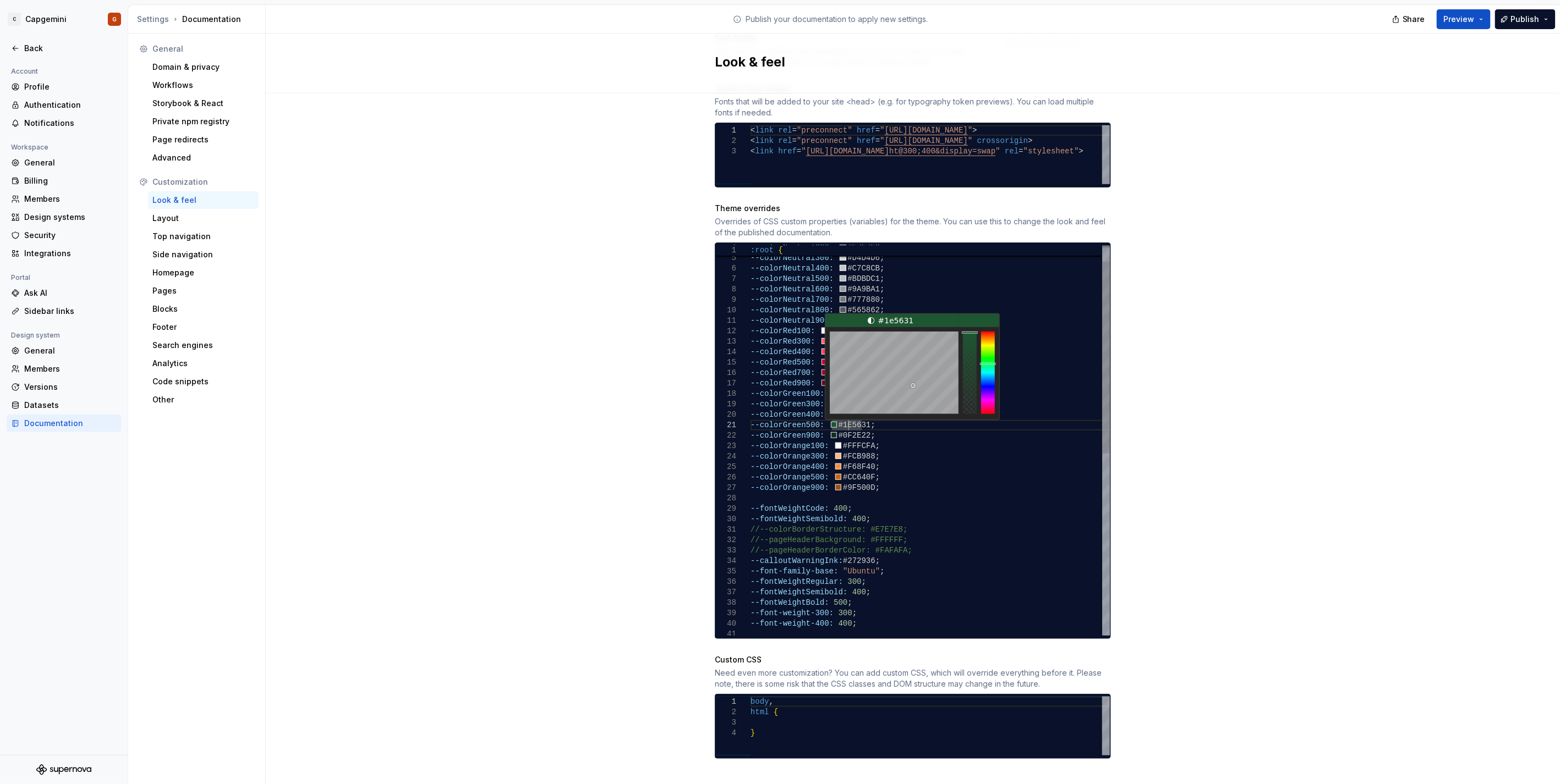
click at [843, 415] on div "--font-weight-300: 300 ; --font-weight-400: 400 ; --fontWeightRegular: 300 ; --…" at bounding box center [930, 608] width 359 height 794
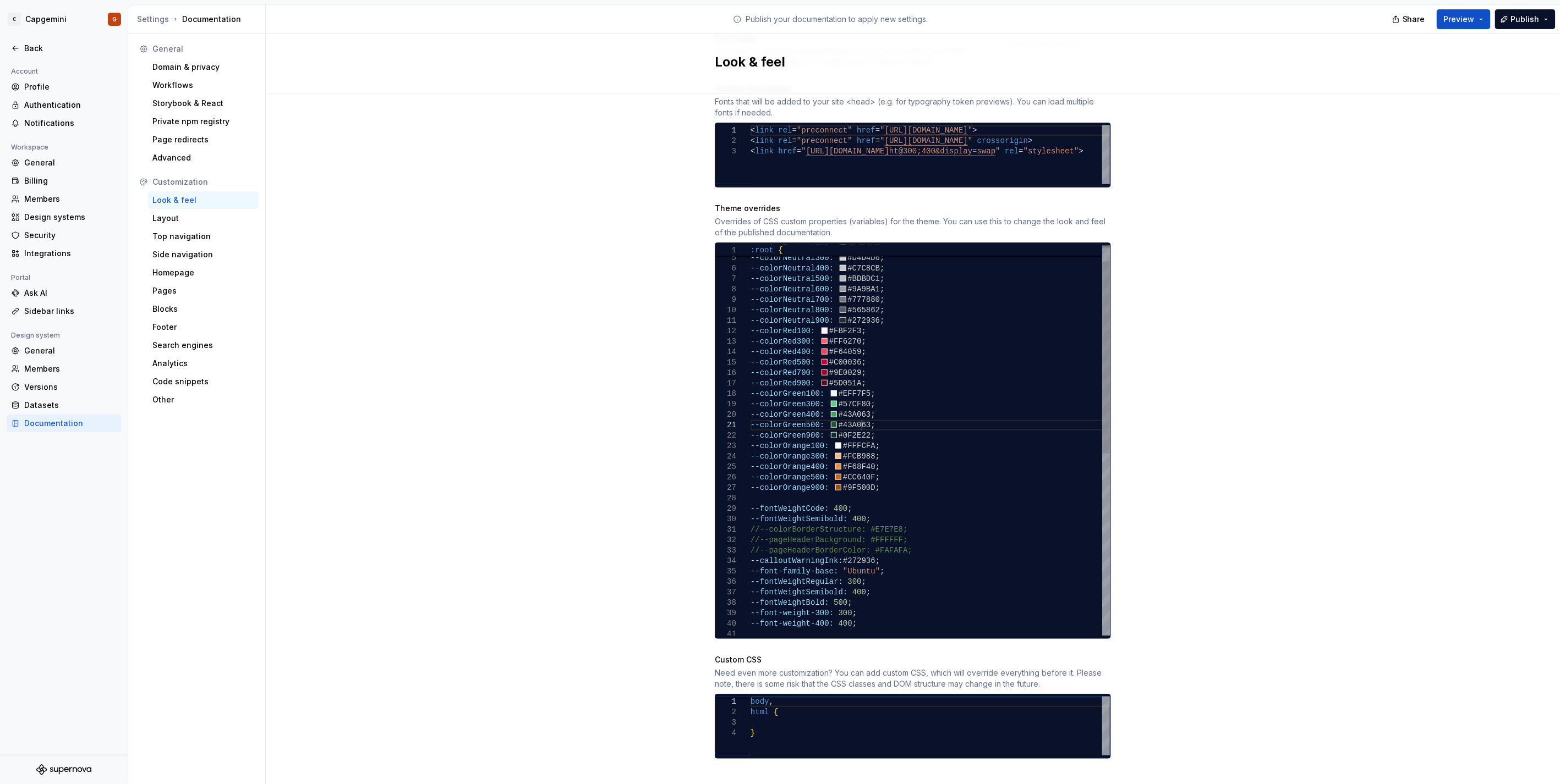
click at [886, 445] on div "--font-weight-300: 300 ; --font-weight-400: 400 ; --fontWeightRegular: 300 ; --…" at bounding box center [930, 608] width 359 height 794
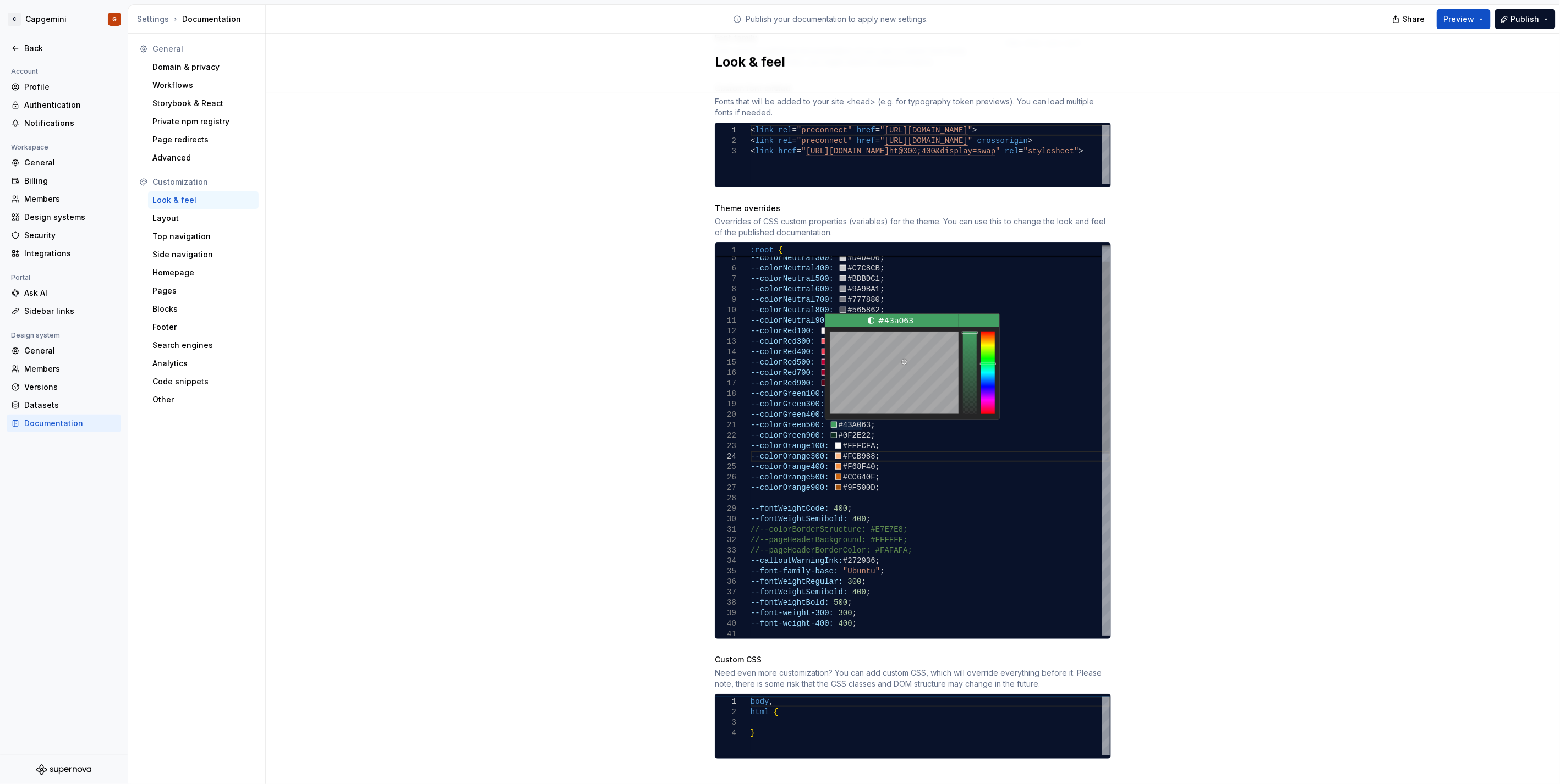
click at [896, 437] on div "--font-weight-300: 300 ; --font-weight-400: 400 ; --fontWeightRegular: 300 ; --…" at bounding box center [930, 608] width 359 height 794
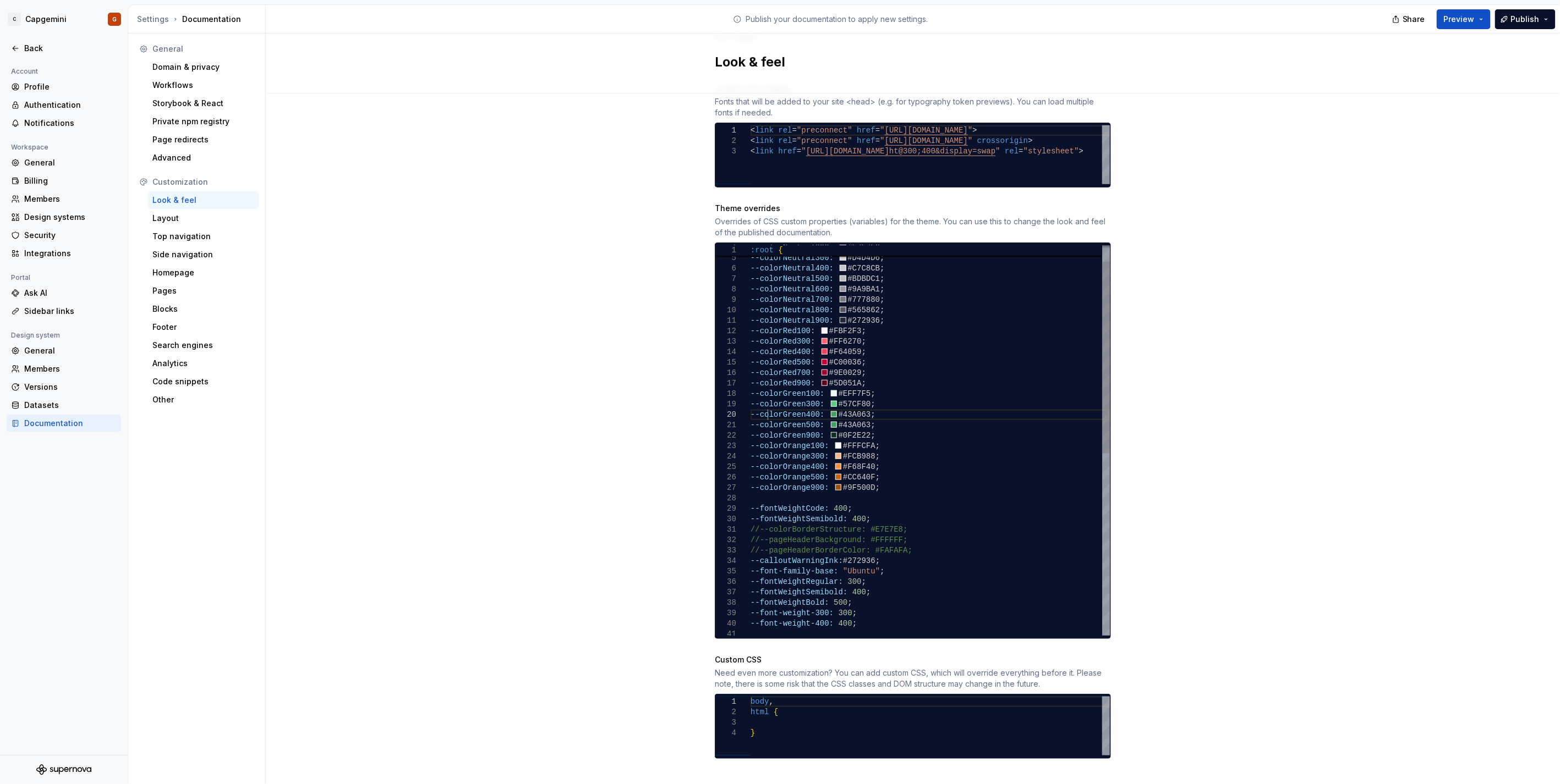
click at [762, 404] on div "--font-weight-300: 300 ; --font-weight-400: 400 ; --fontWeightRegular: 300 ; --…" at bounding box center [930, 608] width 359 height 794
click at [835, 403] on div "--font-weight-300: 300 ; --font-weight-400: 400 ; --fontWeightRegular: 300 ; --…" at bounding box center [930, 608] width 359 height 794
type textarea "**********"
click at [1453, 23] on span "Preview" at bounding box center [1459, 19] width 31 height 11
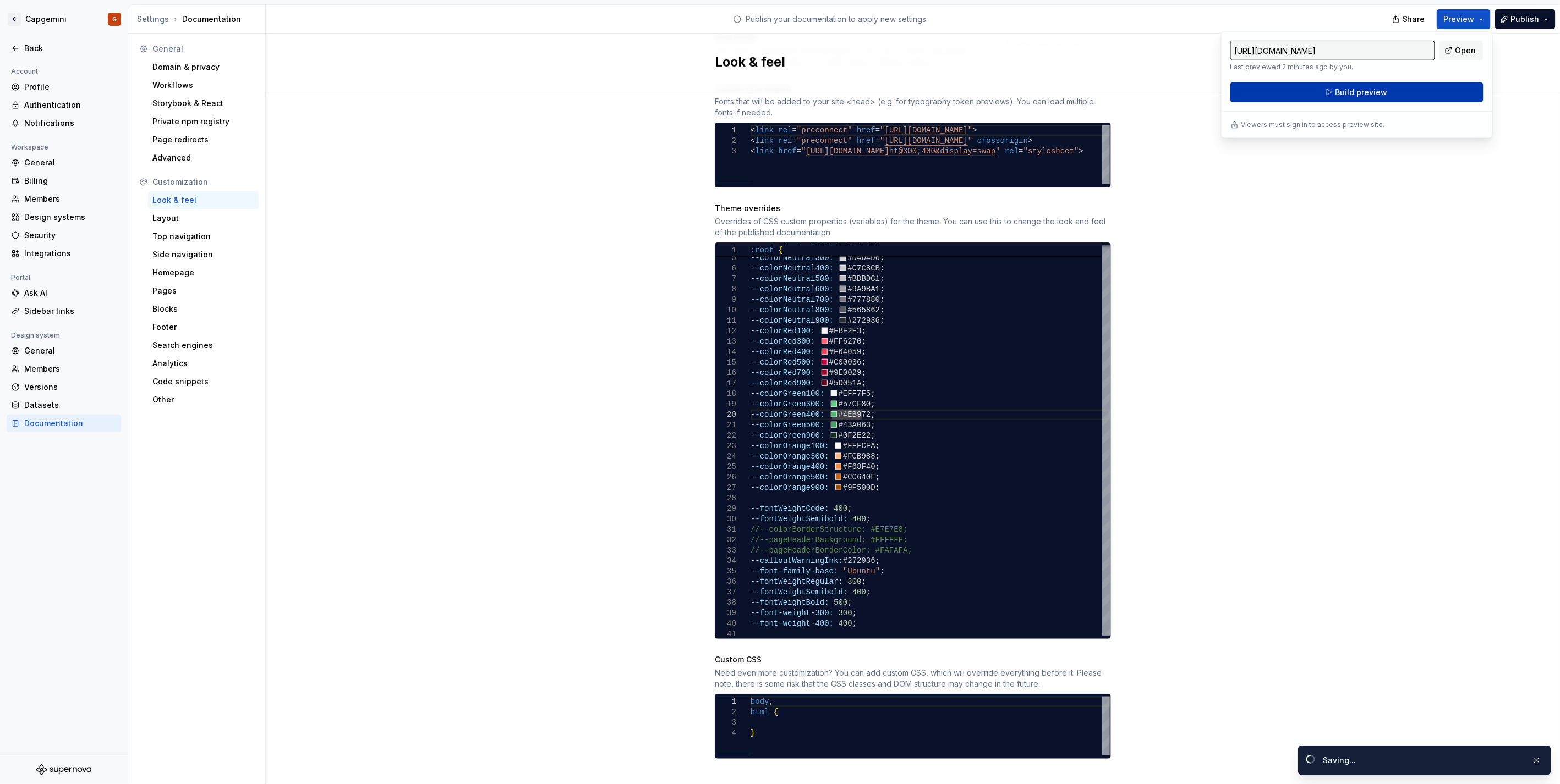
drag, startPoint x: 1453, startPoint y: 23, endPoint x: 1392, endPoint y: 84, distance: 86.3
click at [1392, 84] on button "Build preview" at bounding box center [1357, 92] width 253 height 20
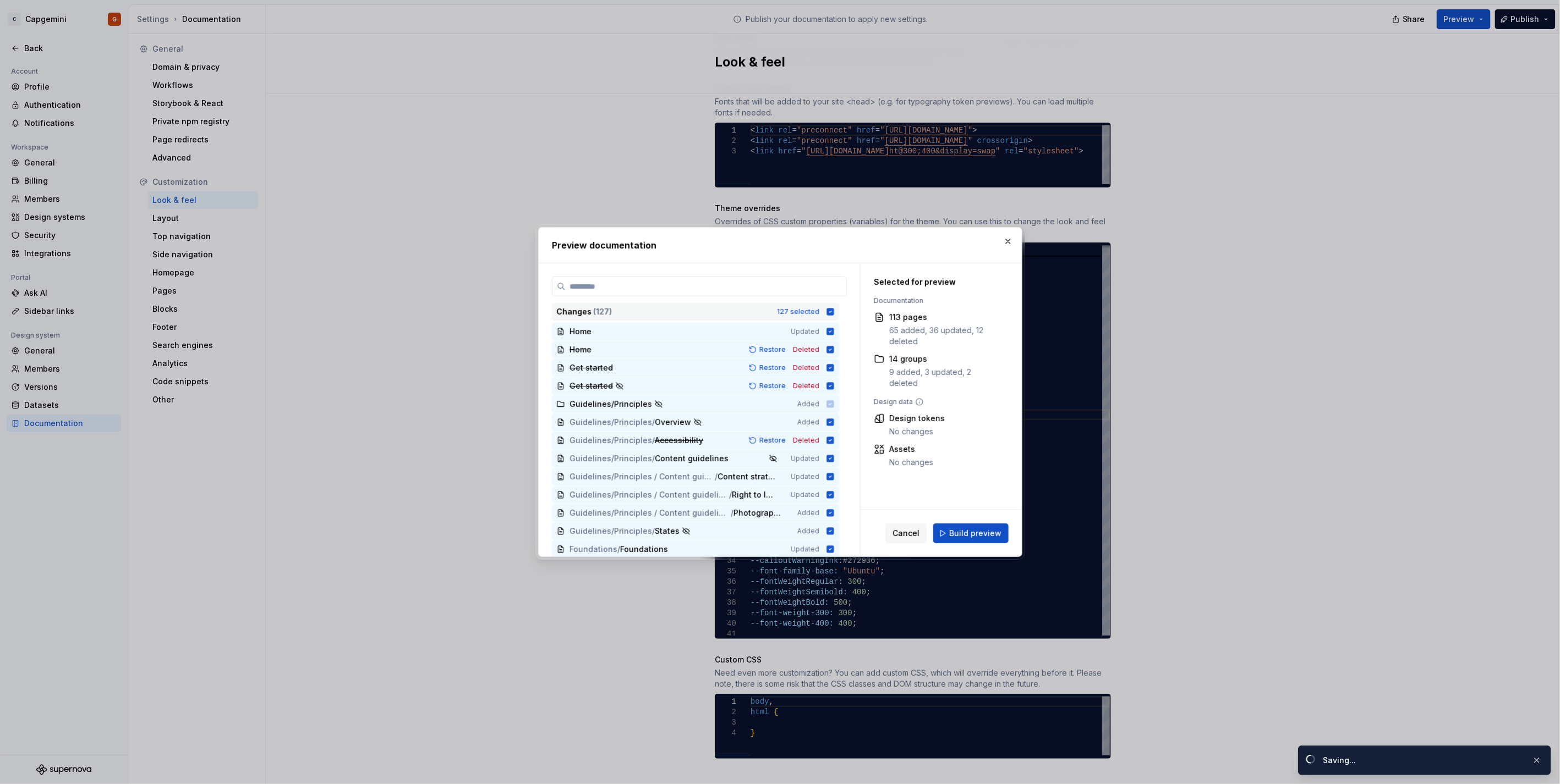
click at [829, 311] on icon at bounding box center [829, 311] width 7 height 7
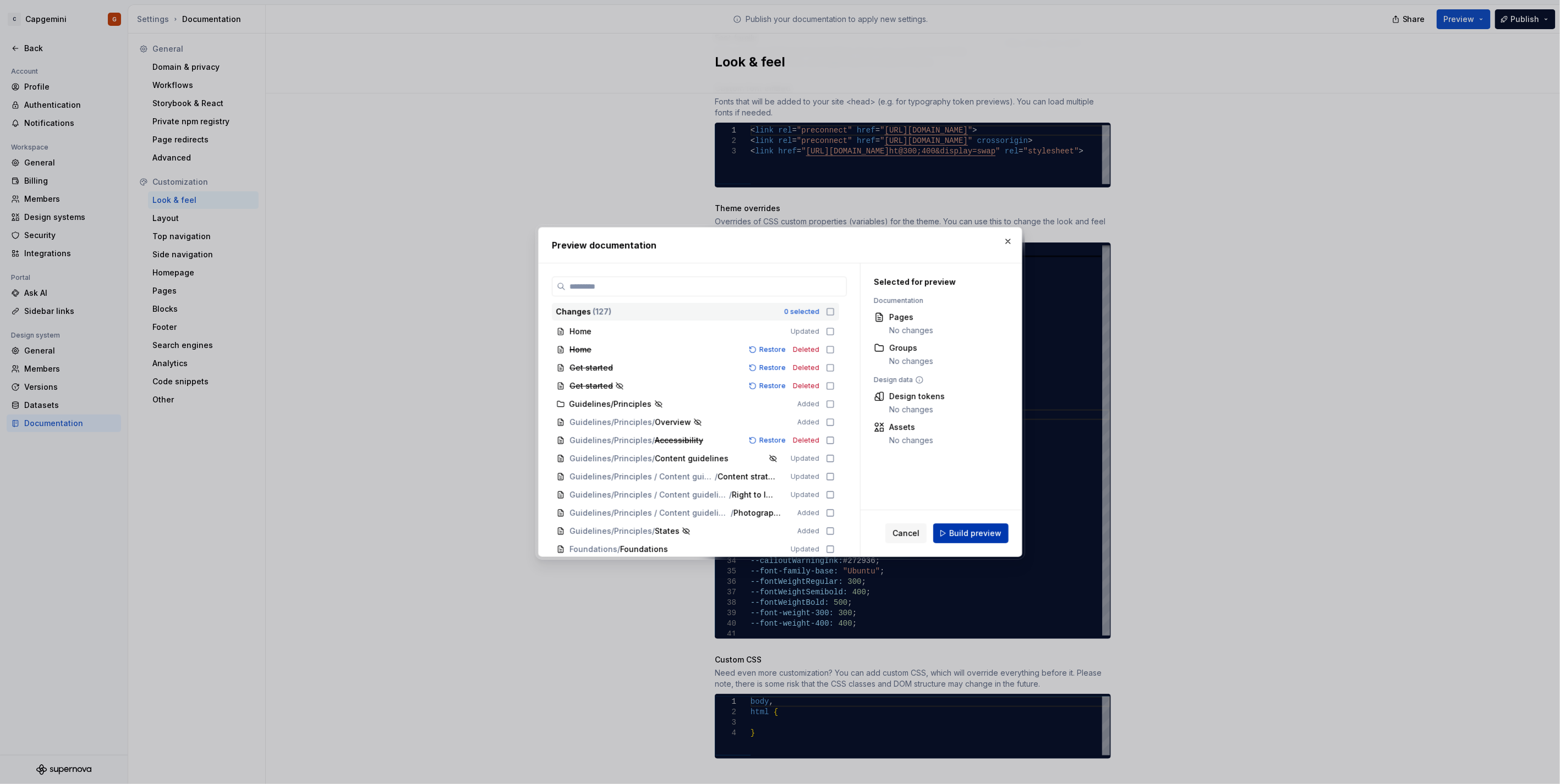
click at [976, 532] on span "Build preview" at bounding box center [975, 533] width 53 height 11
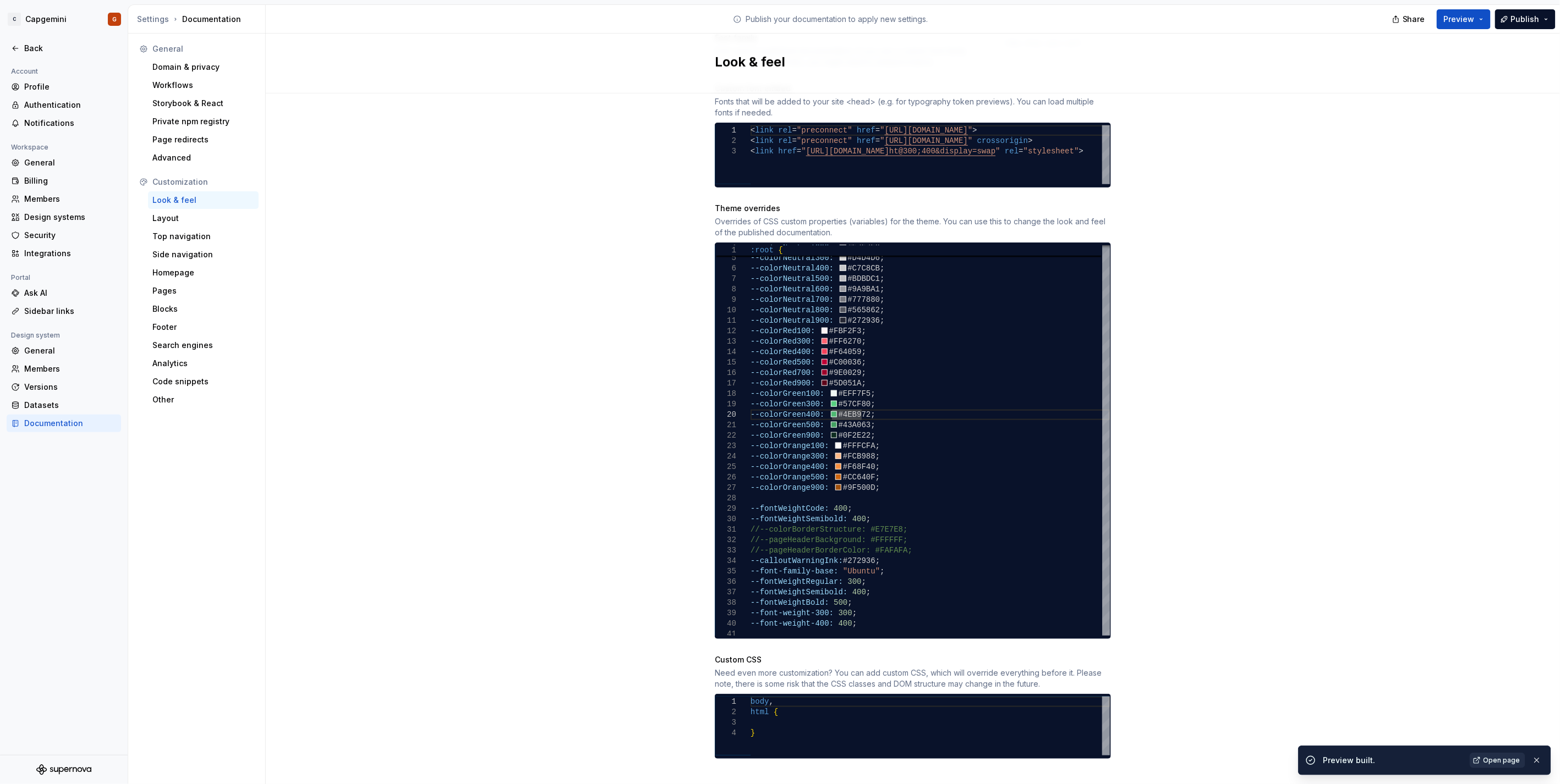
click at [1514, 759] on span "Open page" at bounding box center [1501, 760] width 37 height 9
click at [1459, 20] on span "Preview" at bounding box center [1459, 19] width 31 height 11
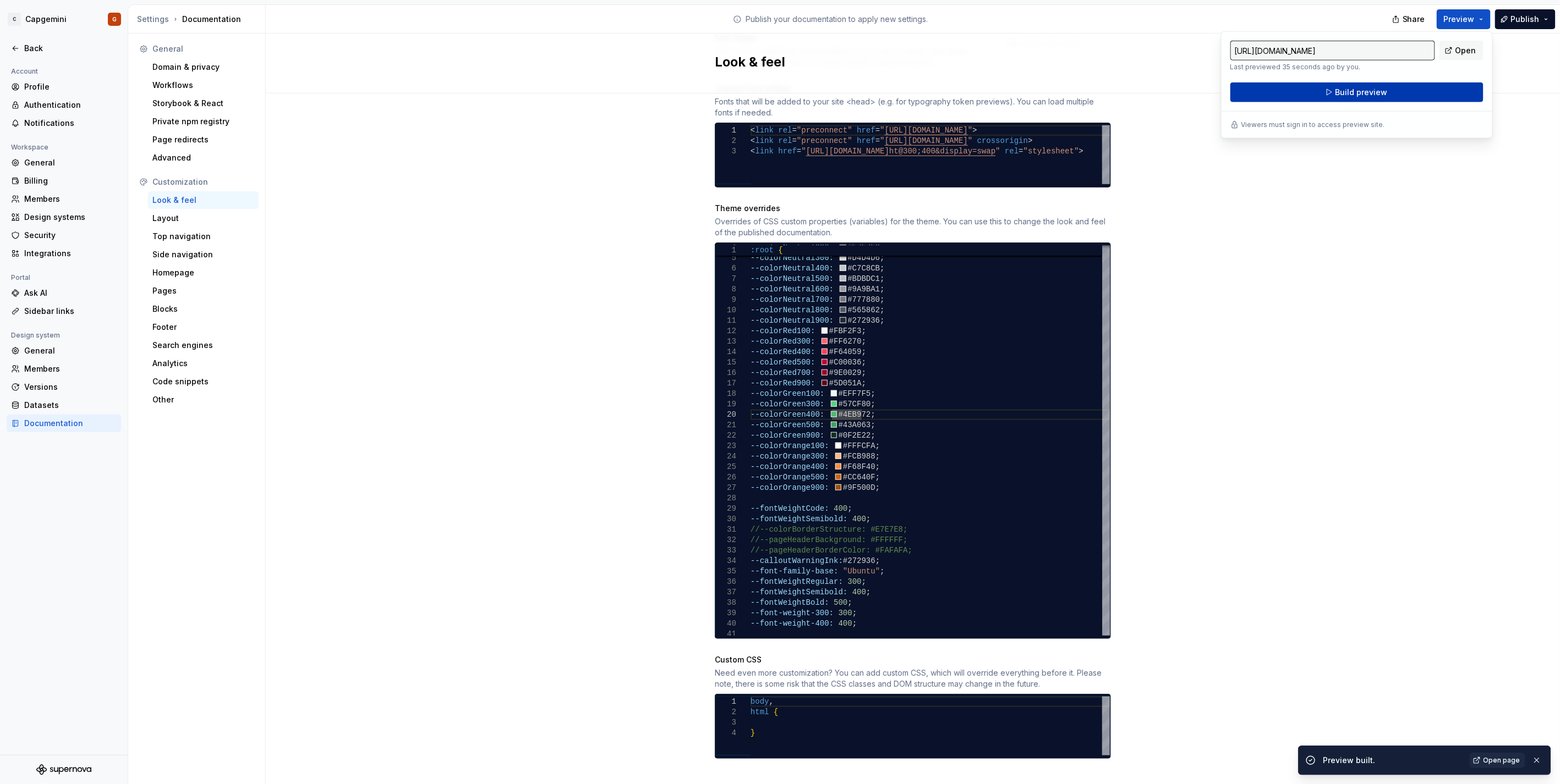
drag, startPoint x: 1459, startPoint y: 20, endPoint x: 1377, endPoint y: 101, distance: 115.3
click at [1377, 101] on button "Build preview" at bounding box center [1357, 92] width 253 height 20
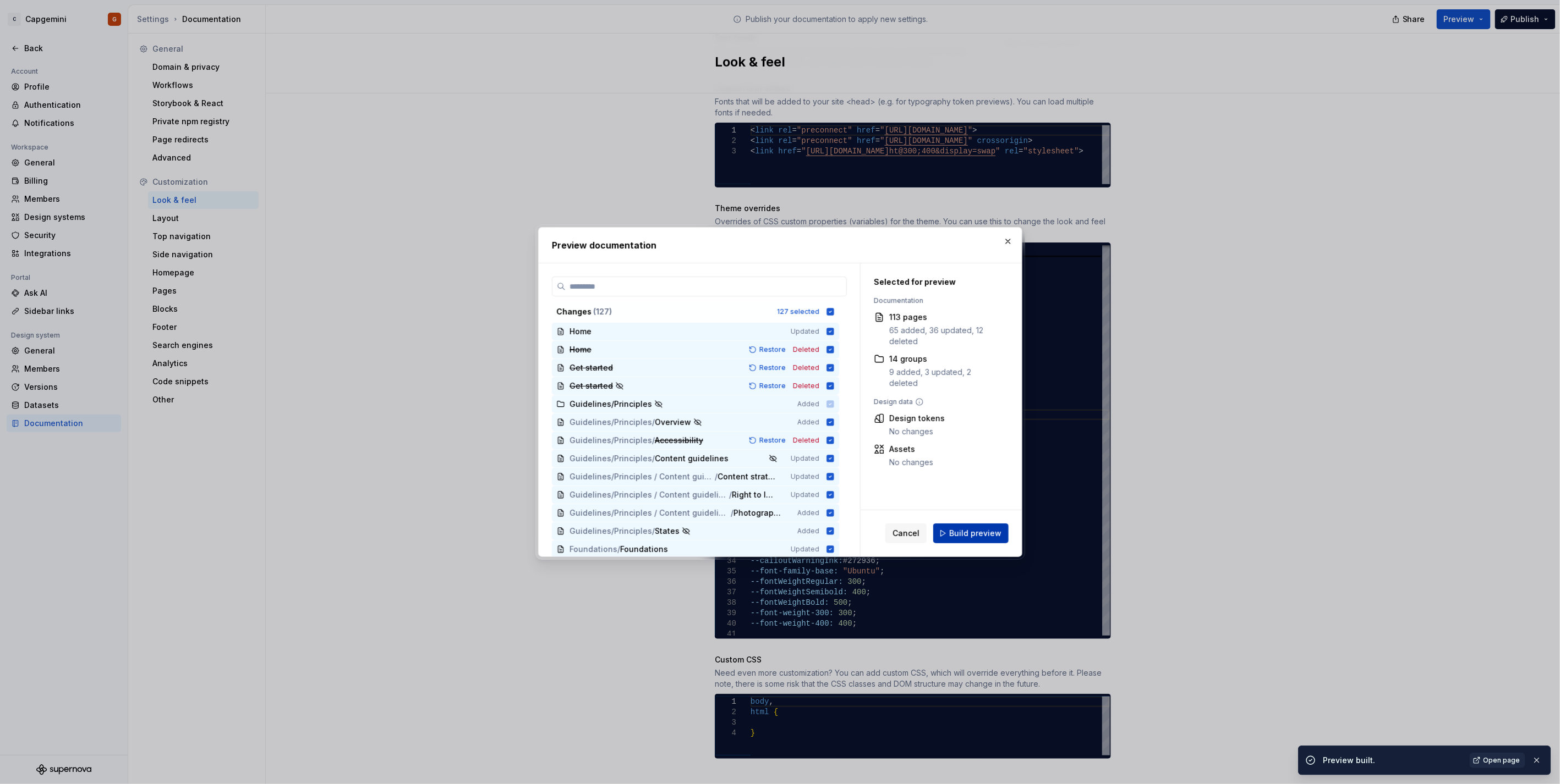
click at [976, 530] on span "Build preview" at bounding box center [975, 533] width 53 height 11
